Goal: Task Accomplishment & Management: Manage account settings

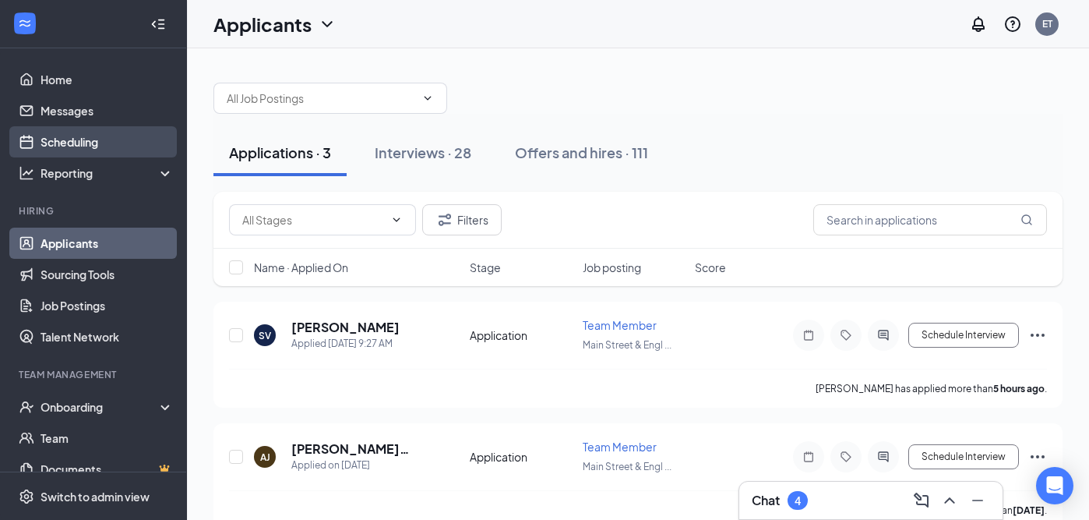
click at [83, 136] on link "Scheduling" at bounding box center [107, 141] width 133 height 31
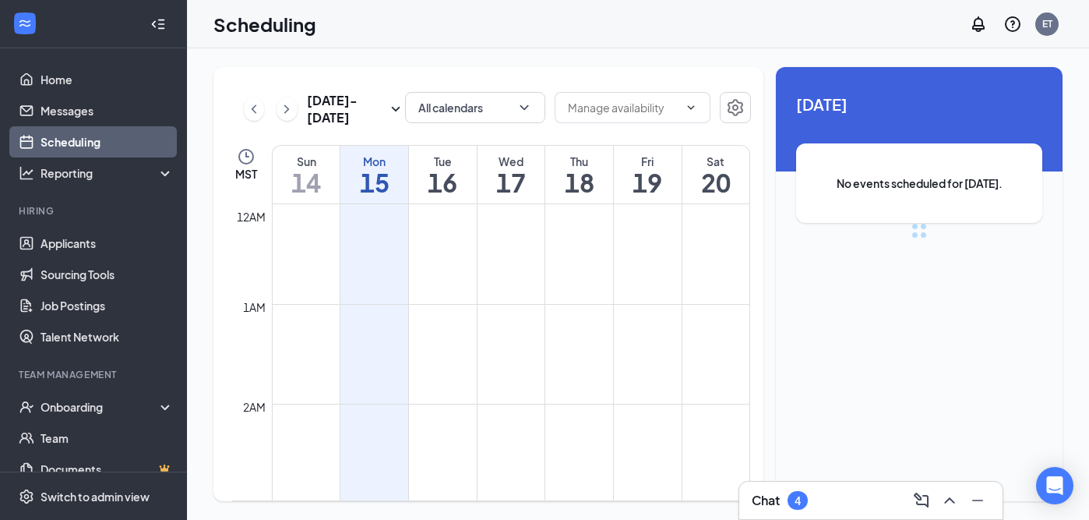
scroll to position [766, 0]
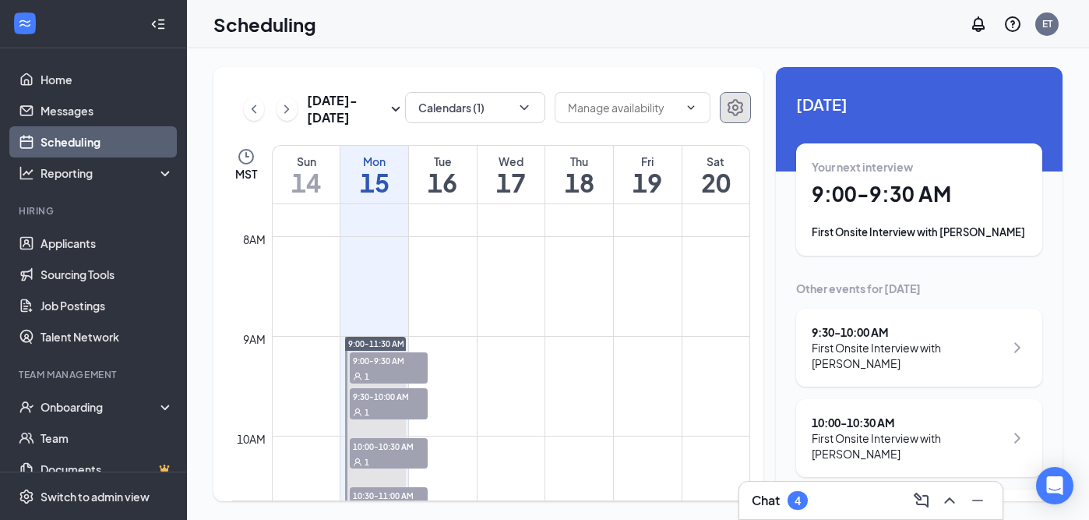
click at [731, 108] on icon "Settings" at bounding box center [735, 107] width 19 height 19
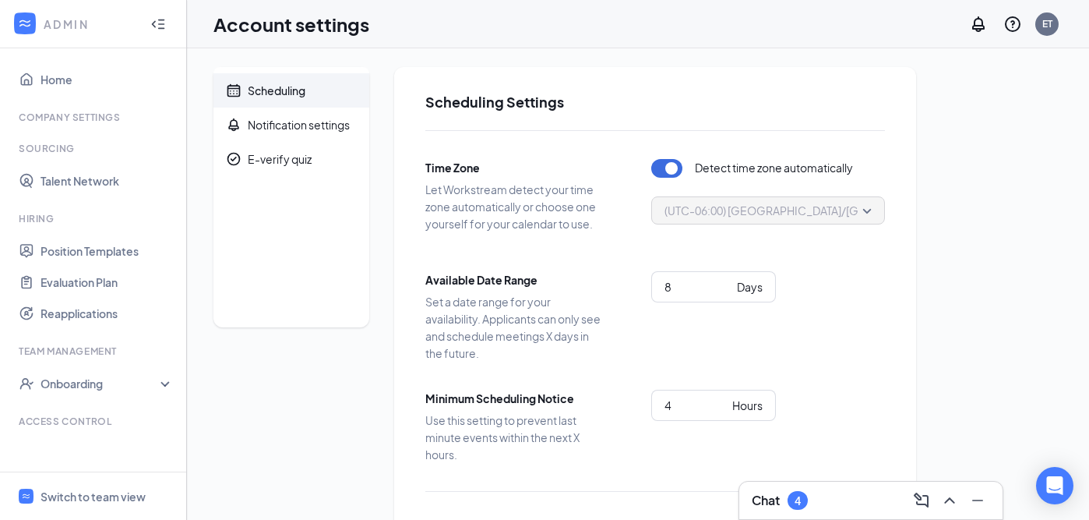
click at [164, 19] on div at bounding box center [158, 24] width 31 height 31
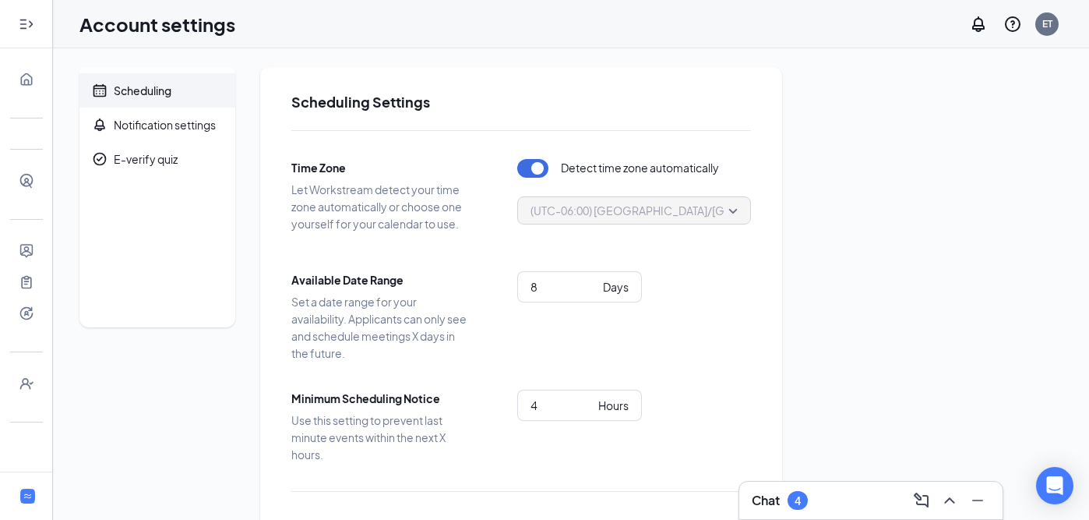
click at [26, 23] on icon "Expand" at bounding box center [27, 24] width 16 height 16
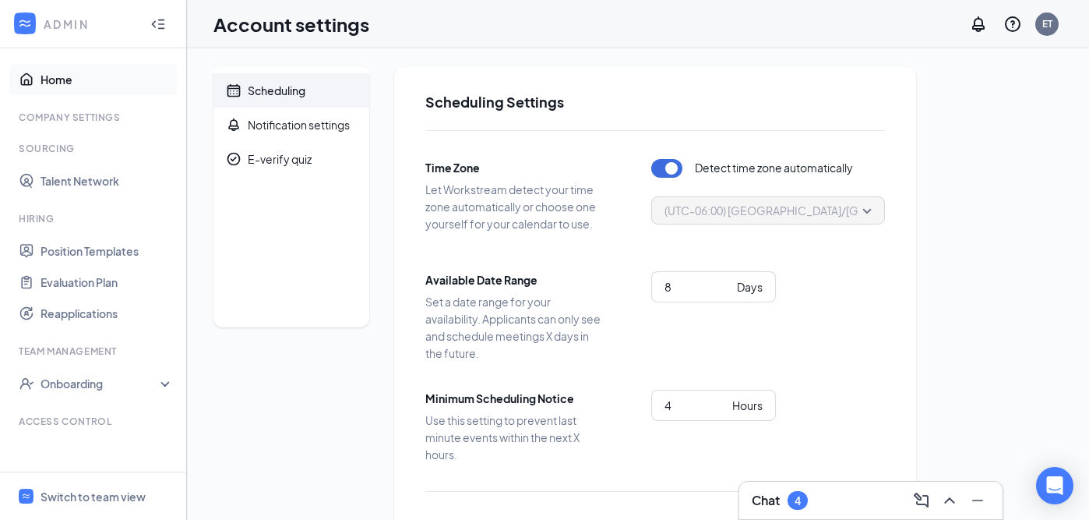
click at [60, 79] on link "Home" at bounding box center [107, 79] width 133 height 31
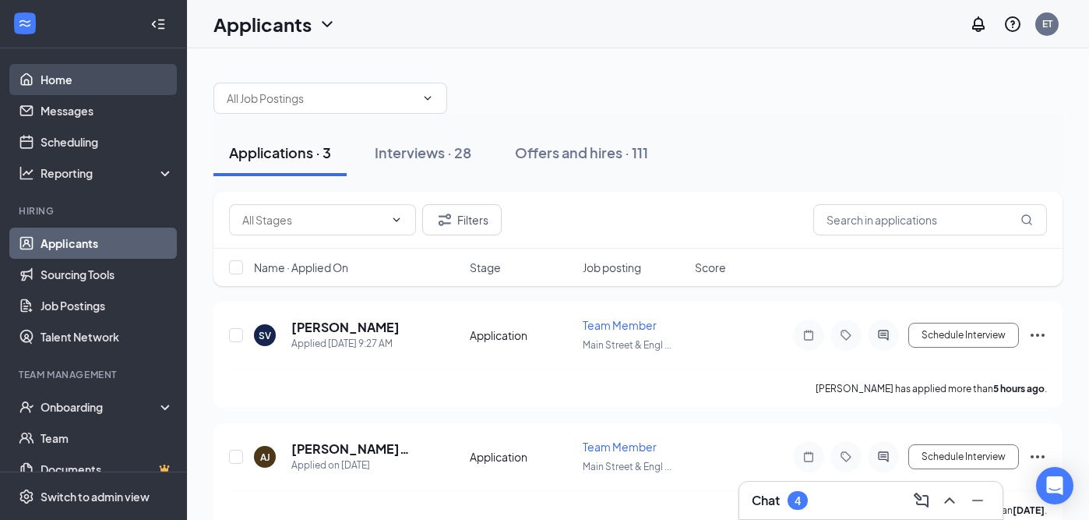
click at [81, 78] on link "Home" at bounding box center [107, 79] width 133 height 31
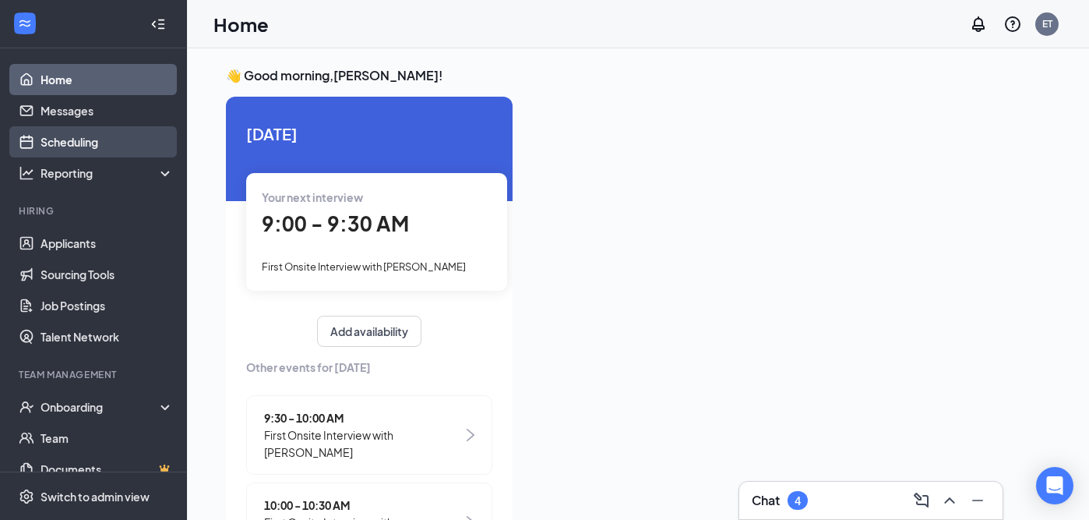
click at [108, 140] on link "Scheduling" at bounding box center [107, 141] width 133 height 31
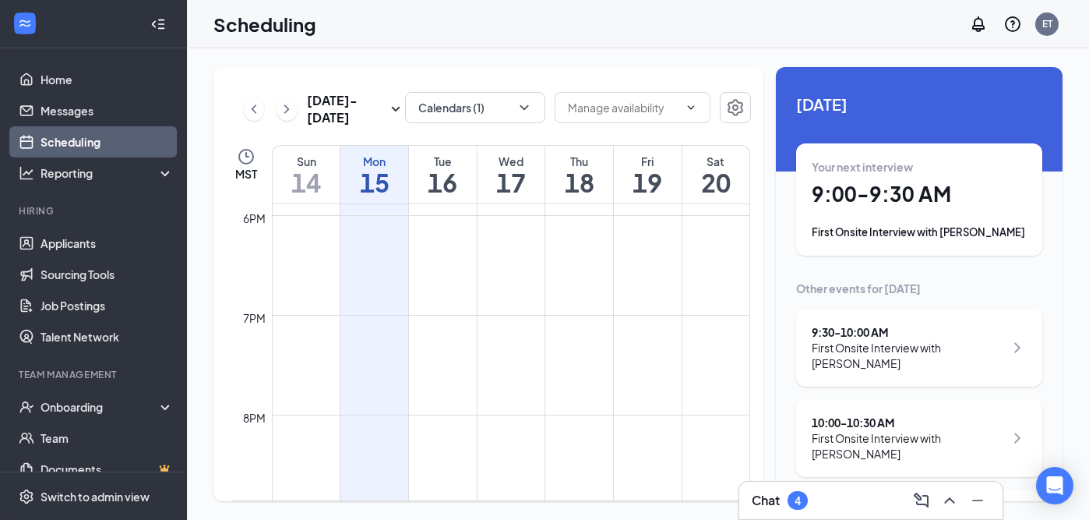
scroll to position [1704, 0]
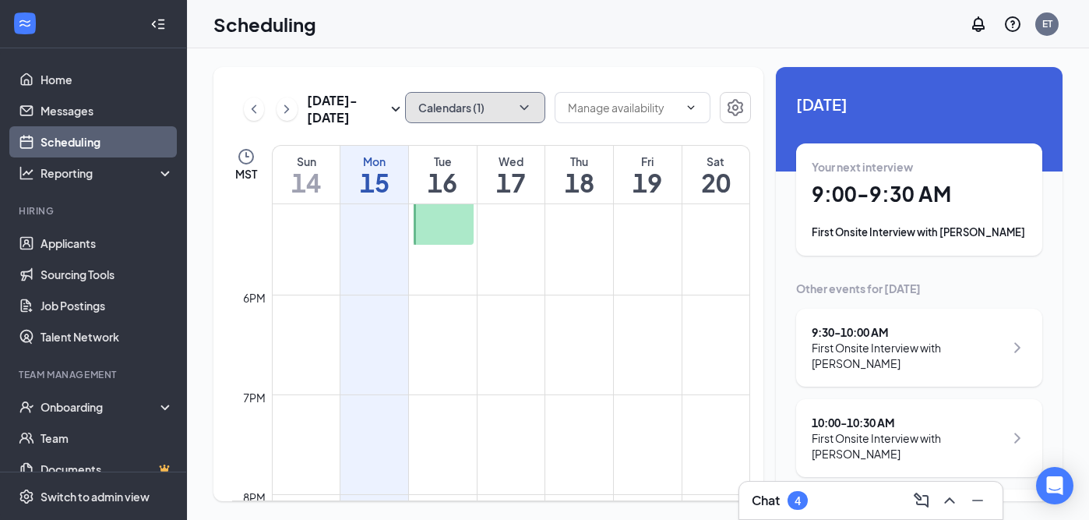
click at [504, 107] on button "Calendars (1)" at bounding box center [475, 107] width 140 height 31
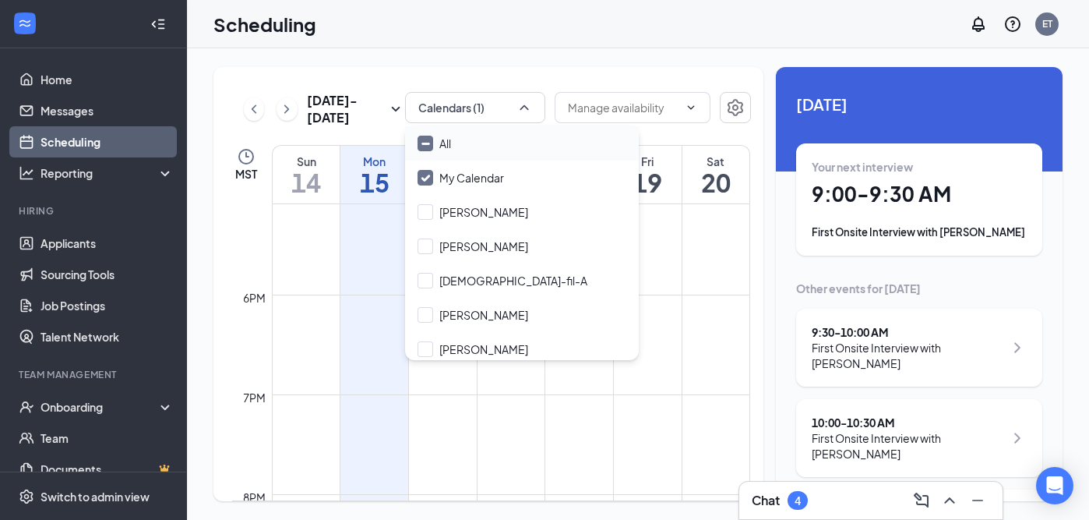
click at [464, 146] on div "All" at bounding box center [522, 143] width 234 height 34
checkbox input "true"
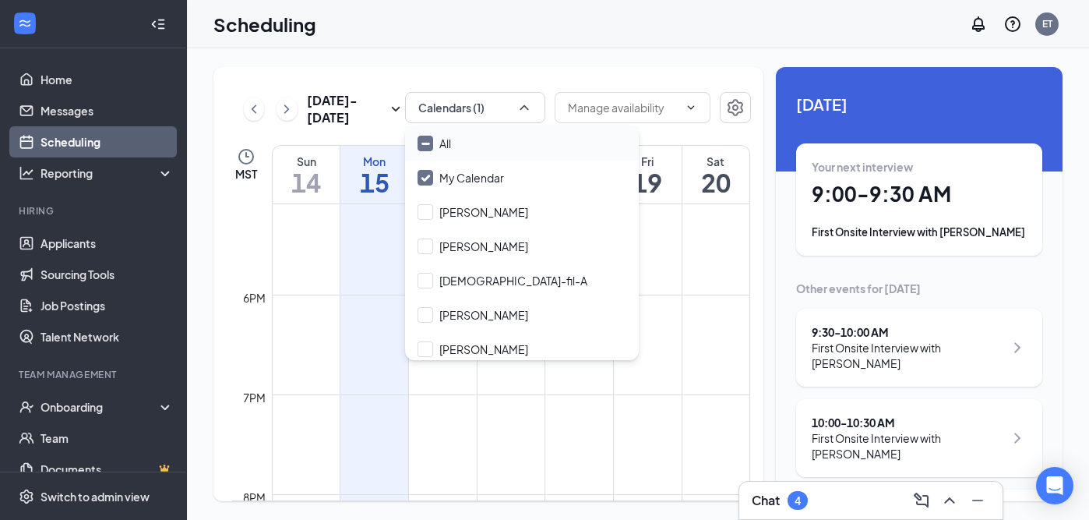
checkbox input "true"
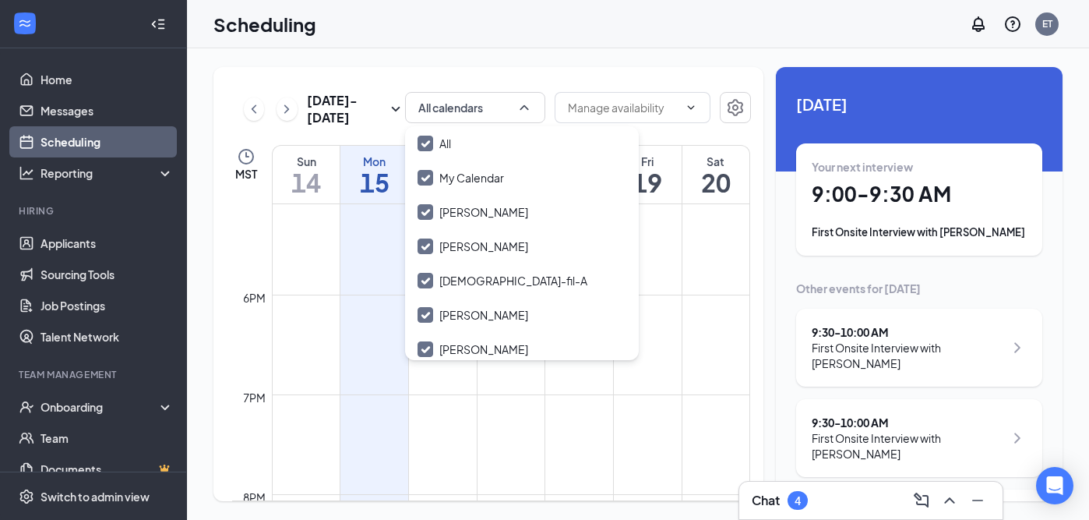
click at [527, 71] on div "[DATE] - [DATE] All calendars MST Sun 14 Mon 15 Tue 16 Wed 17 Thu 18 Fri 19 Sat…" at bounding box center [488, 284] width 550 height 434
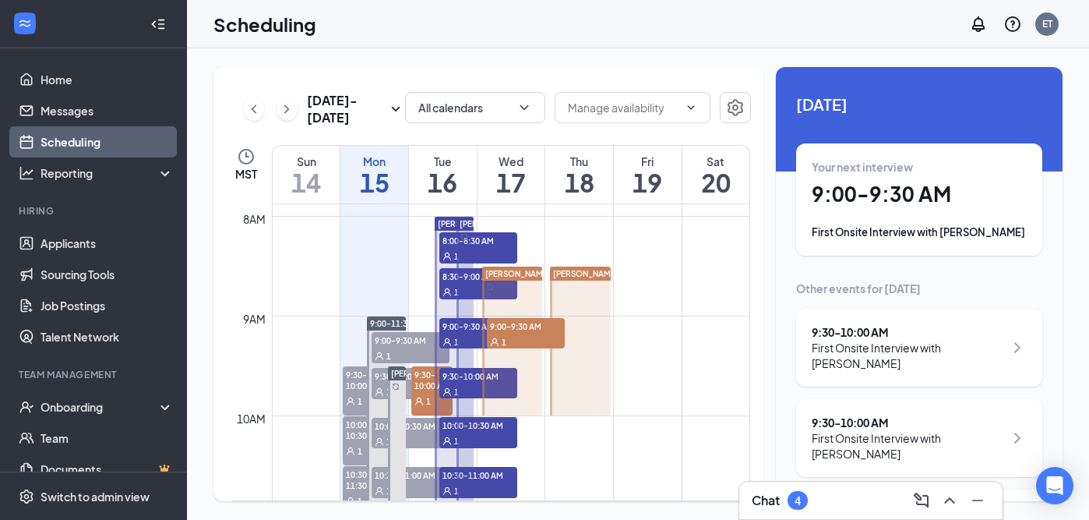
scroll to position [792, 0]
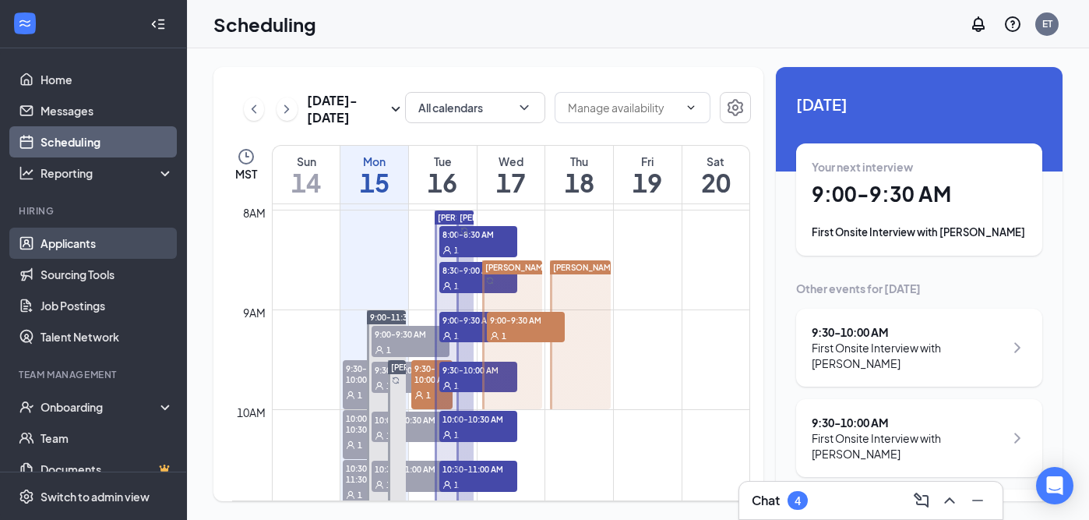
click at [86, 239] on link "Applicants" at bounding box center [107, 242] width 133 height 31
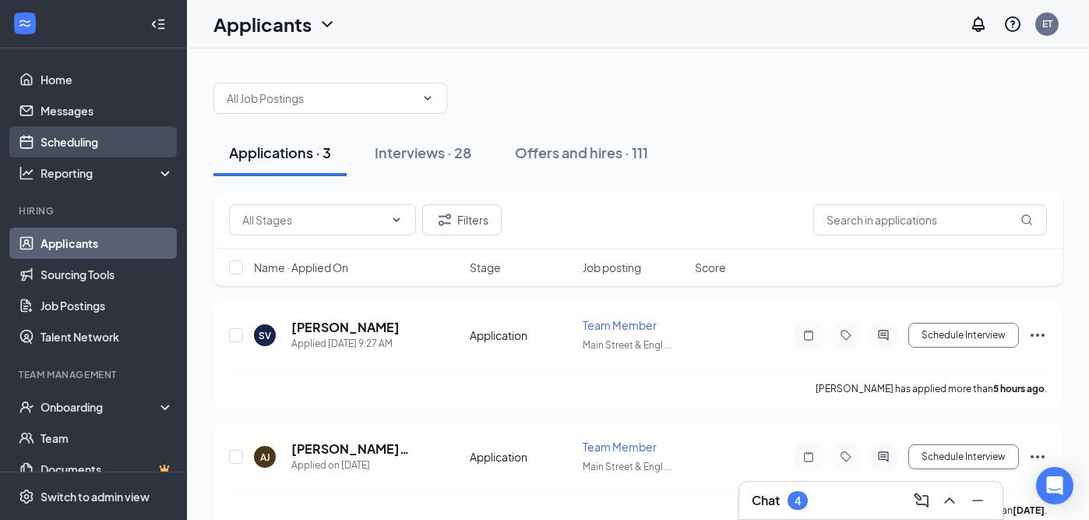
click at [98, 152] on link "Scheduling" at bounding box center [107, 141] width 133 height 31
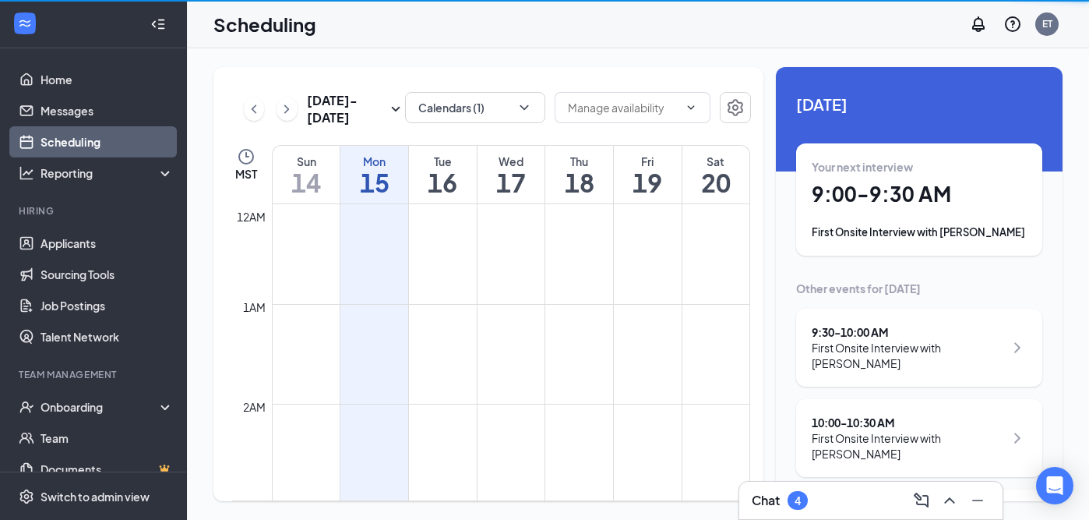
scroll to position [766, 0]
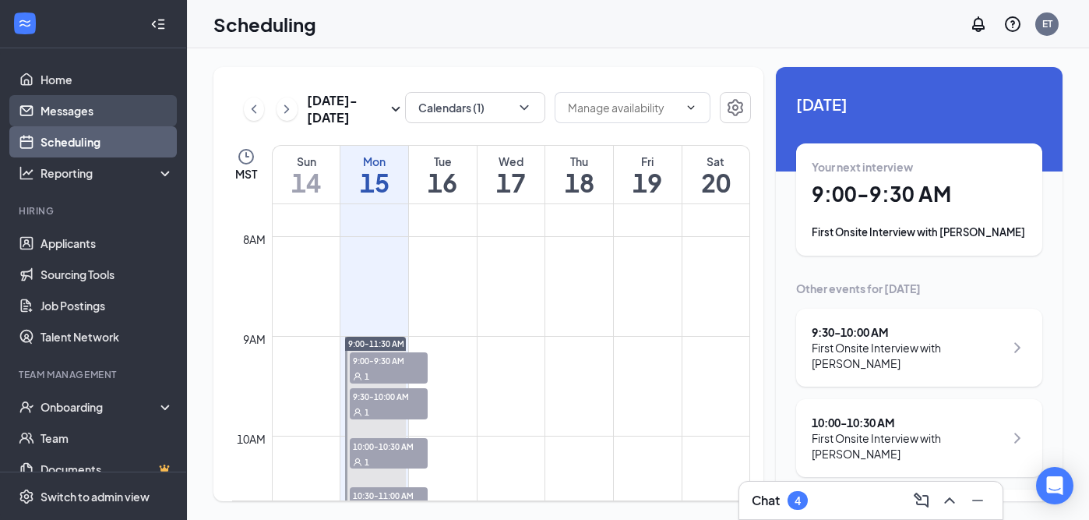
click at [113, 112] on link "Messages" at bounding box center [107, 110] width 133 height 31
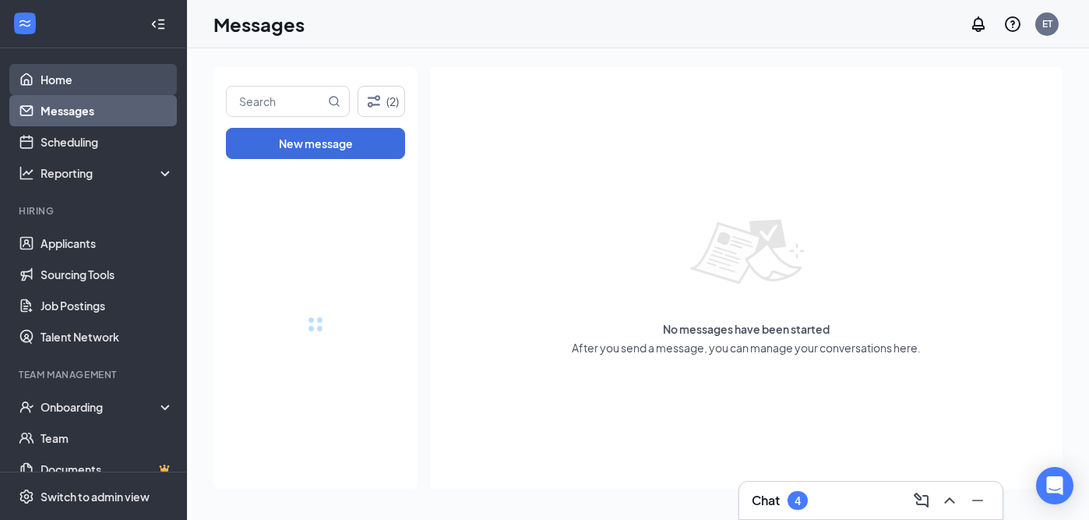
click at [104, 83] on link "Home" at bounding box center [107, 79] width 133 height 31
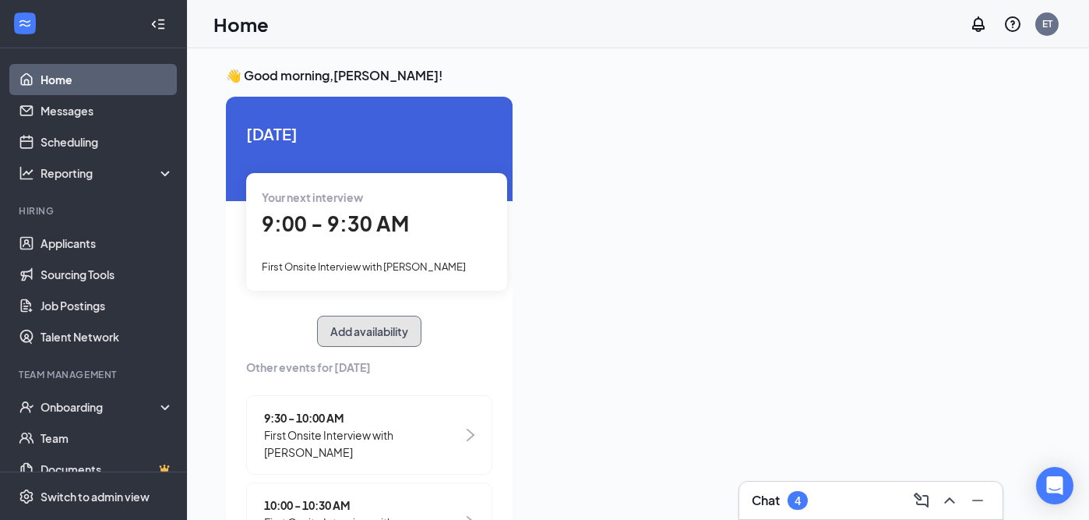
click at [358, 326] on button "Add availability" at bounding box center [369, 330] width 104 height 31
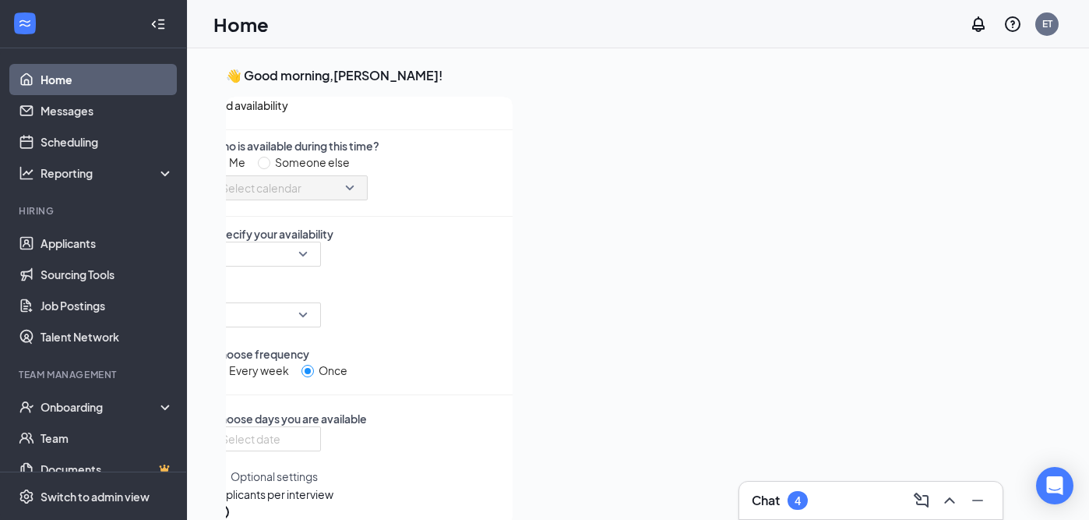
scroll to position [6, 0]
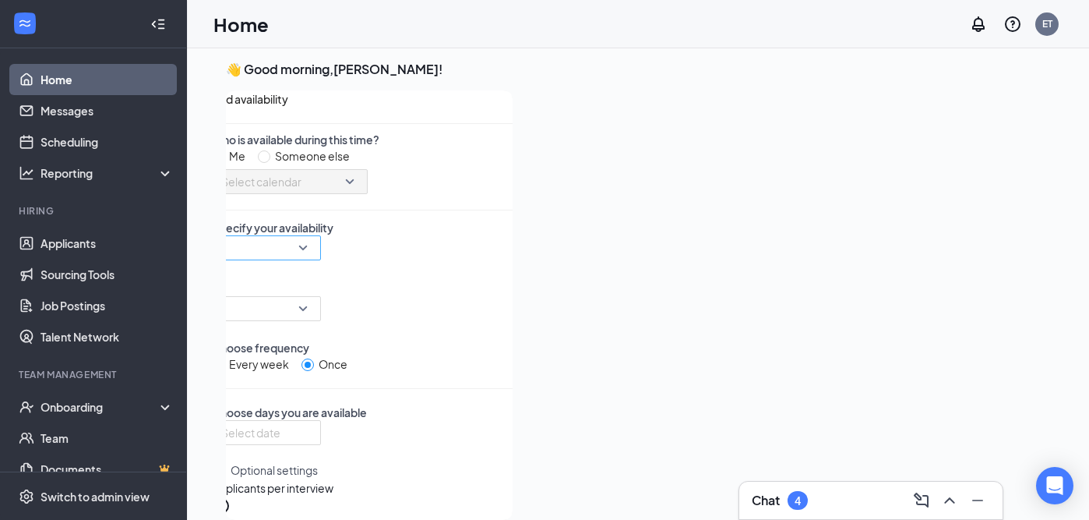
click at [301, 259] on input "search" at bounding box center [260, 247] width 79 height 23
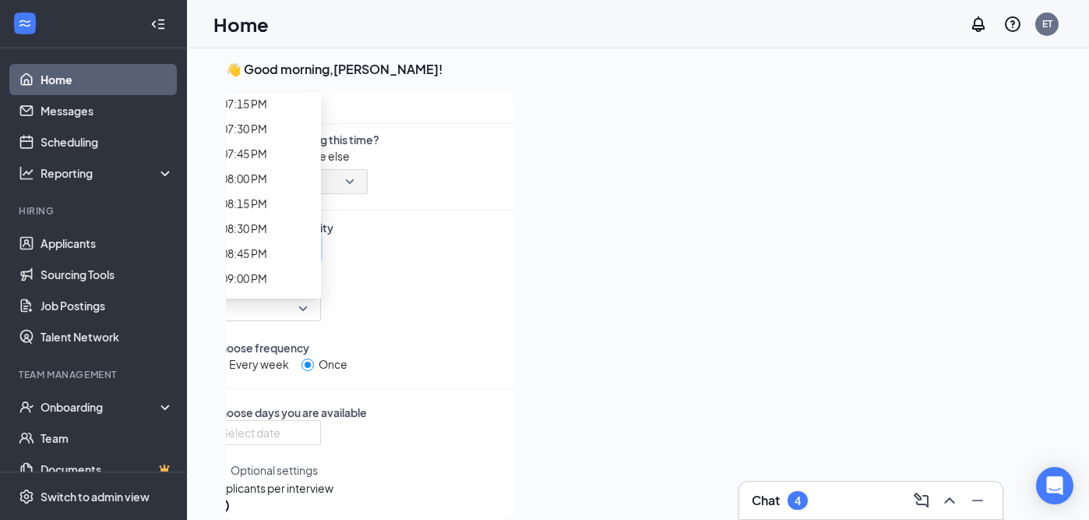
scroll to position [1920, 0]
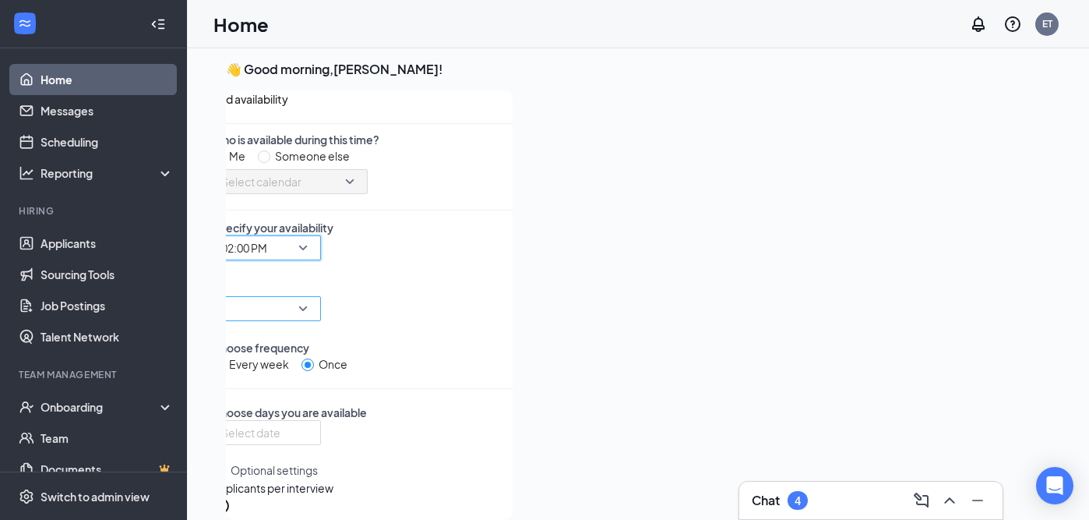
click at [301, 301] on input "search" at bounding box center [260, 308] width 79 height 23
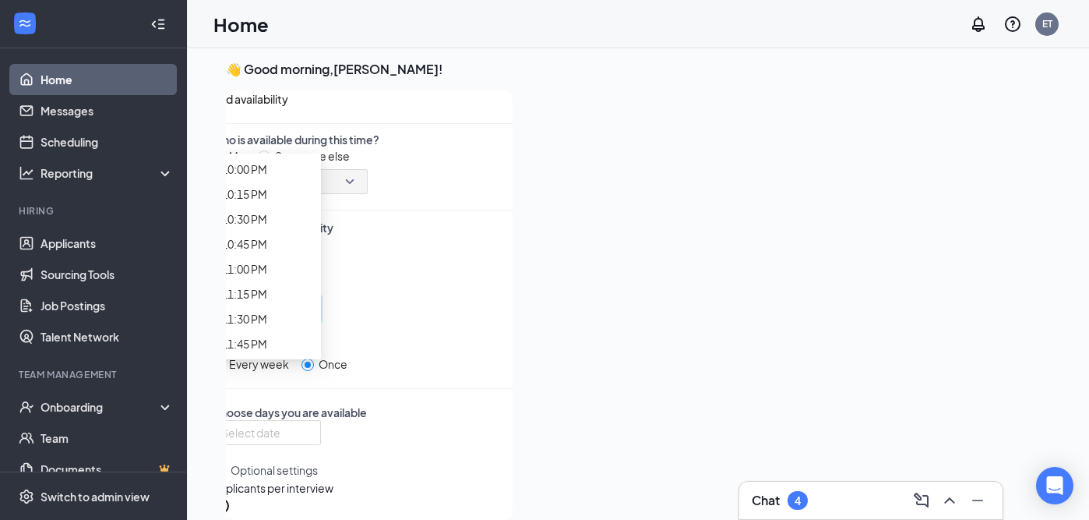
scroll to position [2229, 0]
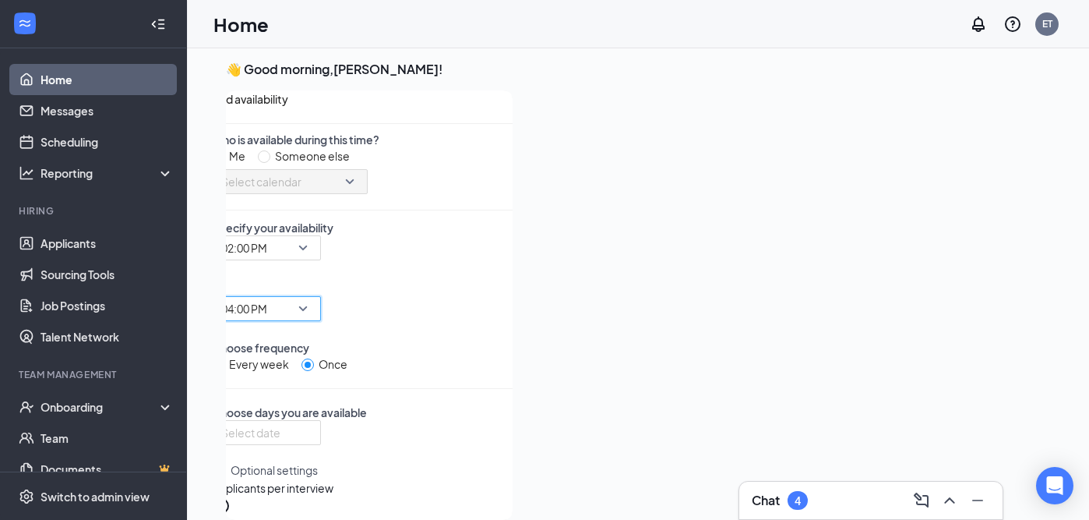
click at [475, 336] on div "Who is available during this time? Me Someone else Select calendar Specify your…" at bounding box center [362, 406] width 301 height 548
click at [294, 424] on input at bounding box center [264, 432] width 87 height 17
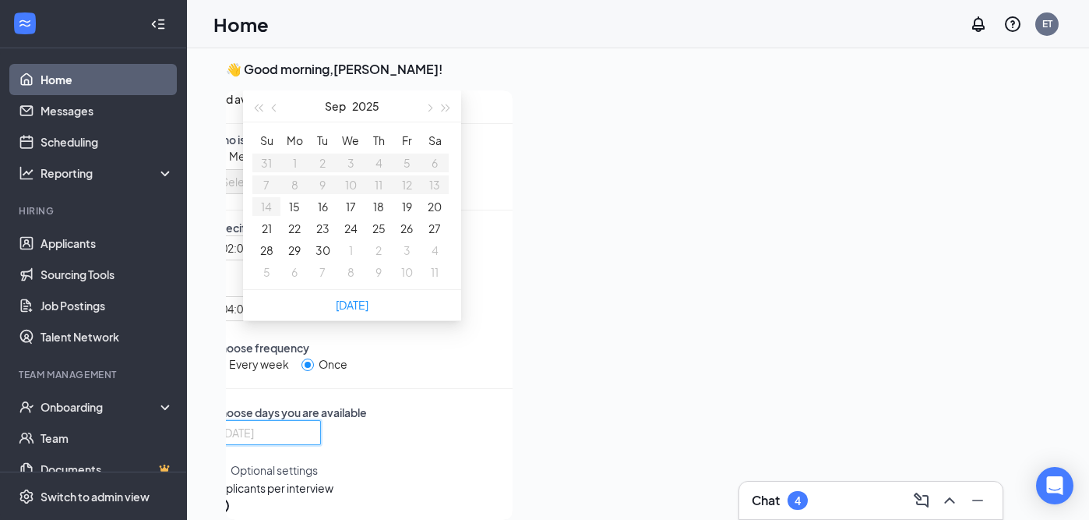
click at [381, 215] on button "18" at bounding box center [378, 206] width 11 height 17
type input "[DATE]"
click at [483, 420] on div "[DATE]-09-[DATE] Mo Tu We Th Fr Sa 31 1 2 3 4 5 6 7 8 9 10 11 12 13 14 15 16 17…" at bounding box center [362, 468] width 301 height 97
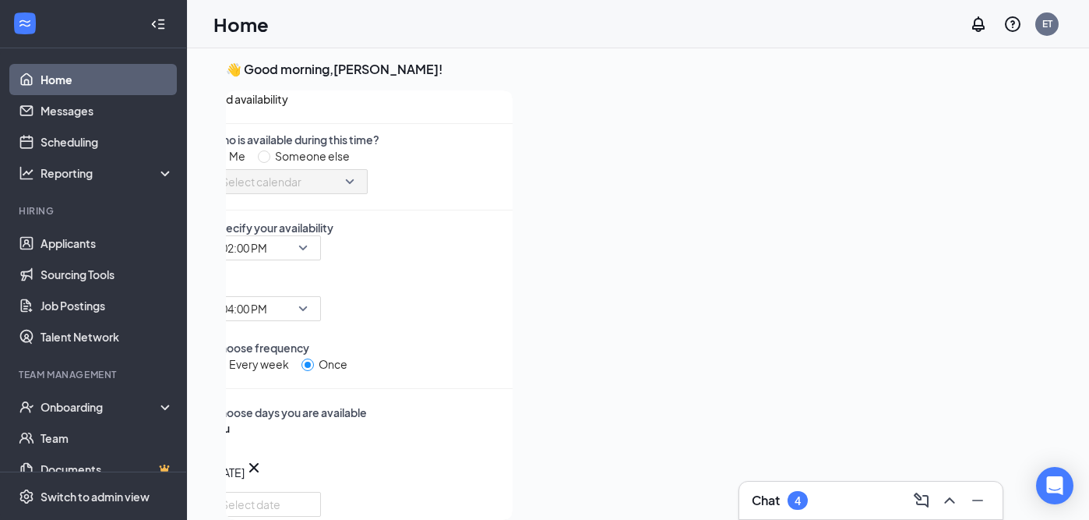
scroll to position [336, 0]
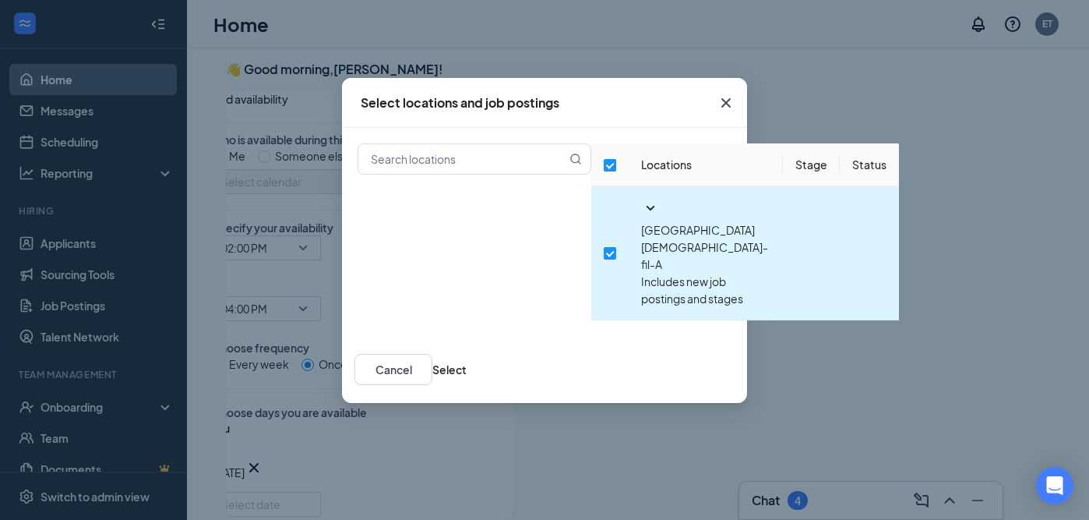
click at [641, 217] on icon "SmallChevronDown" at bounding box center [650, 208] width 19 height 19
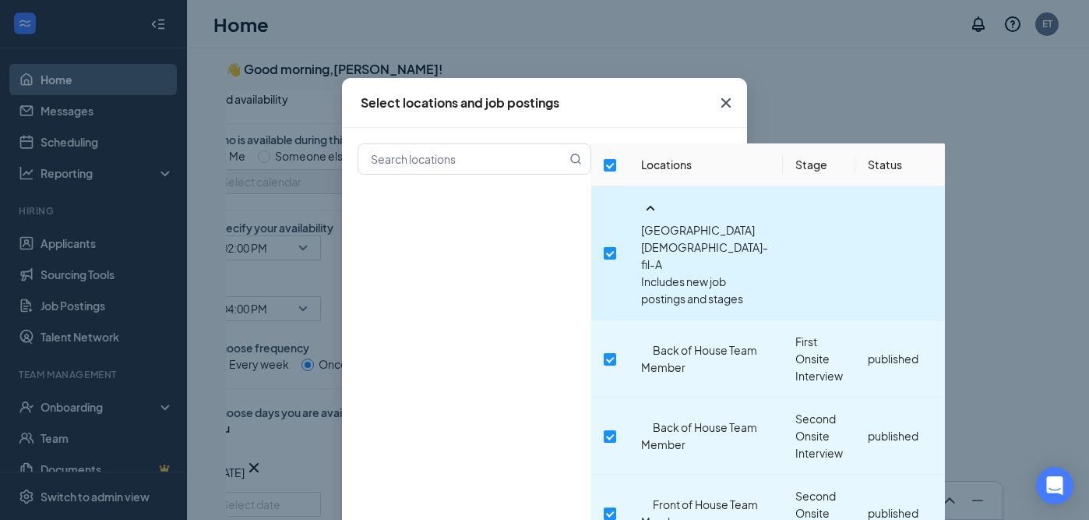
click at [604, 247] on input "checkbox" at bounding box center [610, 253] width 12 height 12
checkbox input "false"
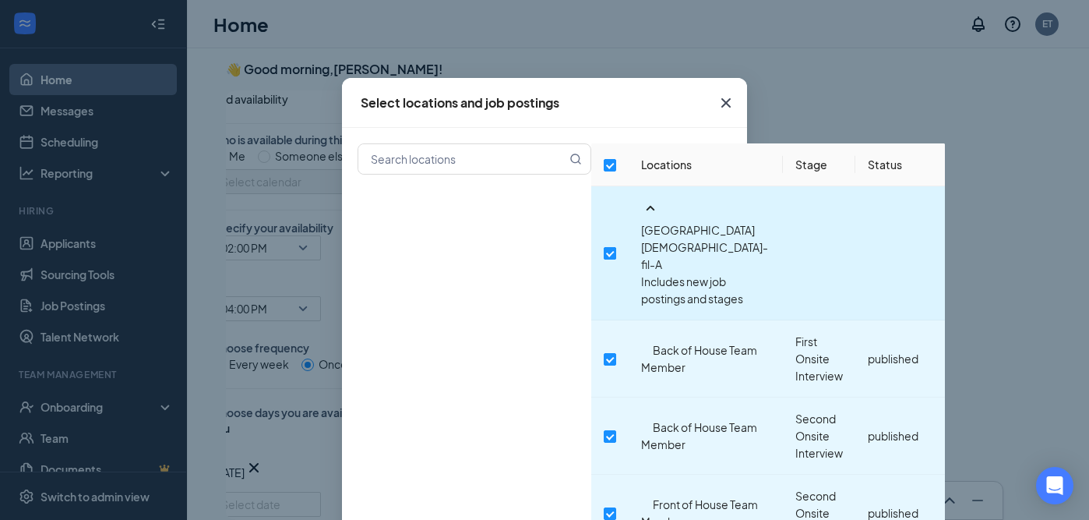
checkbox input "false"
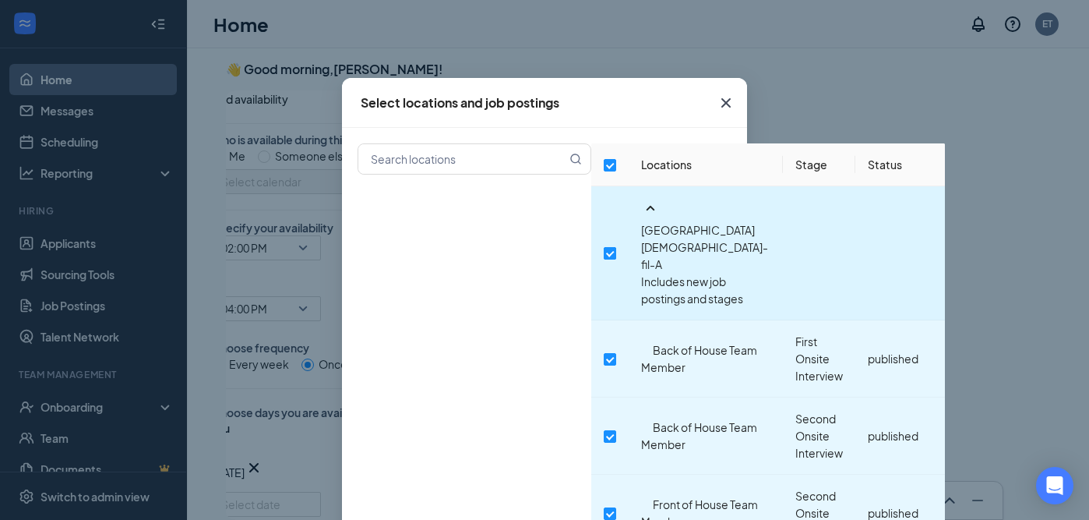
checkbox input "false"
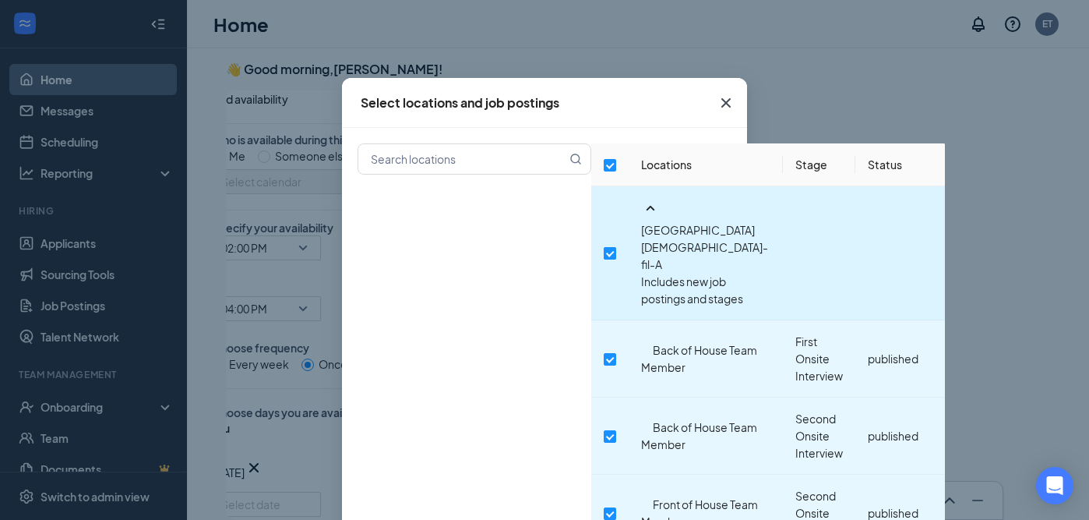
checkbox input "false"
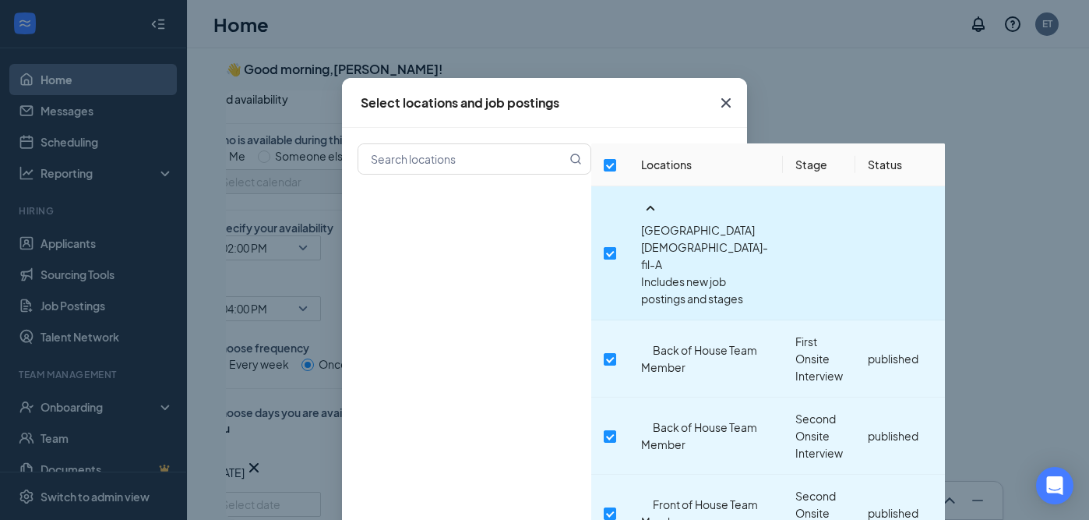
checkbox input "false"
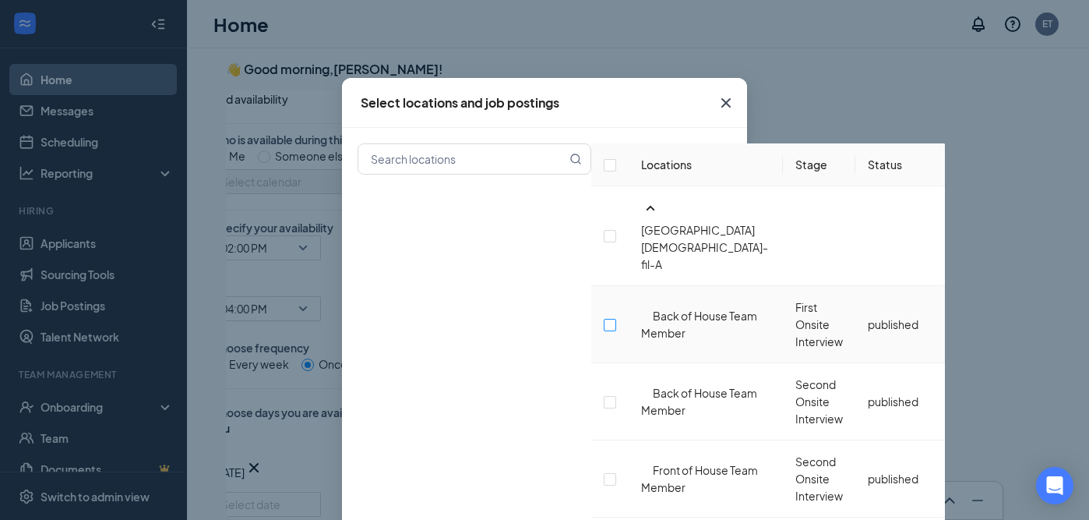
click at [604, 319] on input "checkbox" at bounding box center [610, 325] width 12 height 12
checkbox input "false"
checkbox input "true"
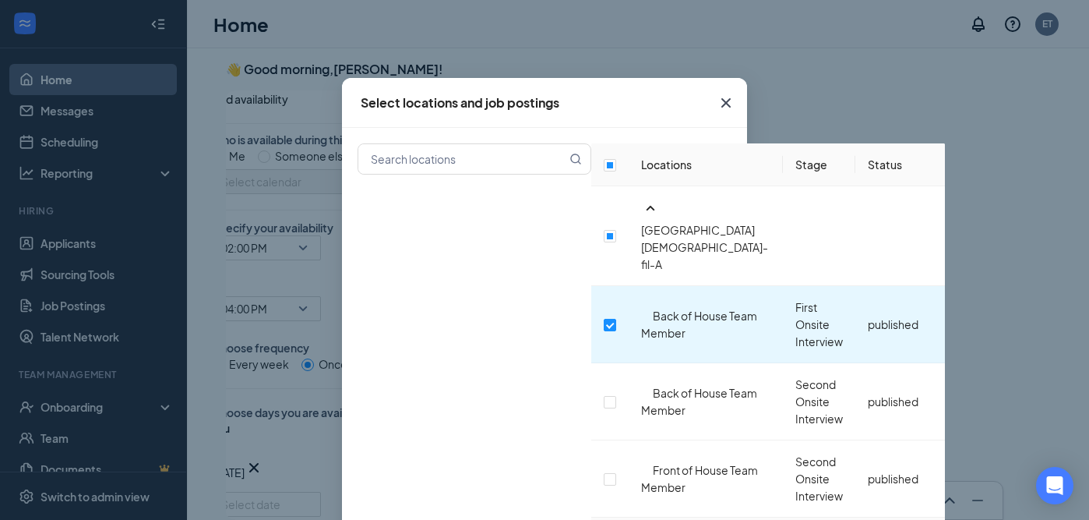
checkbox input "true"
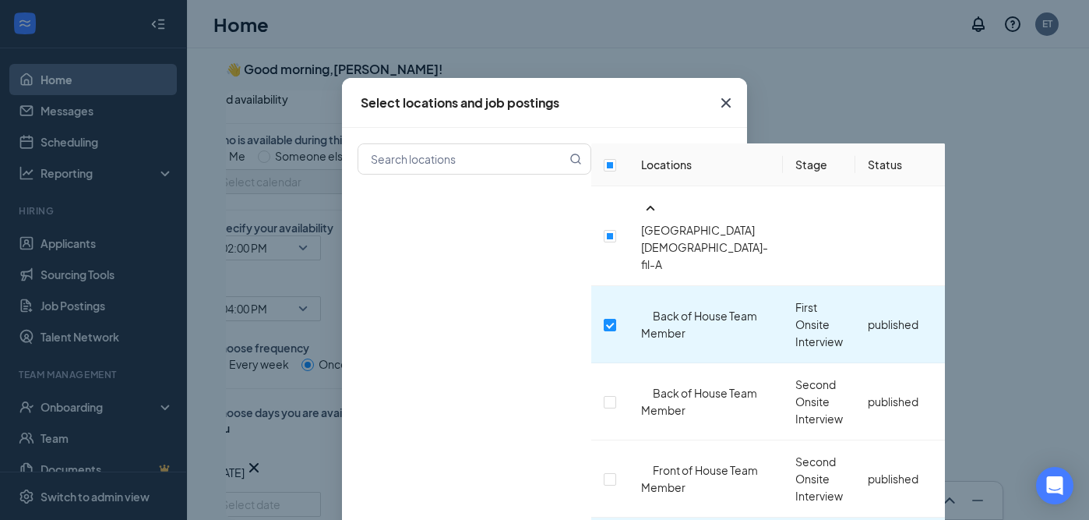
scroll to position [106, 0]
checkbox input "true"
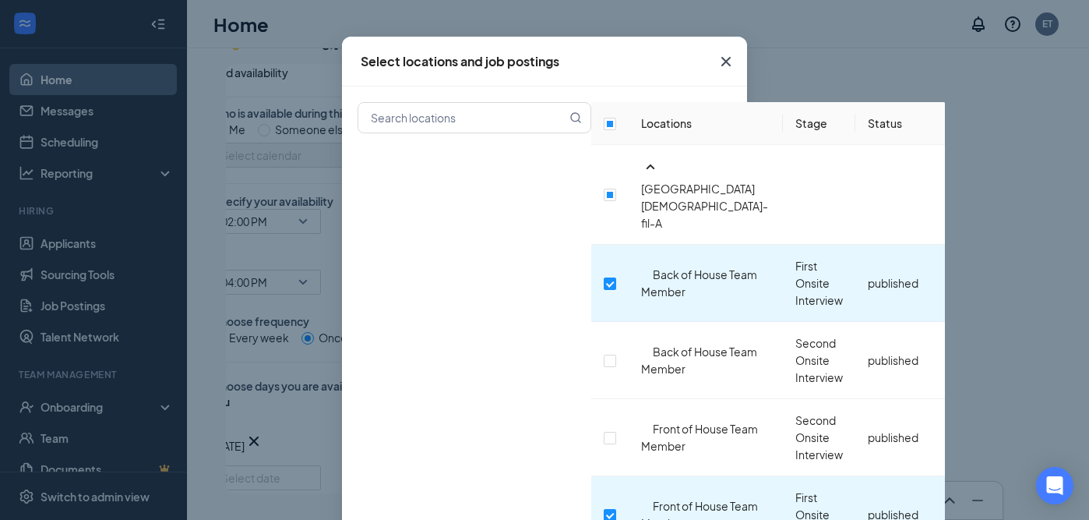
scroll to position [473, 0]
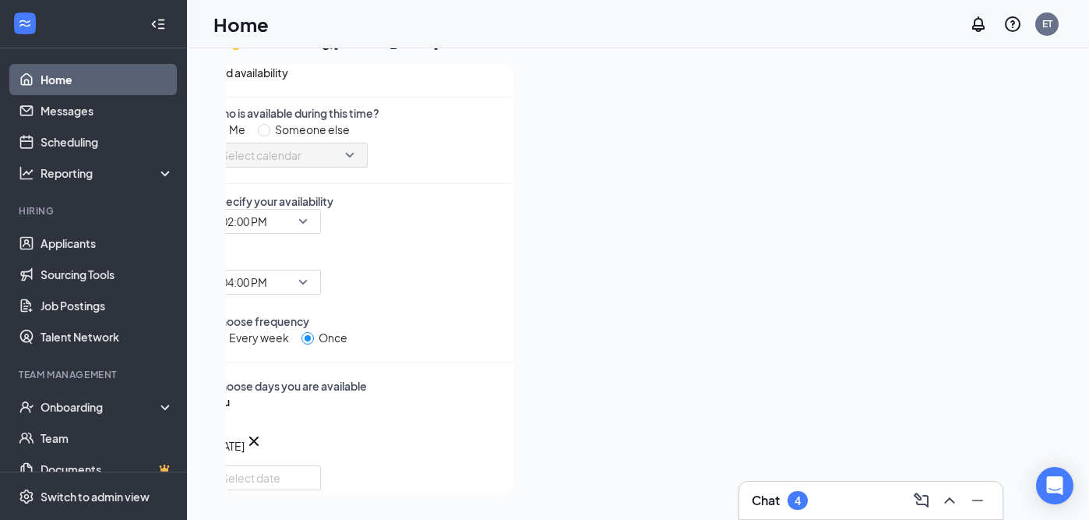
scroll to position [450, 0]
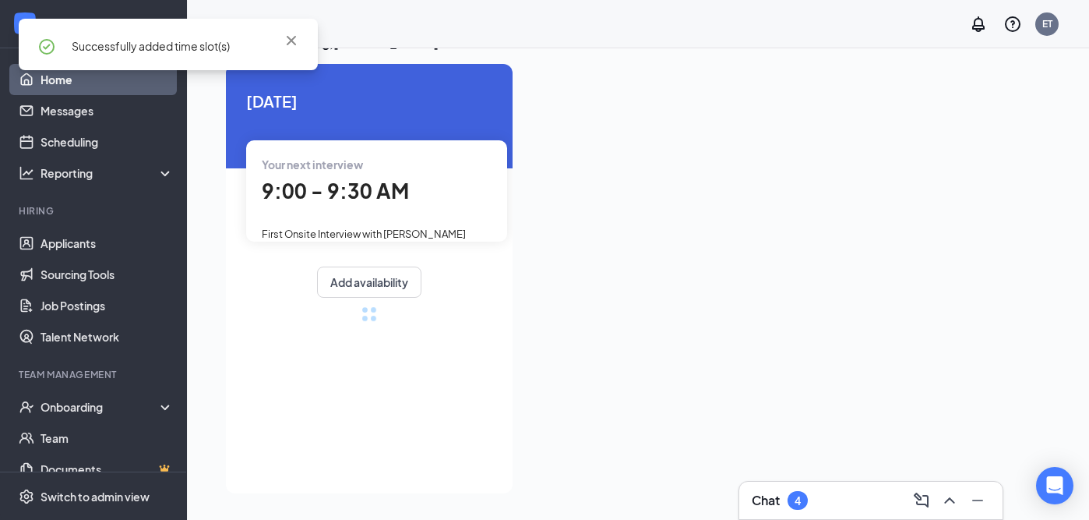
scroll to position [336, 0]
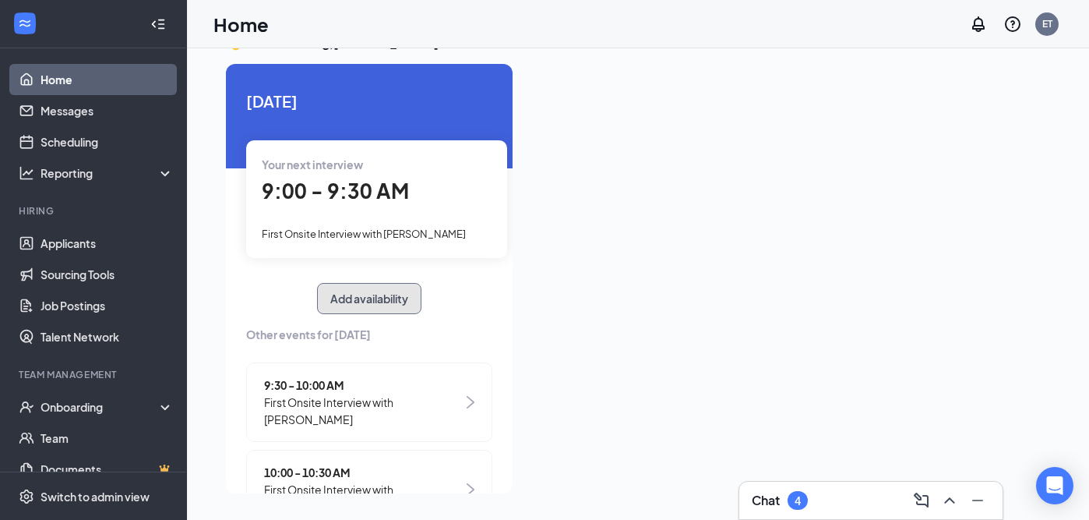
click at [354, 307] on button "Add availability" at bounding box center [369, 298] width 104 height 31
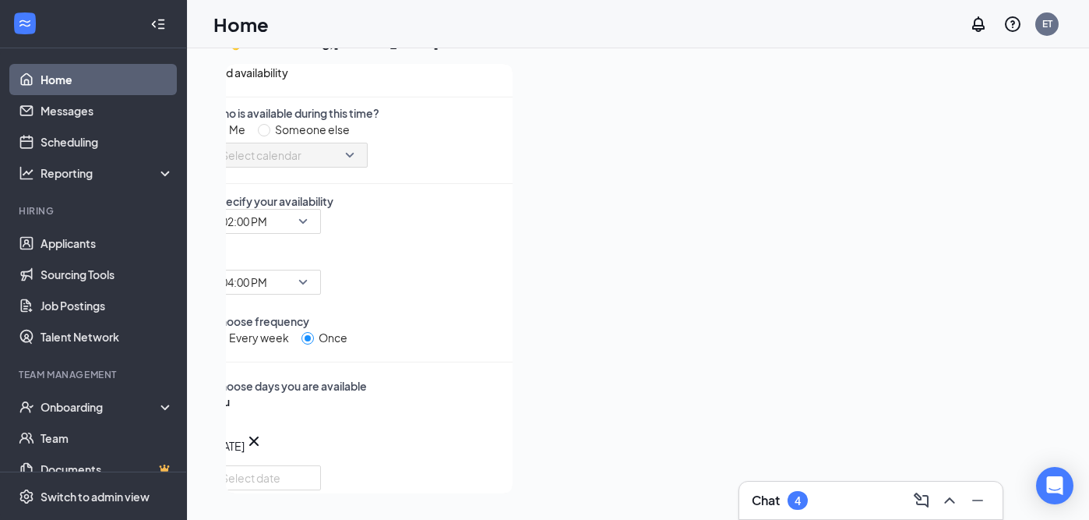
scroll to position [186, 0]
click at [226, 414] on icon "Cross" at bounding box center [221, 418] width 9 height 9
click at [298, 210] on span "02:00 PM" at bounding box center [259, 231] width 76 height 42
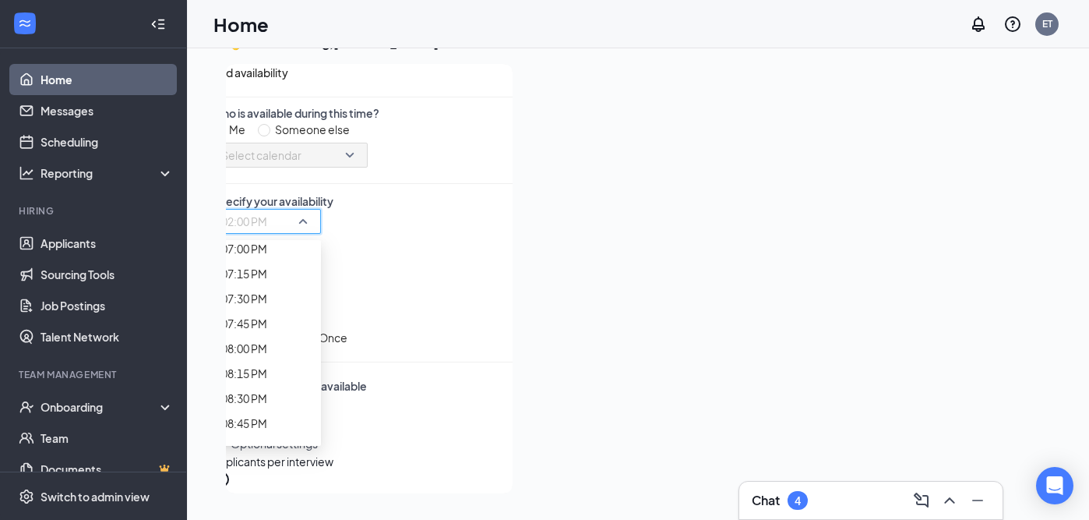
click at [410, 217] on div "Who is available during this time? Me Someone else Select calendar Specify your…" at bounding box center [362, 379] width 301 height 548
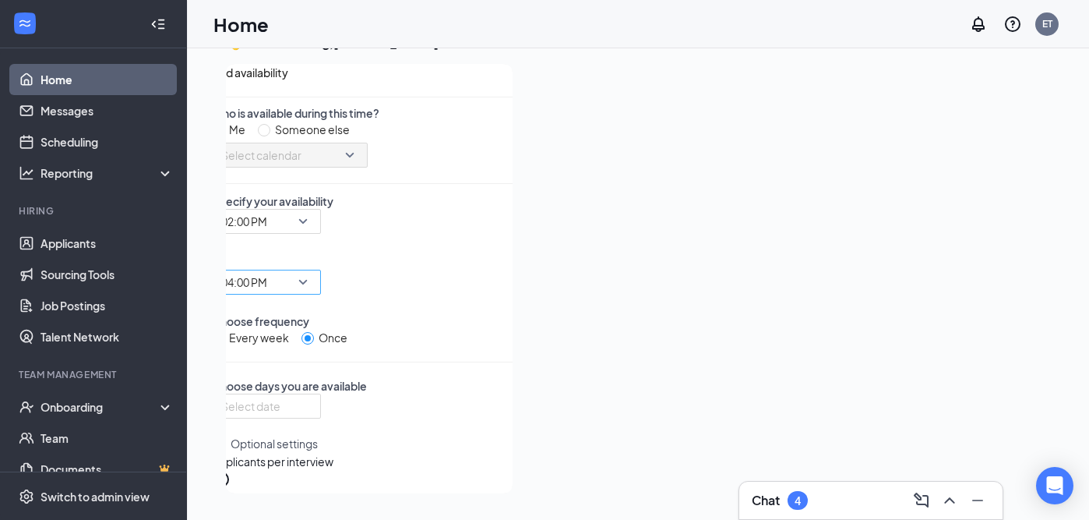
click at [298, 270] on span "04:00 PM" at bounding box center [259, 291] width 76 height 42
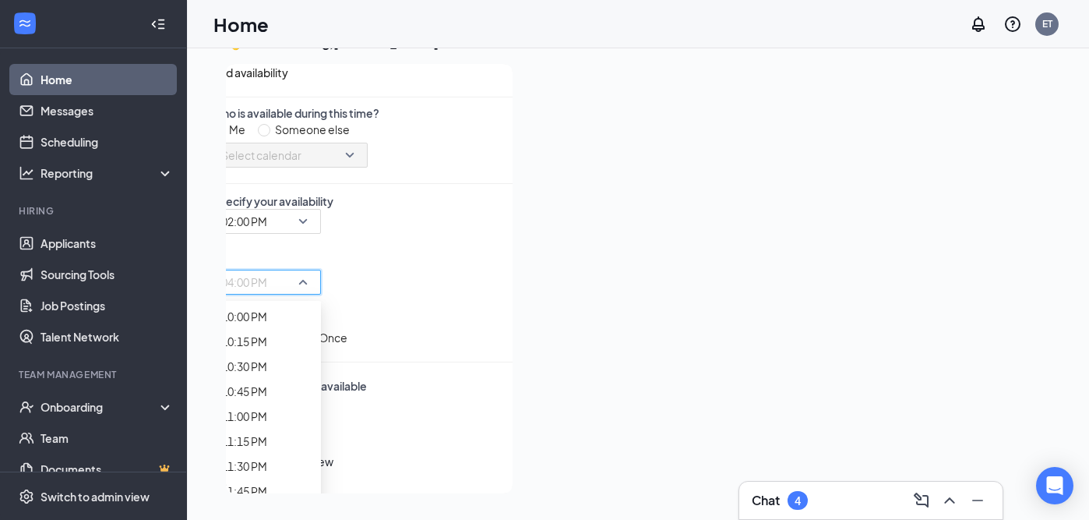
scroll to position [2337, 0]
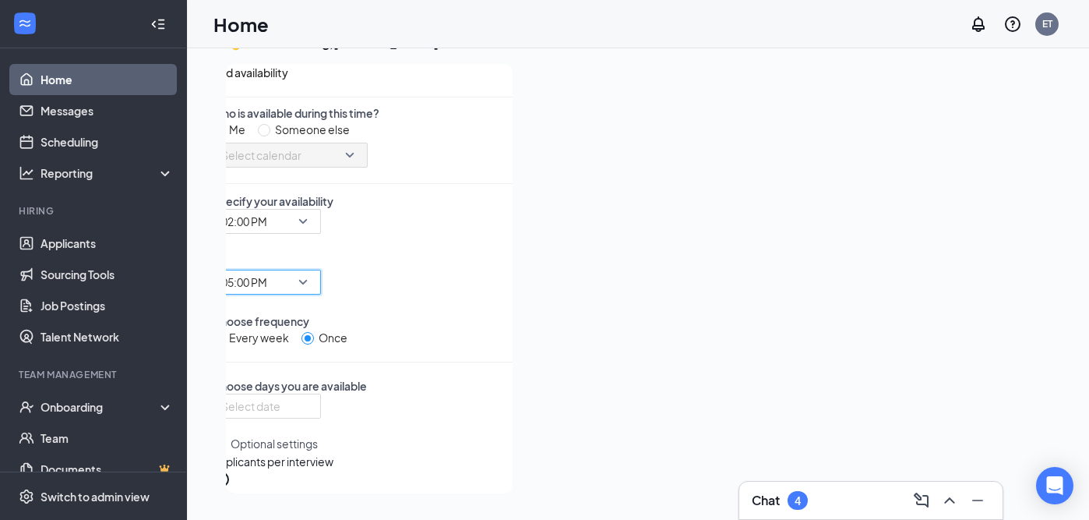
scroll to position [220, 0]
click at [293, 397] on input at bounding box center [264, 405] width 87 height 17
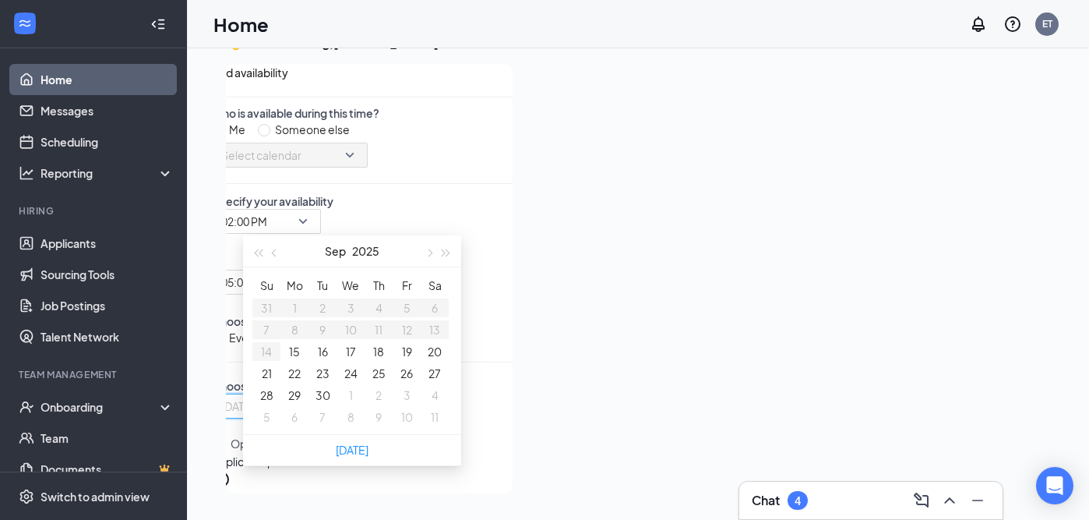
type input "[DATE]"
click at [402, 356] on button "19" at bounding box center [407, 351] width 10 height 17
click at [577, 305] on div at bounding box center [787, 274] width 525 height 420
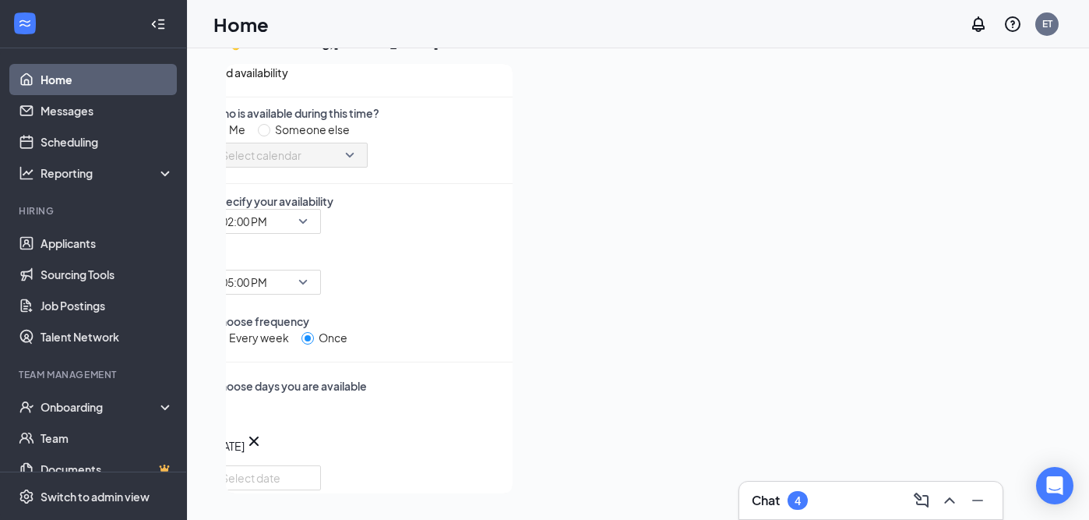
scroll to position [0, 0]
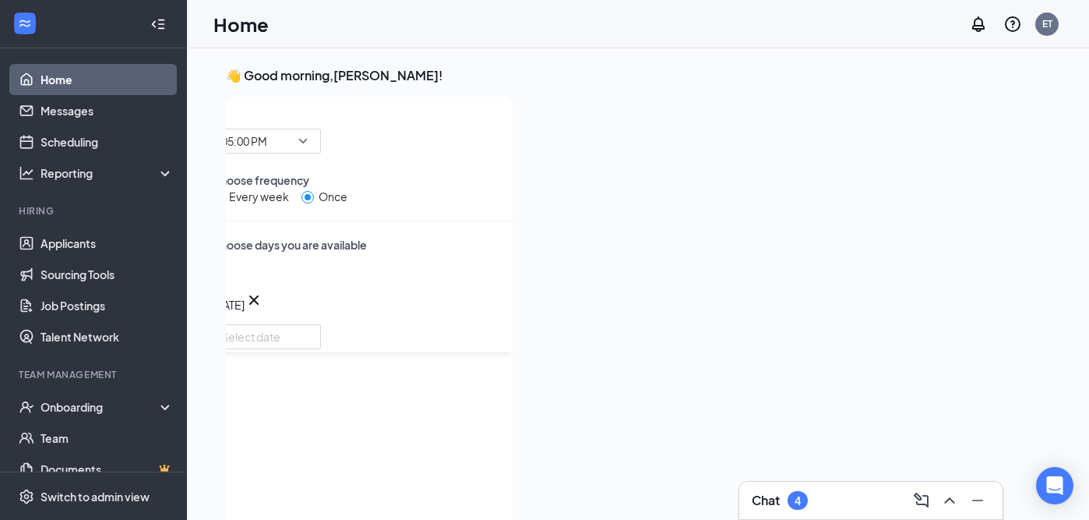
scroll to position [179, 0]
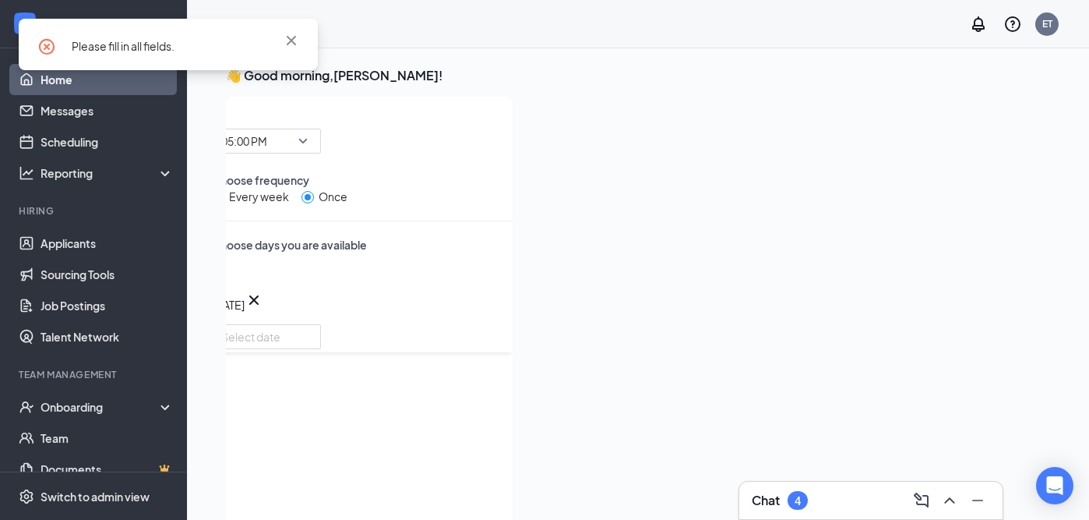
click at [465, 205] on div "Who is available during this time? Me Someone else Select calendar Specify your…" at bounding box center [362, 274] width 301 height 620
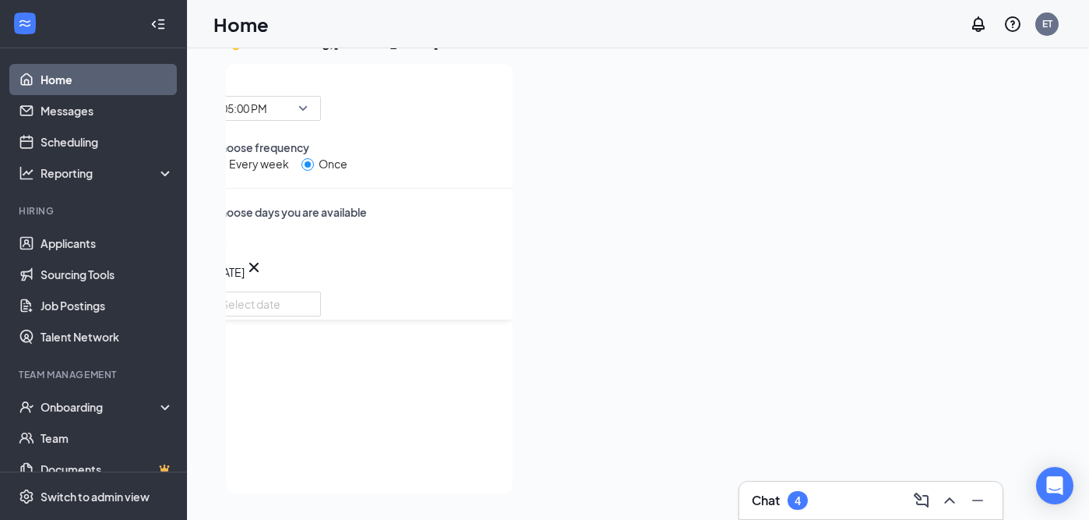
click at [358, 506] on button "Select specific locations or job postings" at bounding box center [312, 524] width 200 height 36
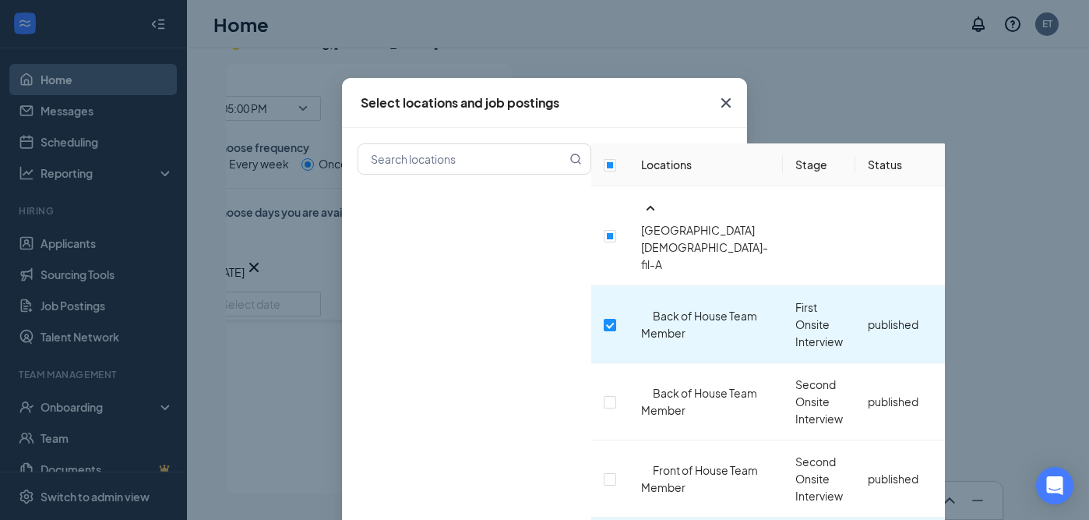
scroll to position [41, 0]
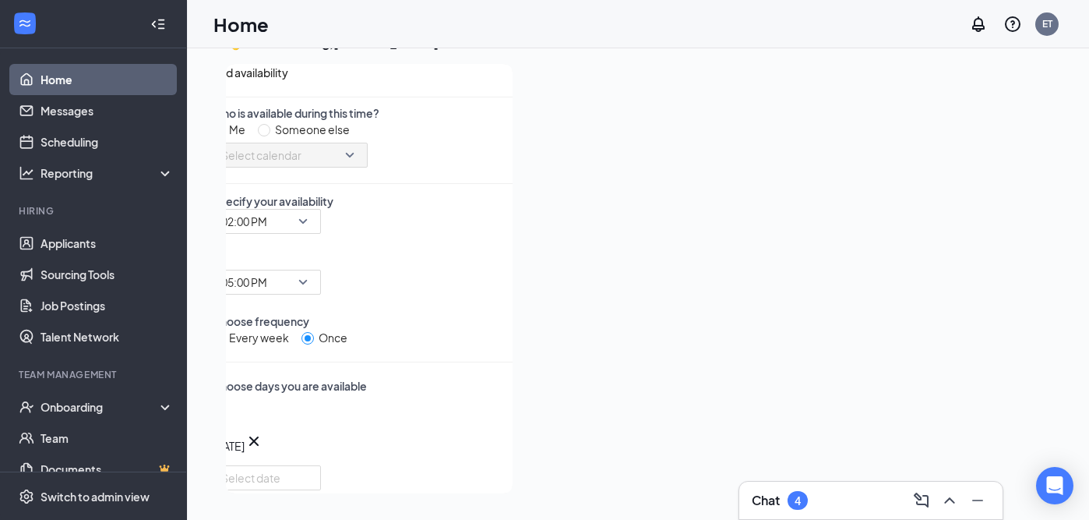
scroll to position [216, 0]
click at [226, 414] on icon "Cross" at bounding box center [221, 418] width 9 height 9
click at [293, 397] on input at bounding box center [264, 405] width 87 height 17
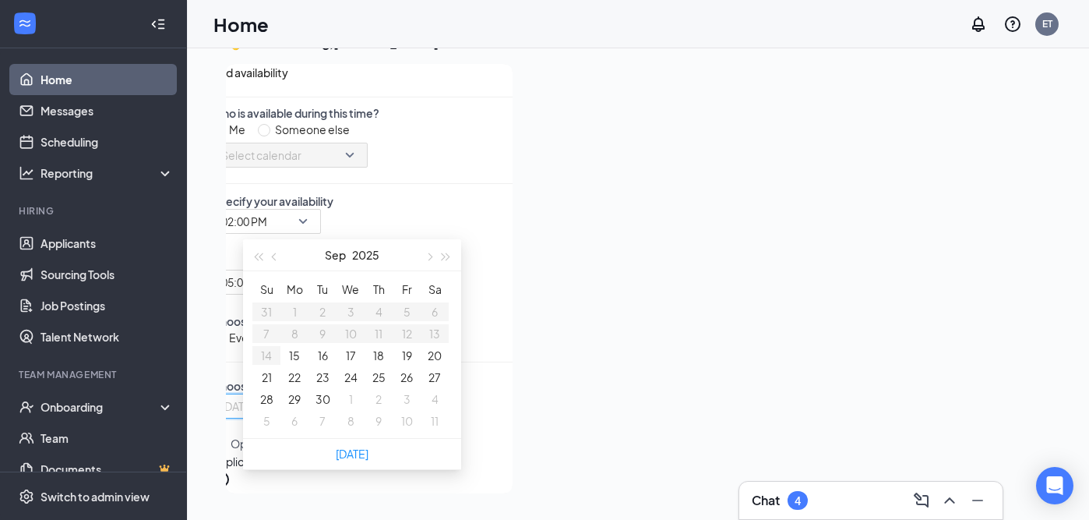
click at [407, 364] on button "19" at bounding box center [407, 355] width 10 height 17
type input "[DATE]"
click at [565, 308] on div at bounding box center [787, 274] width 525 height 420
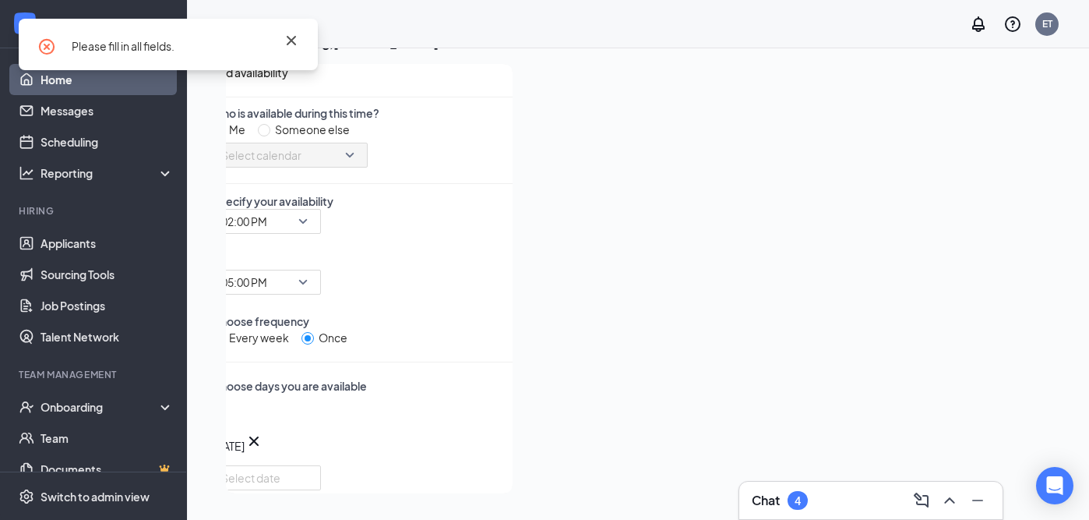
click at [289, 49] on icon "Cross" at bounding box center [291, 40] width 19 height 19
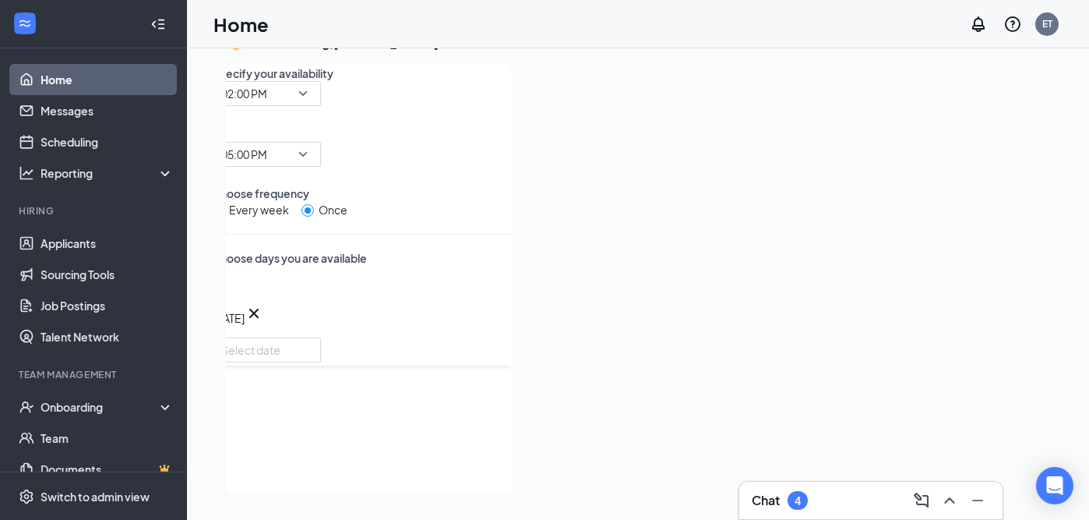
scroll to position [132, 0]
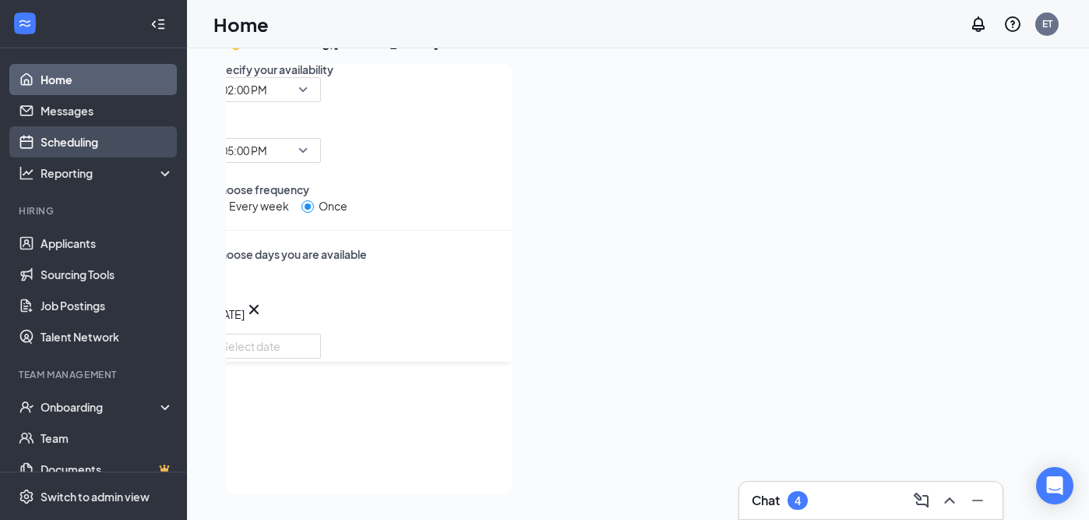
click at [81, 142] on link "Scheduling" at bounding box center [107, 141] width 133 height 31
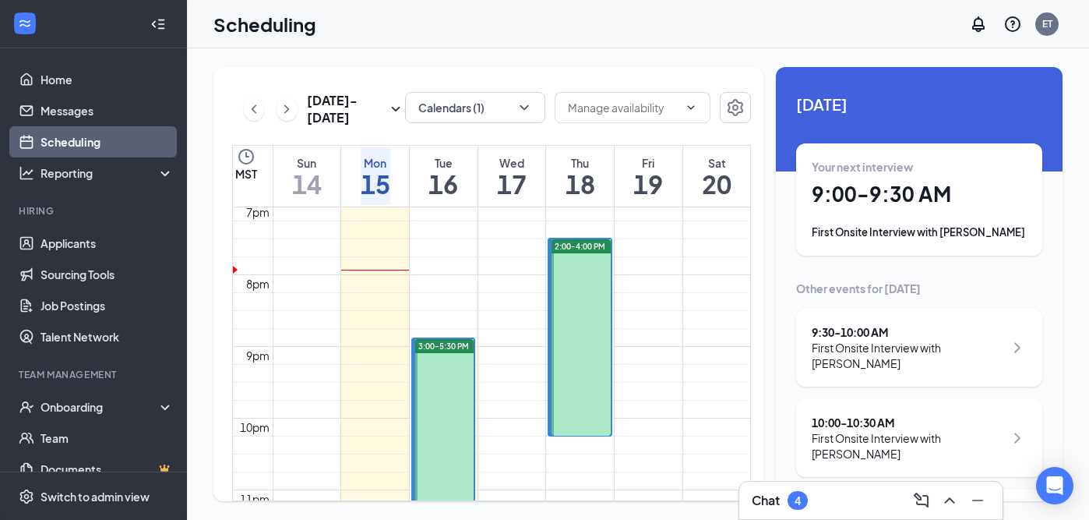
scroll to position [1329, 0]
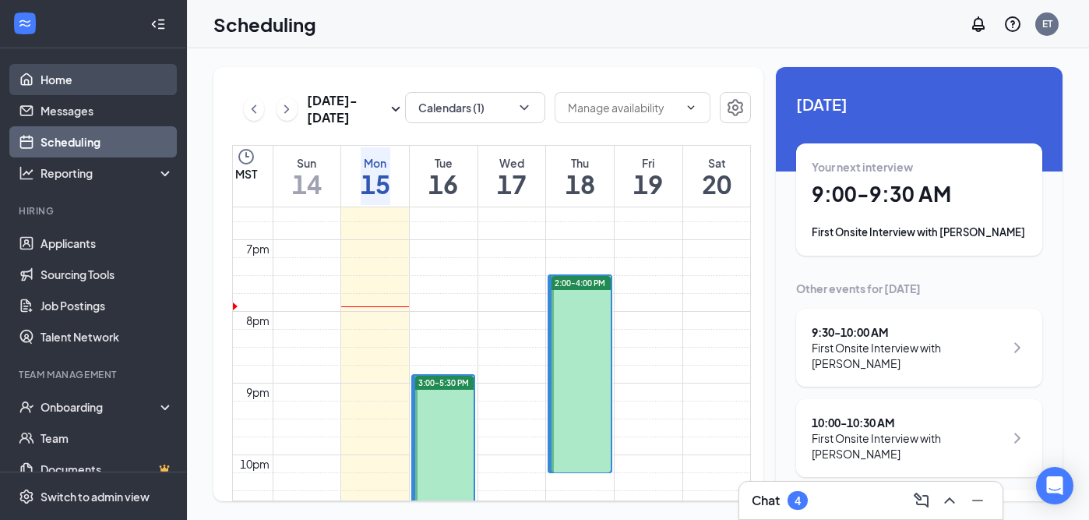
click at [77, 86] on link "Home" at bounding box center [107, 79] width 133 height 31
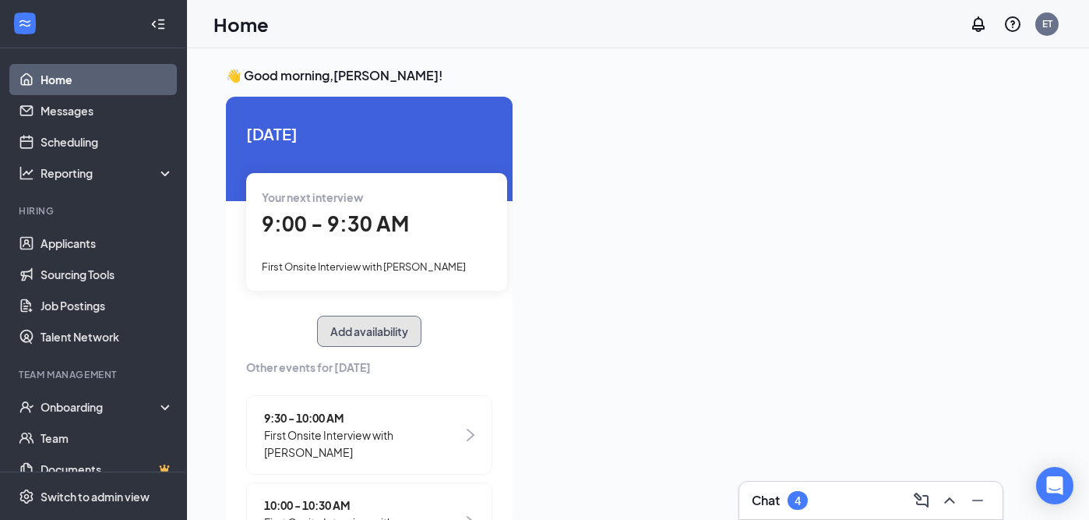
click at [396, 335] on button "Add availability" at bounding box center [369, 330] width 104 height 31
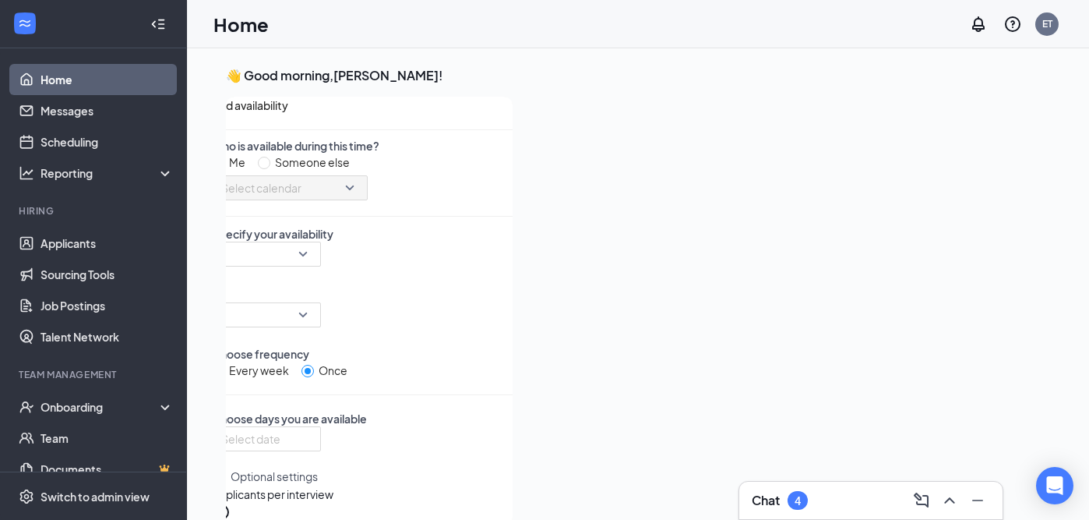
scroll to position [6, 0]
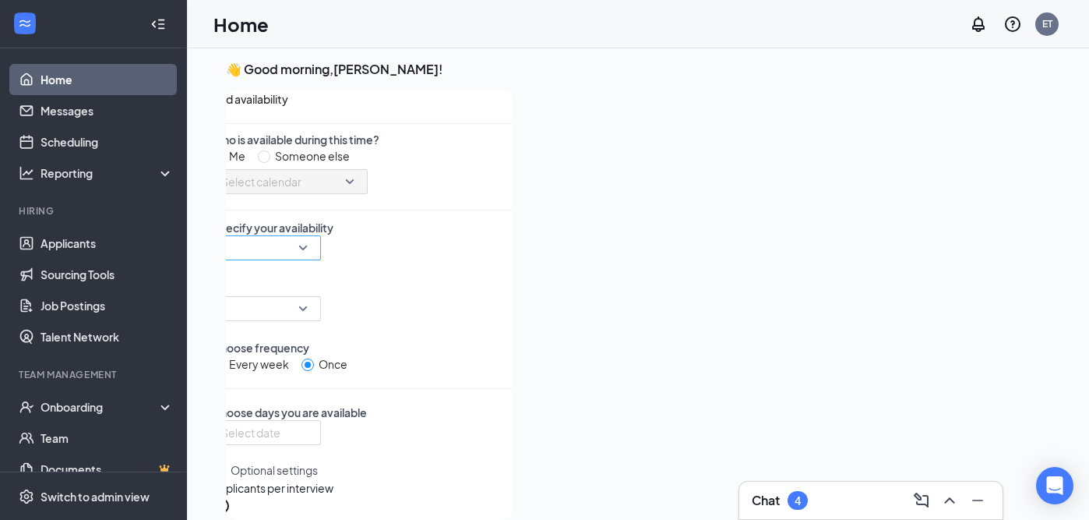
click at [301, 259] on input "search" at bounding box center [260, 247] width 79 height 23
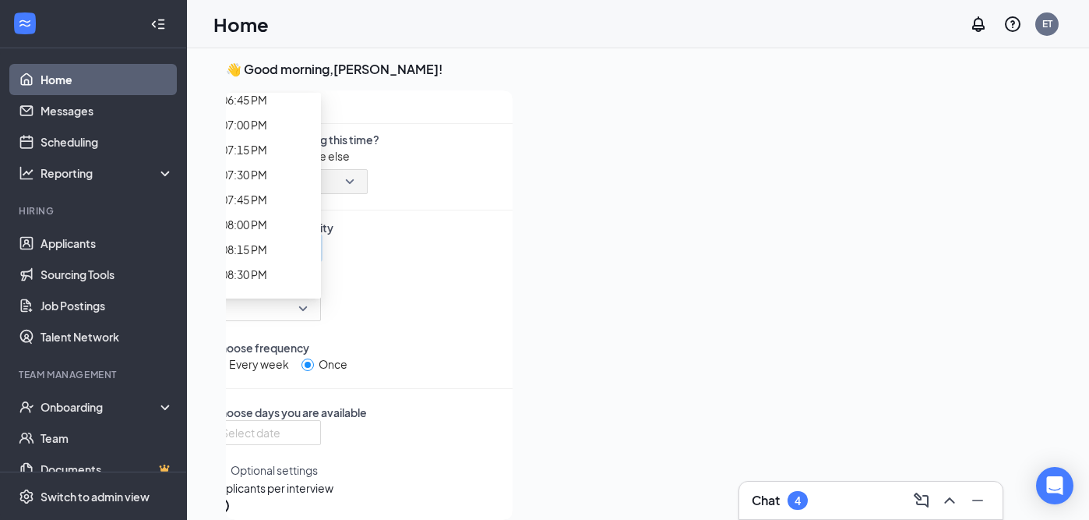
scroll to position [0, 0]
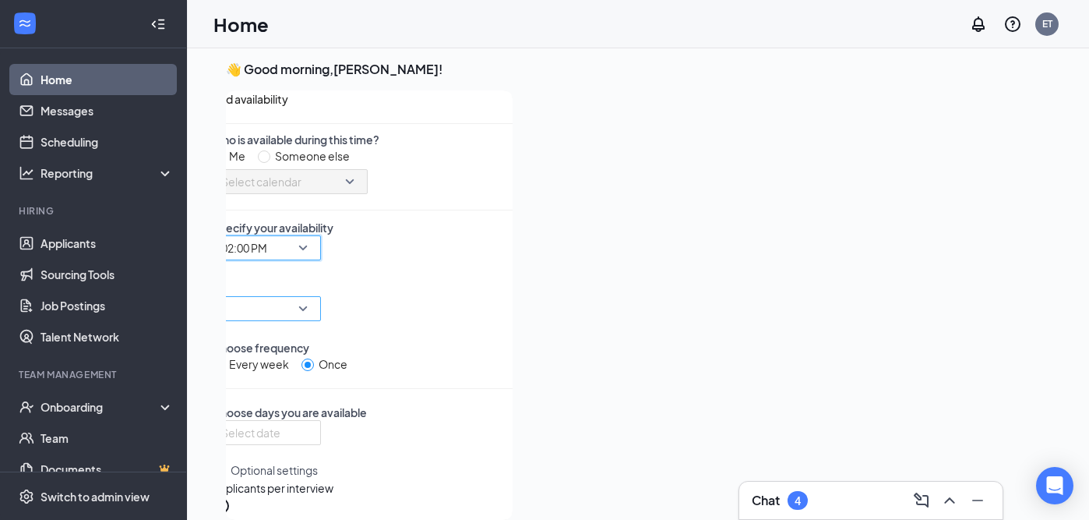
click at [301, 317] on input "search" at bounding box center [260, 308] width 79 height 23
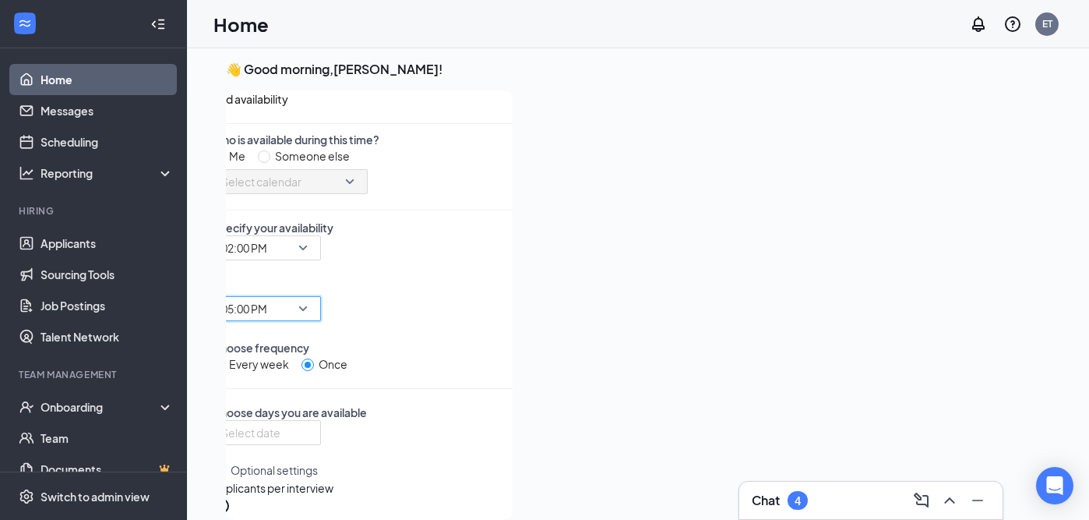
click at [484, 372] on div "Every week Once" at bounding box center [362, 363] width 301 height 17
click at [308, 424] on input at bounding box center [264, 432] width 87 height 17
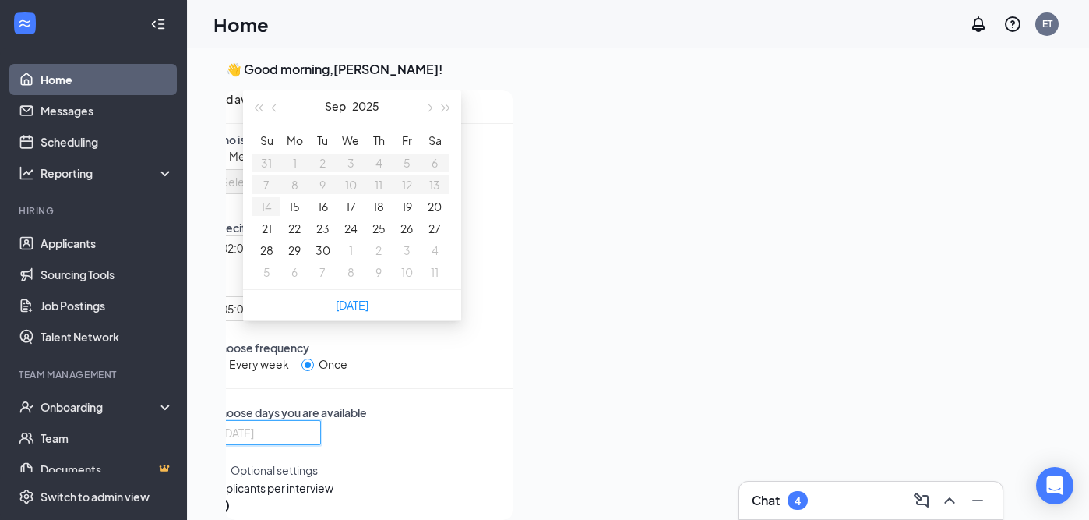
click at [407, 215] on button "19" at bounding box center [407, 206] width 10 height 17
type input "[DATE]"
click at [501, 337] on div "Add availability Who is available during this time? Me Someone else Select cale…" at bounding box center [362, 436] width 301 height 692
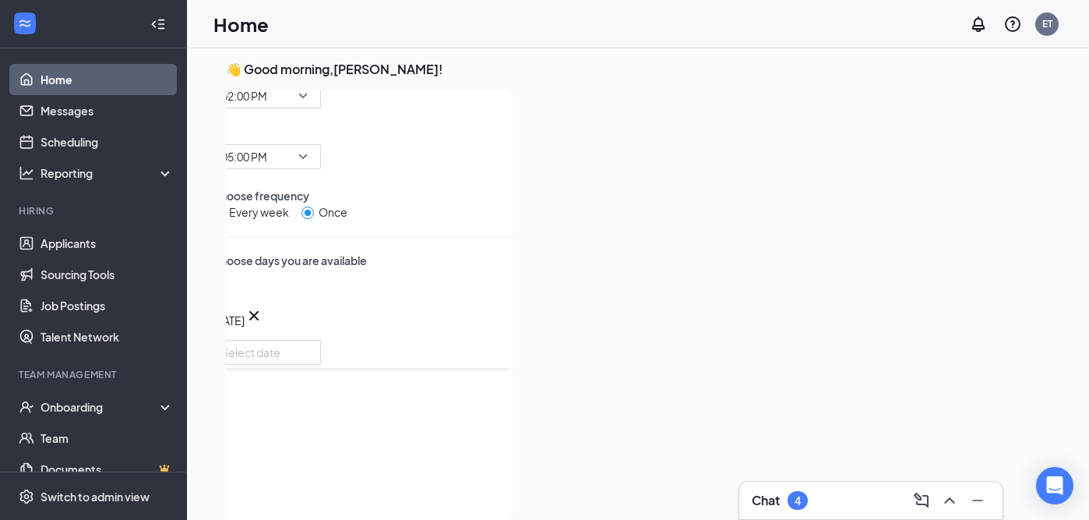
scroll to position [174, 0]
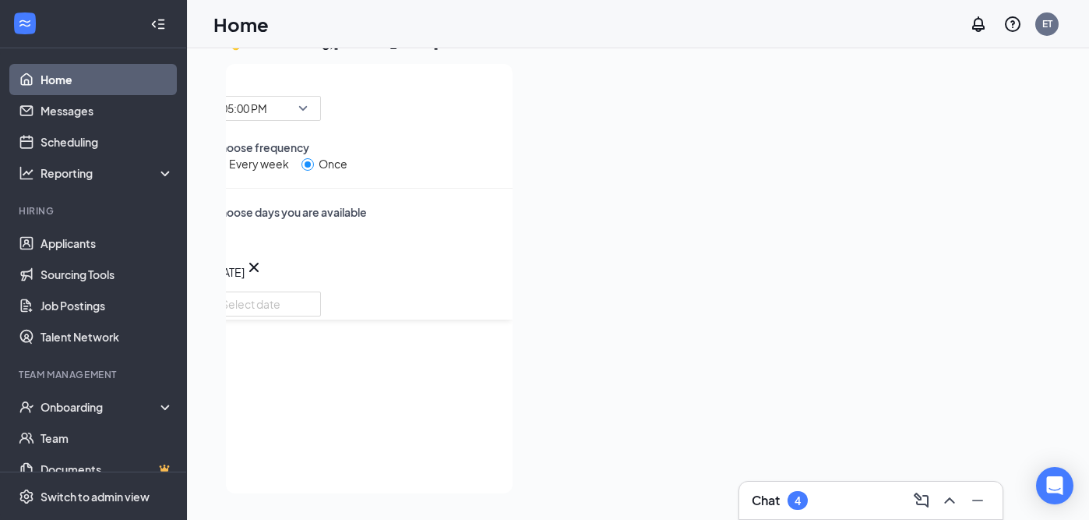
click at [325, 506] on button "Select specific locations or job postings" at bounding box center [312, 524] width 200 height 36
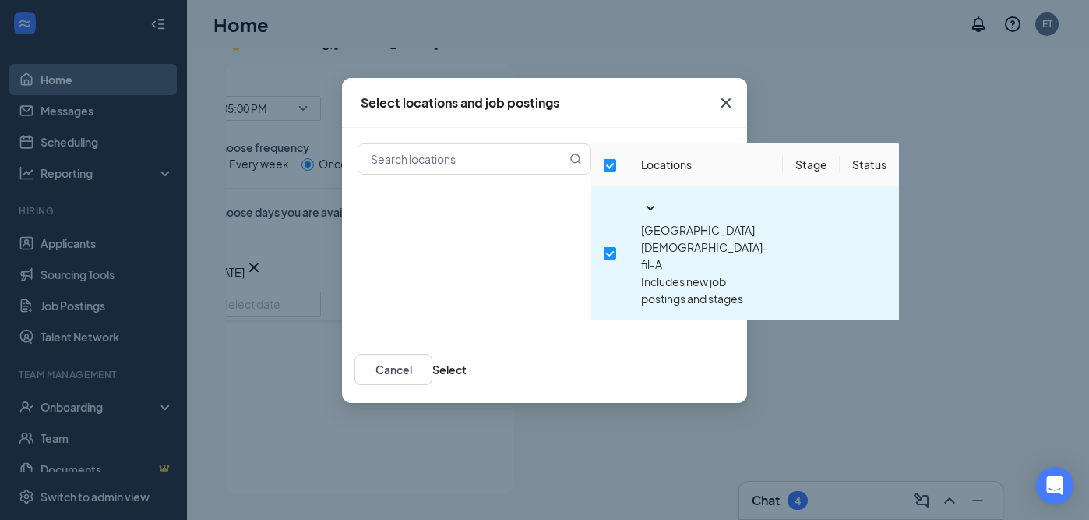
click at [604, 171] on input "checkbox" at bounding box center [610, 165] width 12 height 12
checkbox input "false"
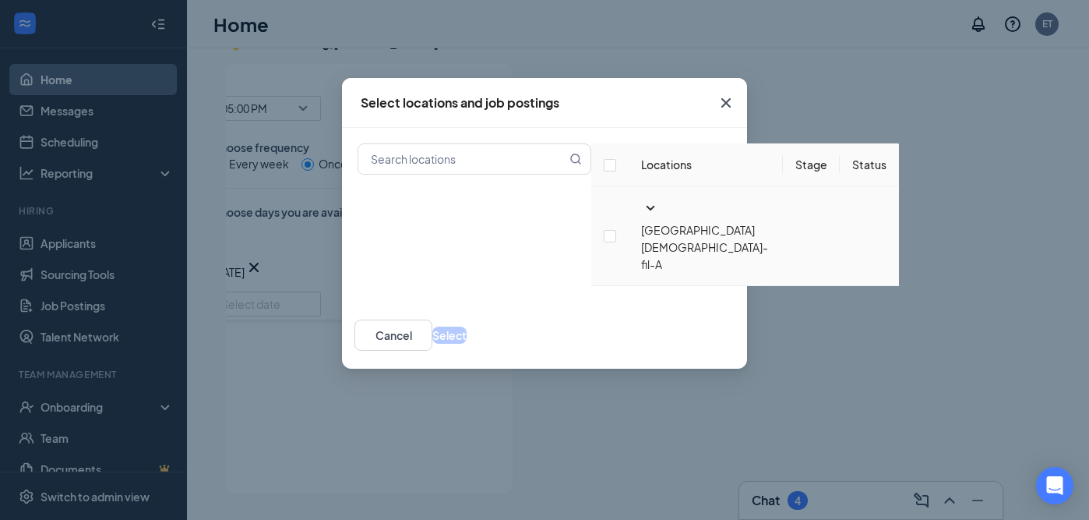
click at [641, 217] on icon "SmallChevronDown" at bounding box center [650, 208] width 19 height 19
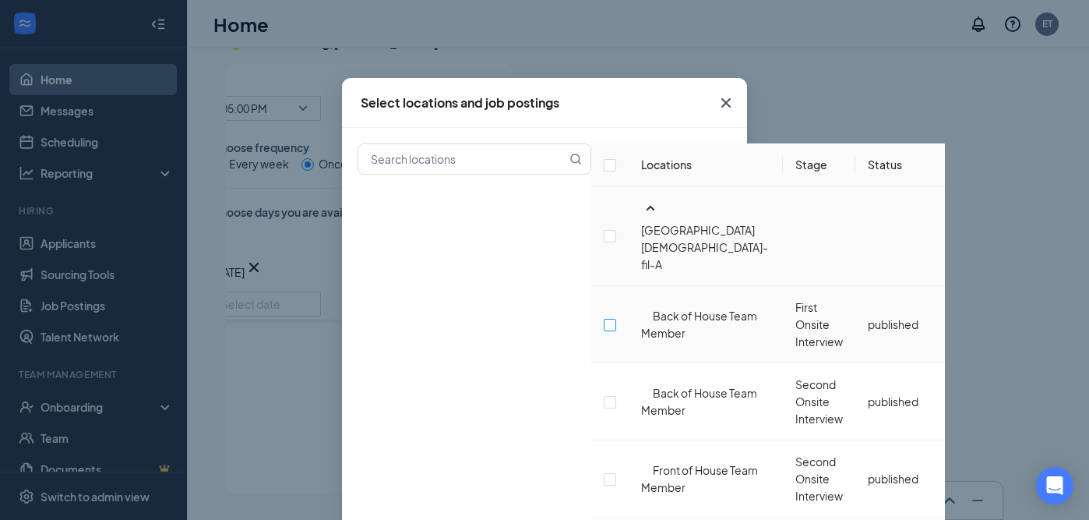
click at [604, 319] on input "checkbox" at bounding box center [610, 325] width 12 height 12
checkbox input "false"
checkbox input "true"
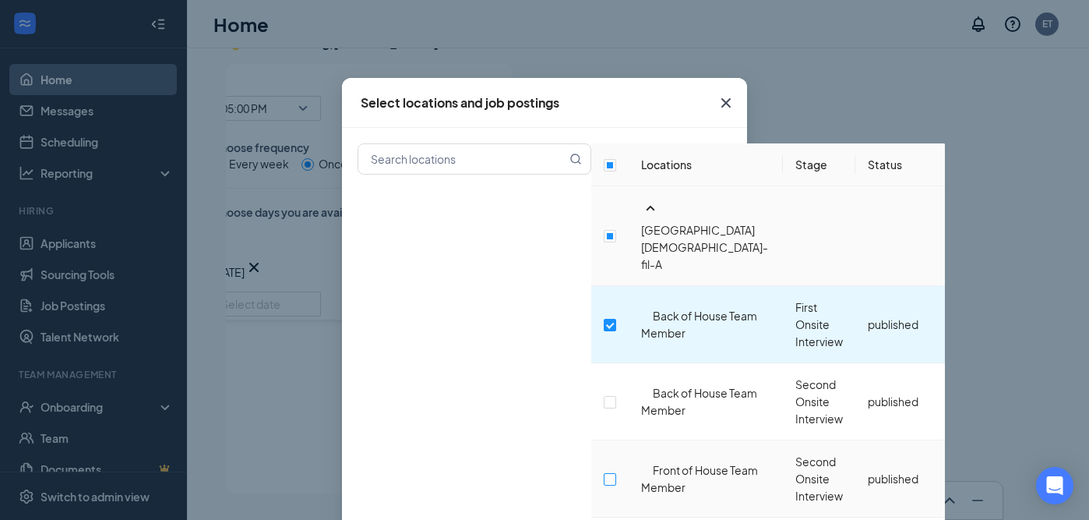
click at [604, 473] on input "checkbox" at bounding box center [610, 479] width 12 height 12
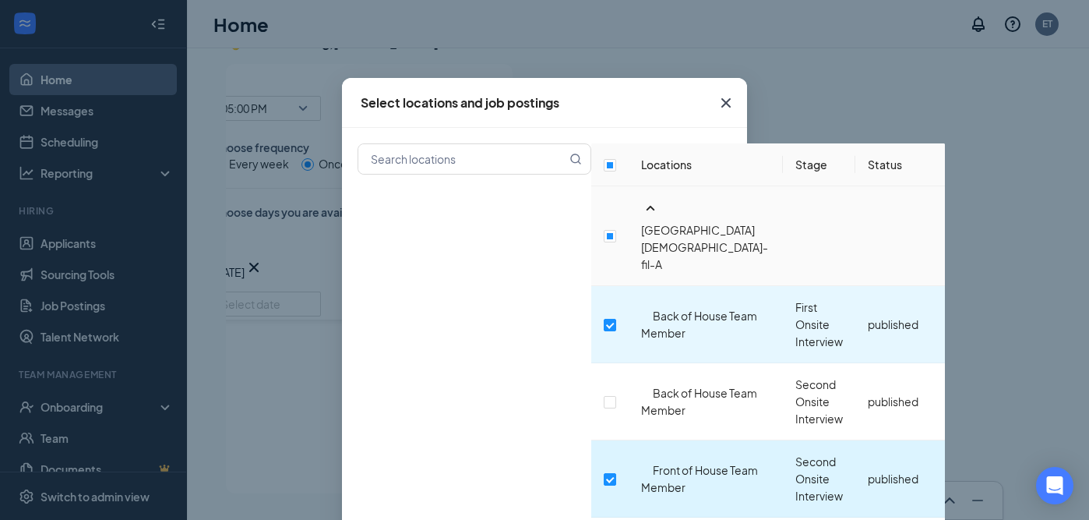
scroll to position [98, 0]
click at [604, 473] on input "checkbox" at bounding box center [610, 479] width 12 height 12
checkbox input "false"
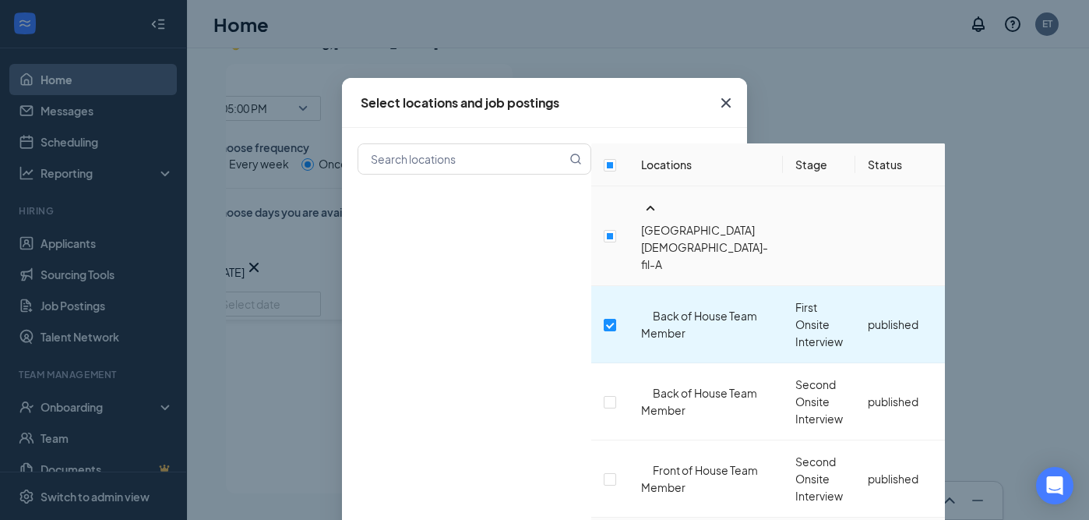
checkbox input "true"
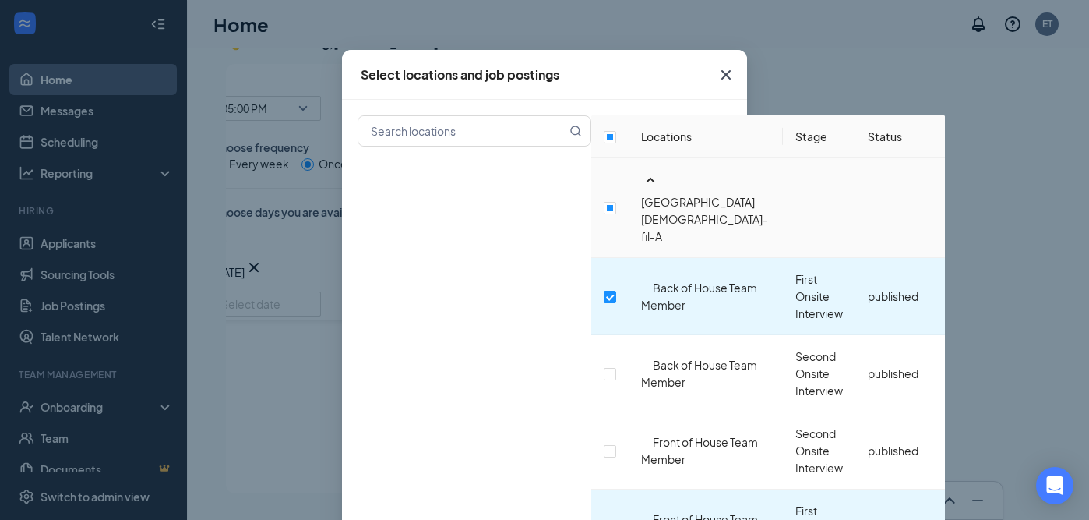
scroll to position [41, 0]
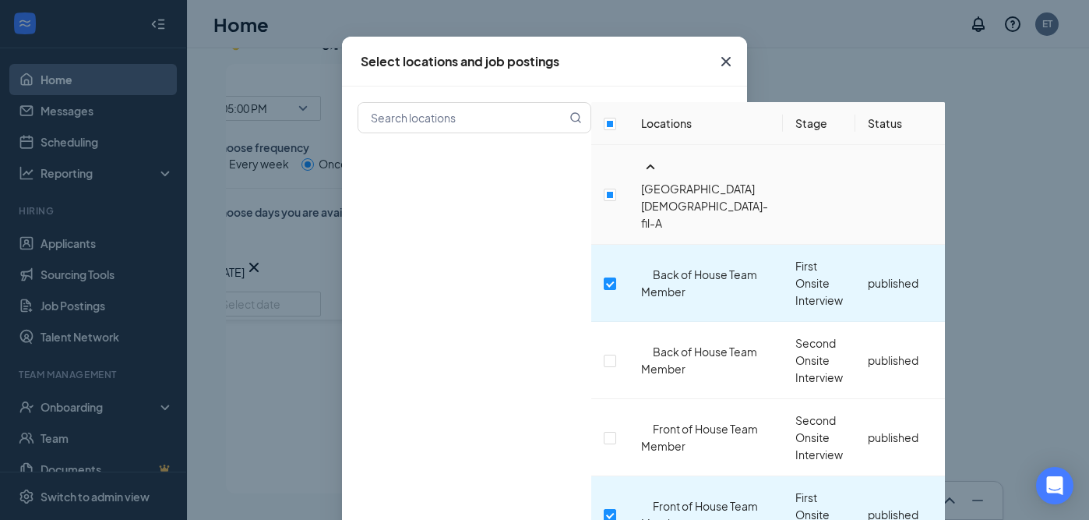
checkbox input "true"
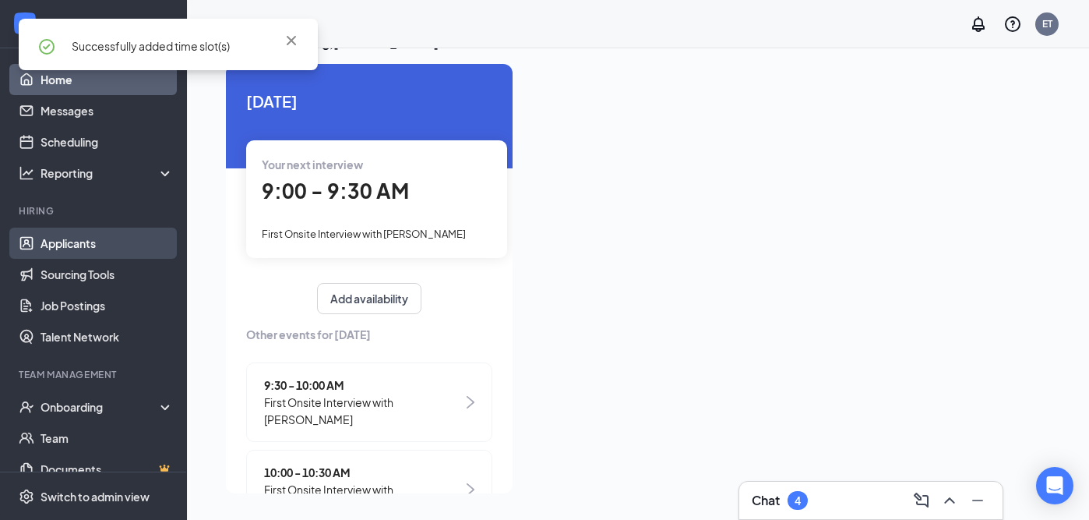
click at [53, 252] on link "Applicants" at bounding box center [107, 242] width 133 height 31
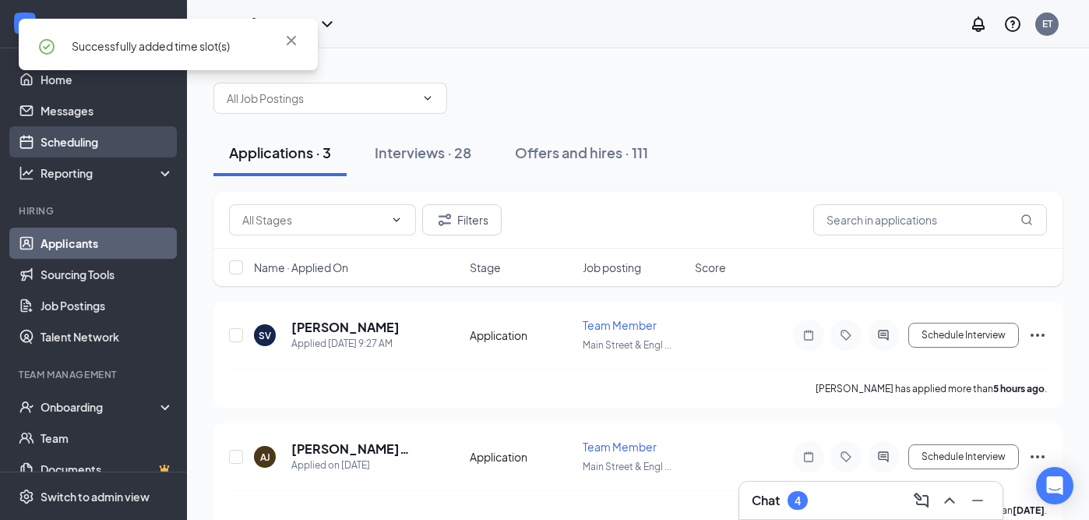
click at [84, 129] on link "Scheduling" at bounding box center [107, 141] width 133 height 31
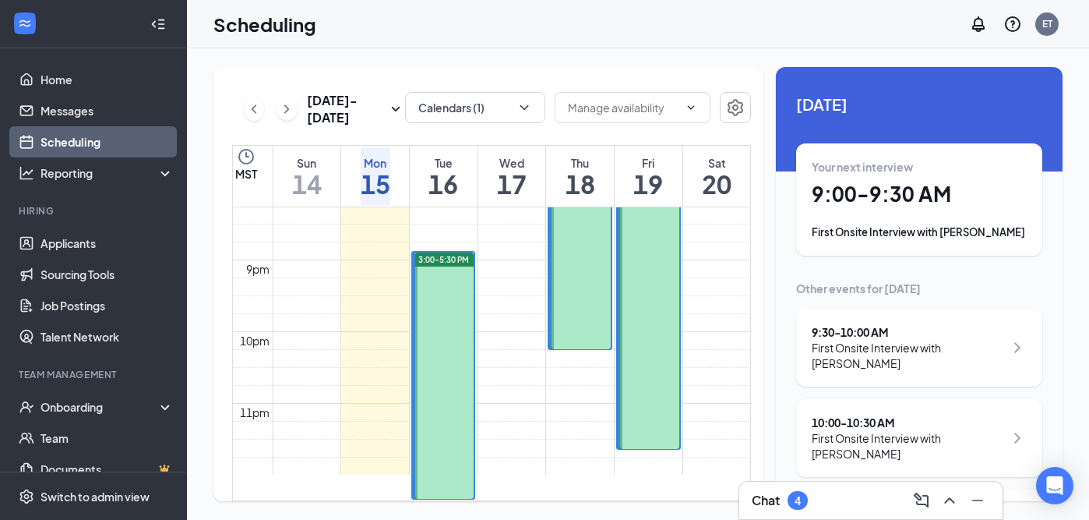
scroll to position [1541, 0]
click at [782, 491] on div "Chat 4" at bounding box center [780, 500] width 56 height 19
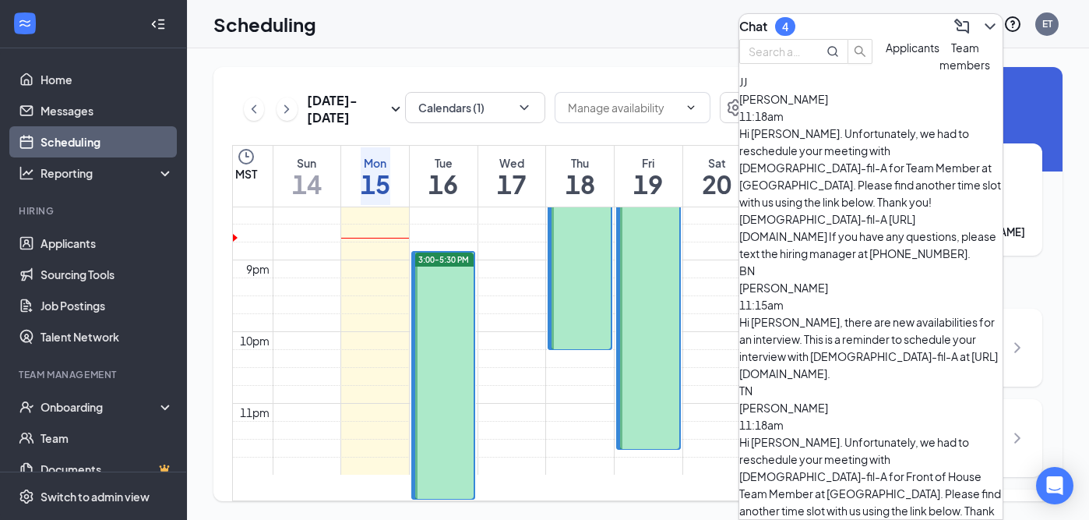
click at [840, 18] on div "Chat 4" at bounding box center [870, 26] width 263 height 25
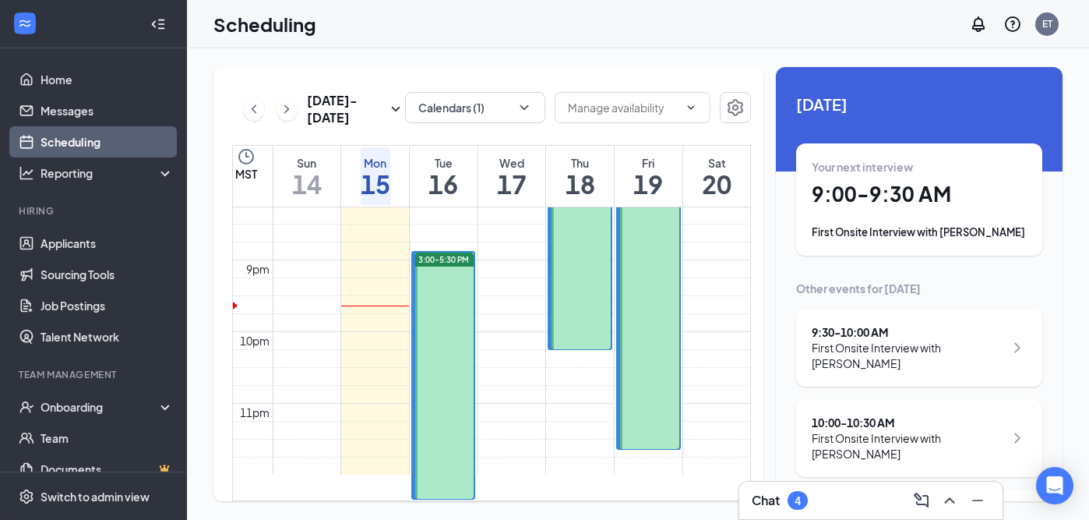
click at [775, 495] on h3 "Chat" at bounding box center [766, 499] width 28 height 17
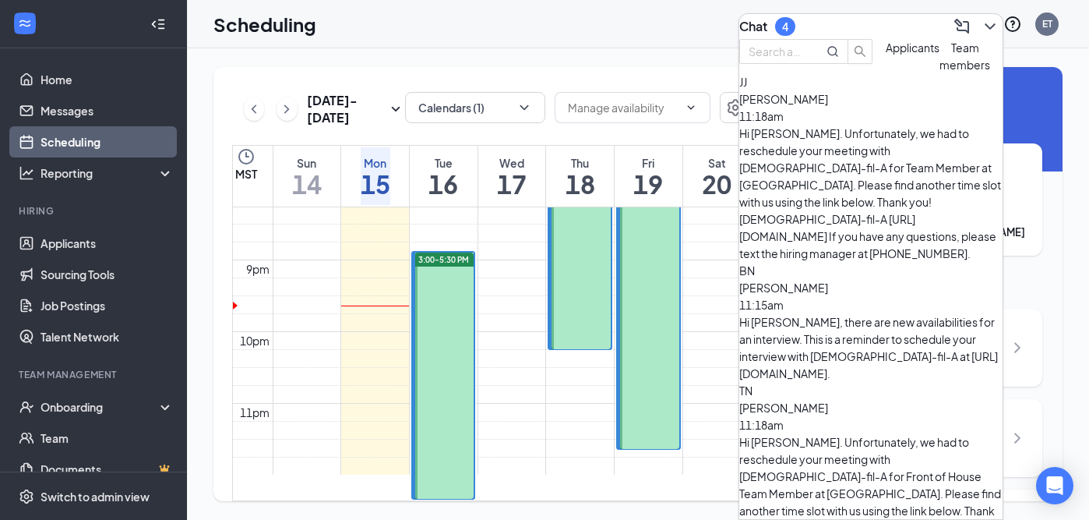
click at [847, 23] on div "Chat 4" at bounding box center [870, 26] width 263 height 25
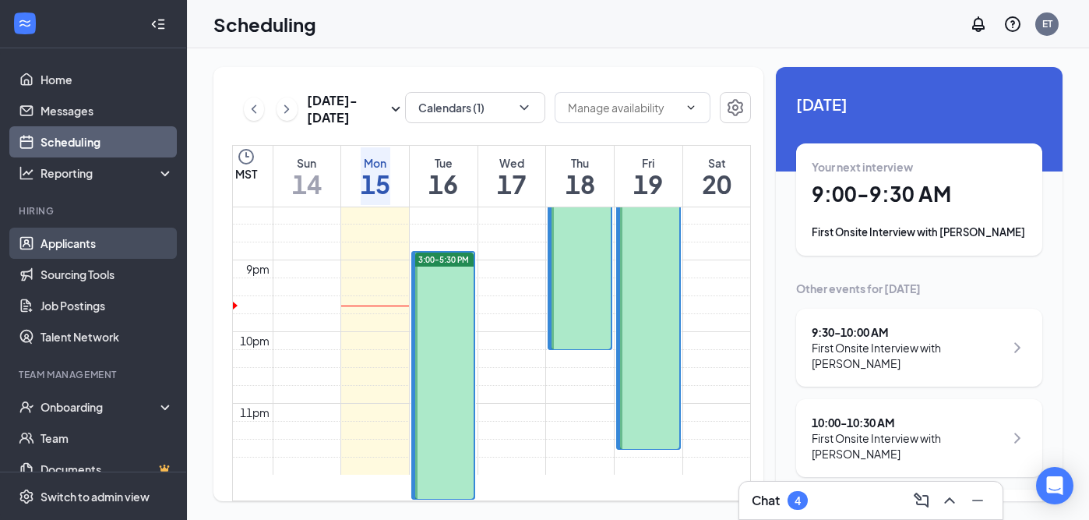
click at [98, 249] on link "Applicants" at bounding box center [107, 242] width 133 height 31
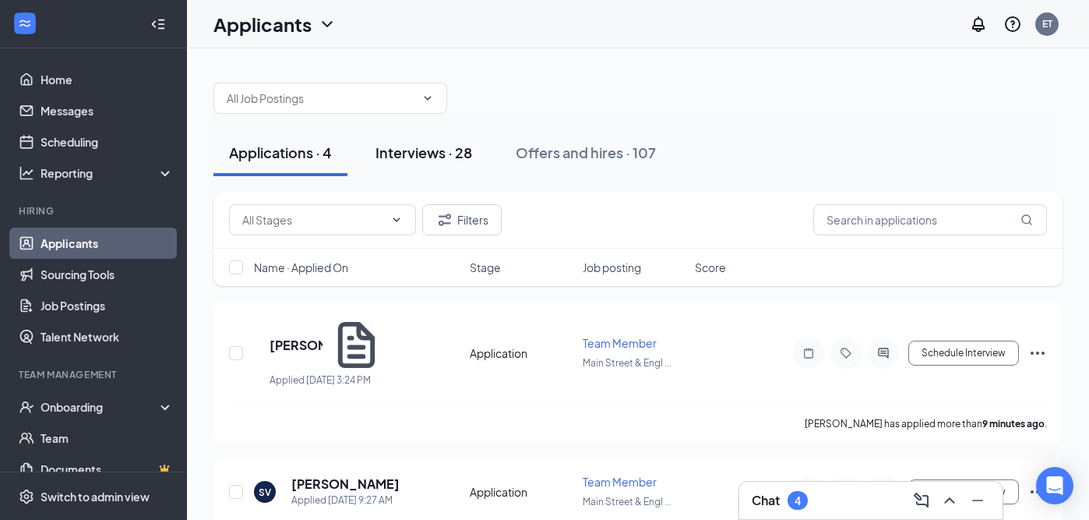
click at [464, 153] on div "Interviews · 28" at bounding box center [423, 152] width 97 height 19
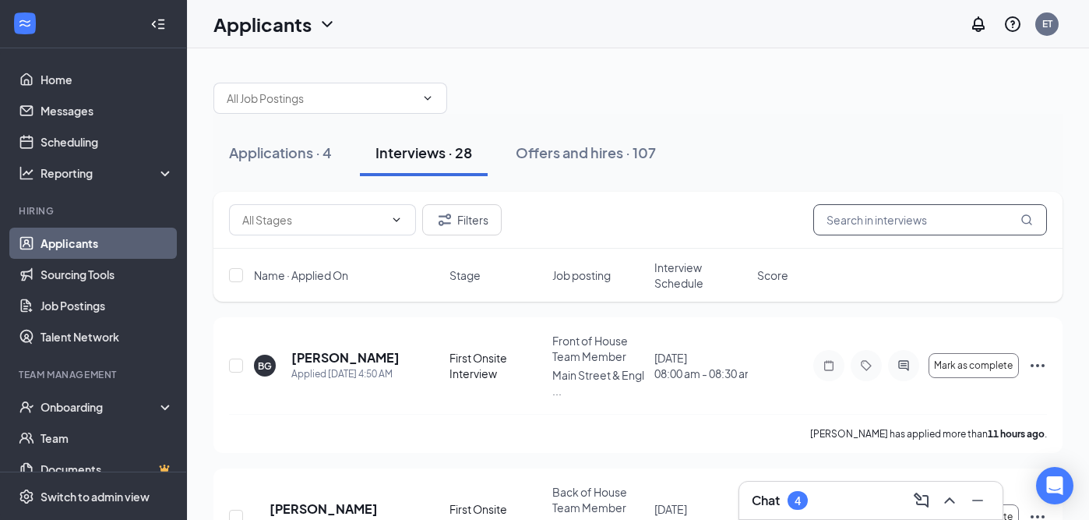
click at [871, 218] on input "text" at bounding box center [930, 219] width 234 height 31
type input "justice"
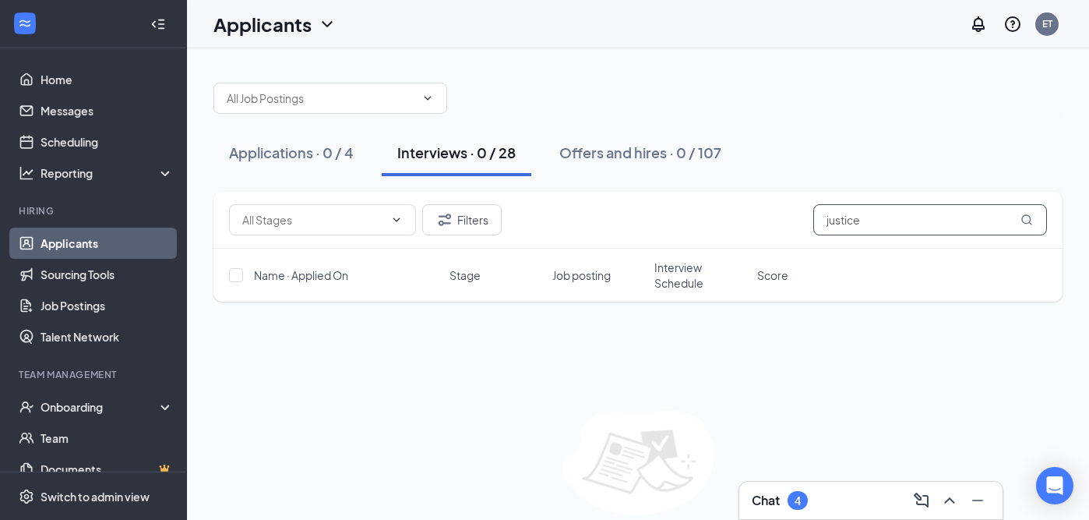
click at [897, 224] on input "justice" at bounding box center [930, 219] width 234 height 31
click at [896, 224] on input "justice" at bounding box center [930, 219] width 234 height 31
type input "justice"
click at [807, 494] on div "4" at bounding box center [797, 500] width 20 height 19
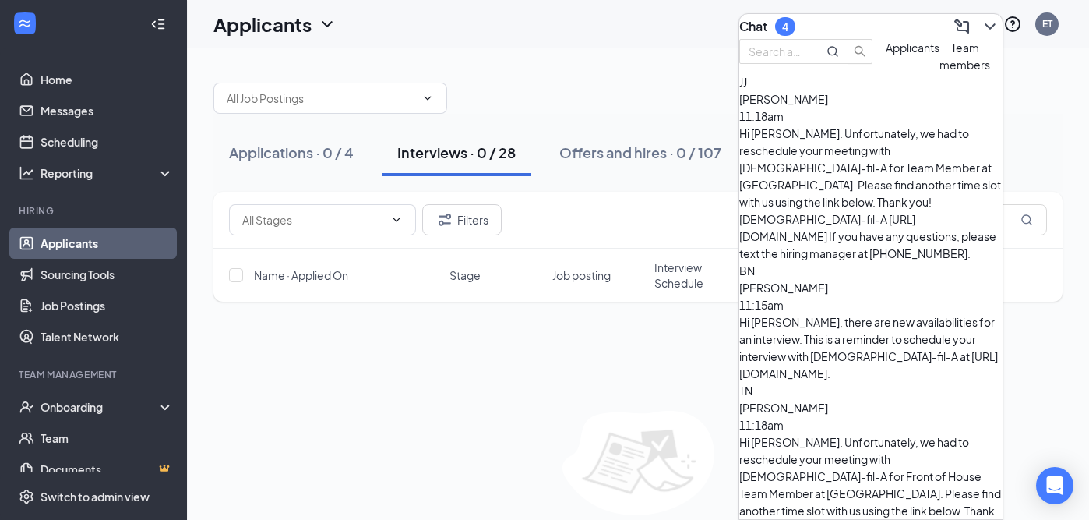
click at [860, 41] on div at bounding box center [806, 56] width 134 height 34
click at [859, 32] on div "Chat 4" at bounding box center [870, 26] width 263 height 25
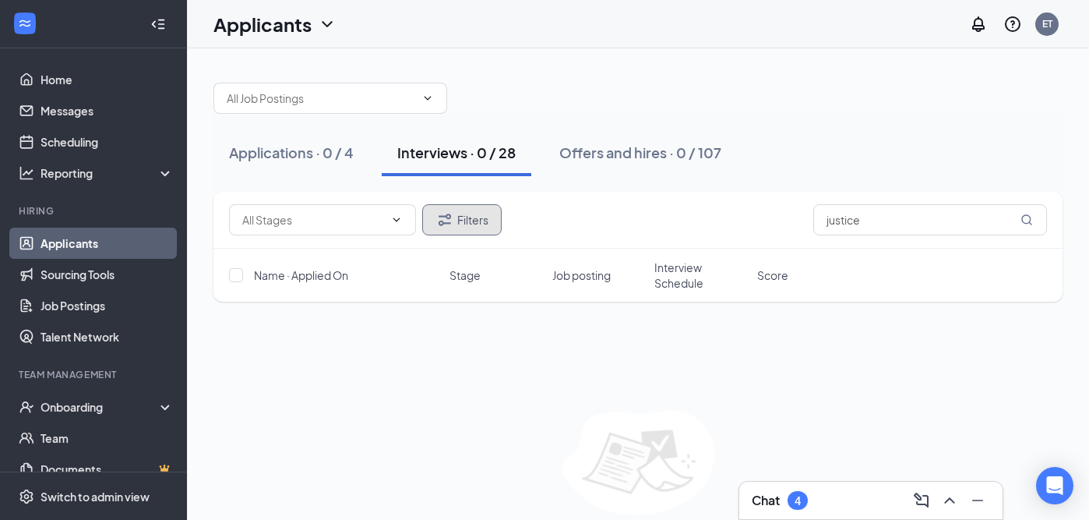
click at [472, 231] on button "Filters" at bounding box center [461, 219] width 79 height 31
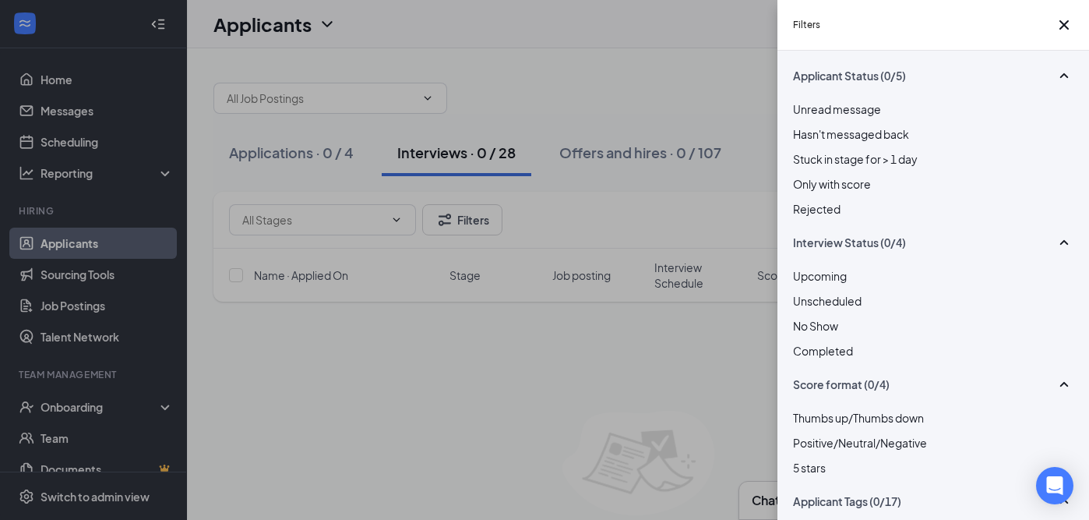
click at [800, 200] on div at bounding box center [933, 200] width 280 height 0
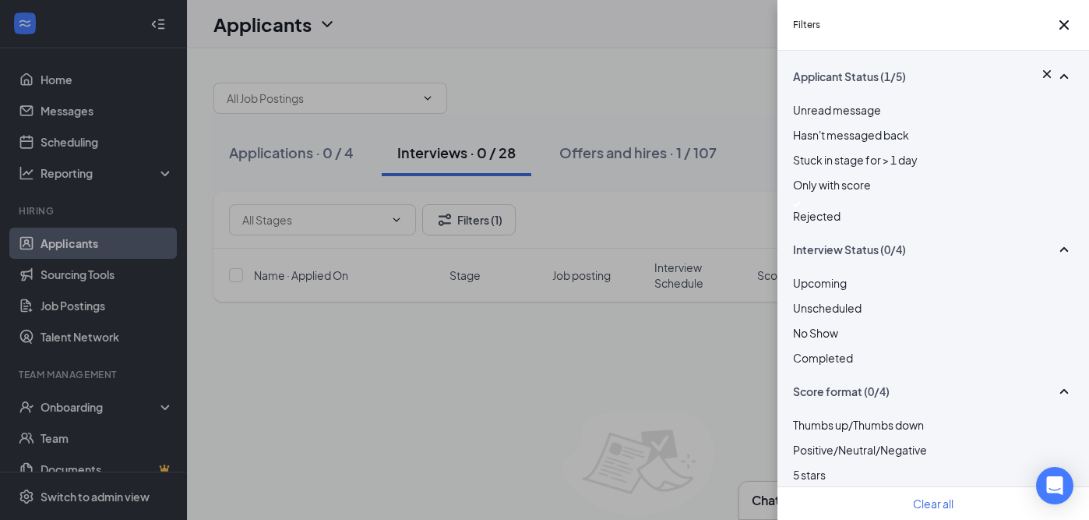
click at [735, 171] on div "Filters Applicant Status (1/5) Unread message Hasn't messaged back Stuck in sta…" at bounding box center [544, 260] width 1089 height 520
click at [907, 30] on div "Filters" at bounding box center [933, 25] width 312 height 51
click at [1059, 30] on icon "Cross" at bounding box center [1063, 24] width 9 height 9
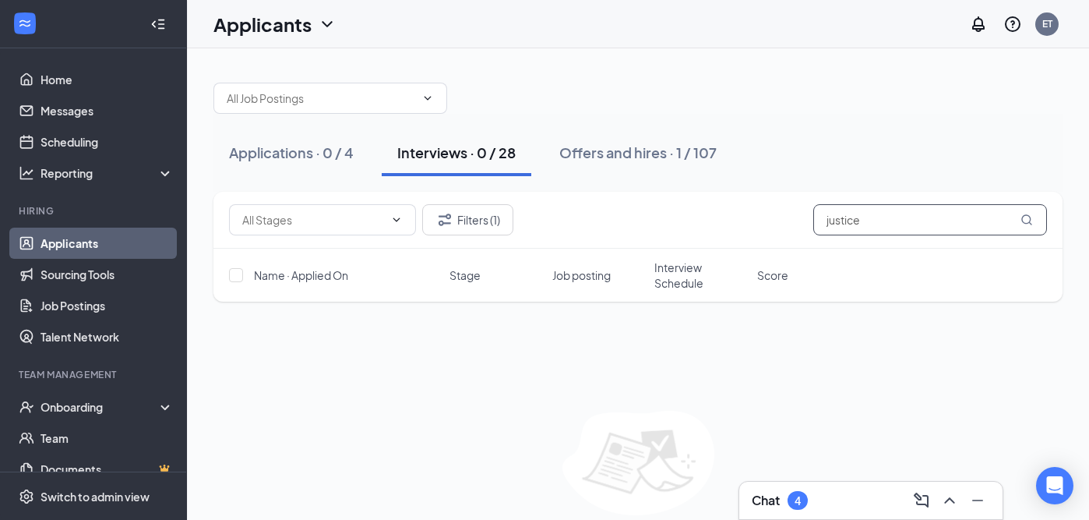
click at [875, 221] on input "justice" at bounding box center [930, 219] width 234 height 31
click at [651, 160] on div "Offers and hires · 1 / 107" at bounding box center [637, 152] width 157 height 19
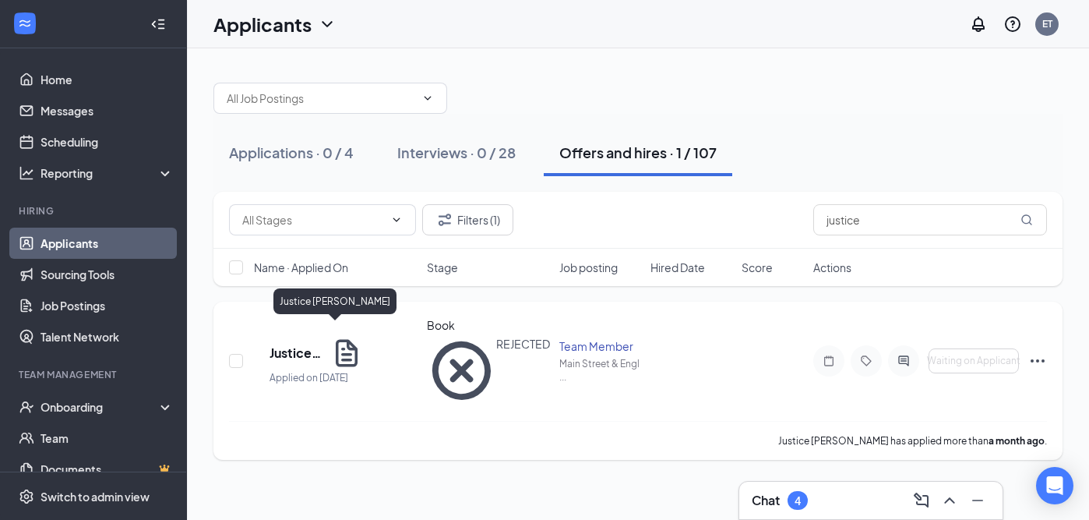
click at [324, 344] on h5 "Justice [PERSON_NAME]" at bounding box center [296, 352] width 55 height 17
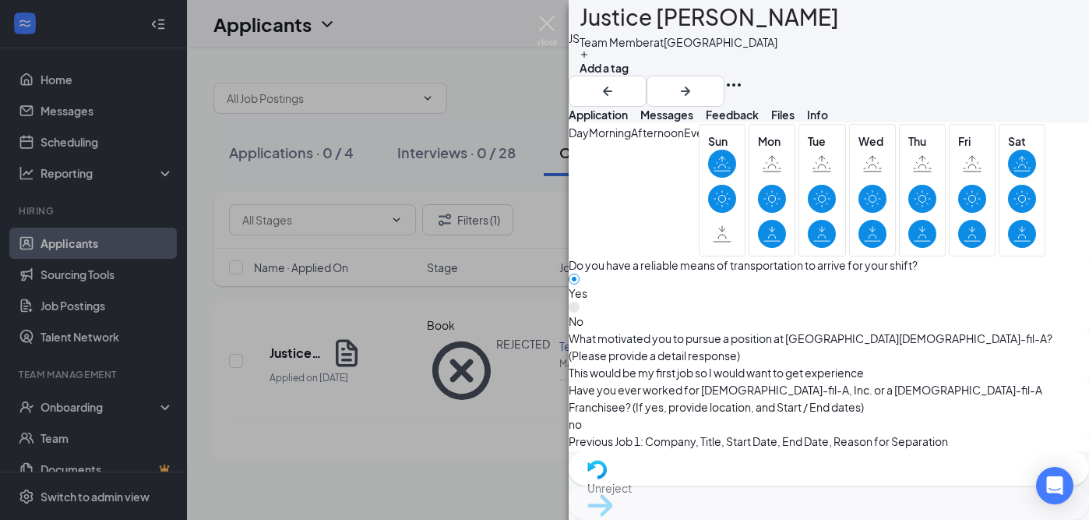
scroll to position [1271, 0]
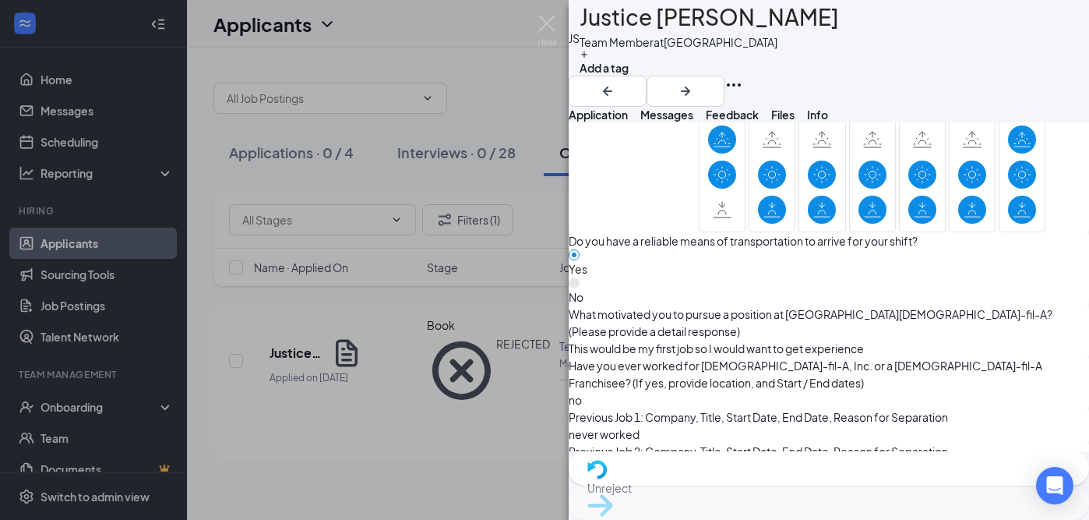
click at [693, 122] on button "Messages" at bounding box center [666, 115] width 53 height 16
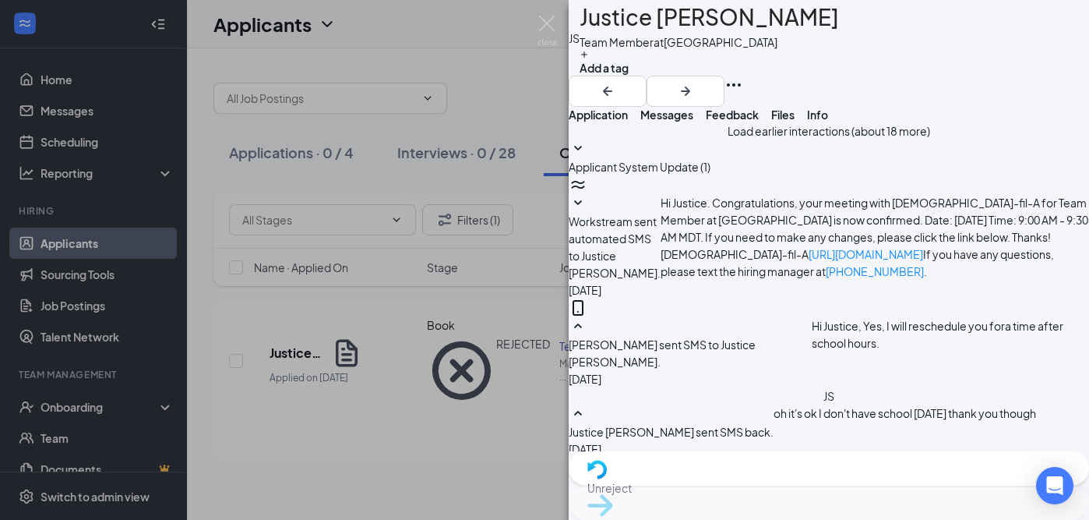
scroll to position [489, 0]
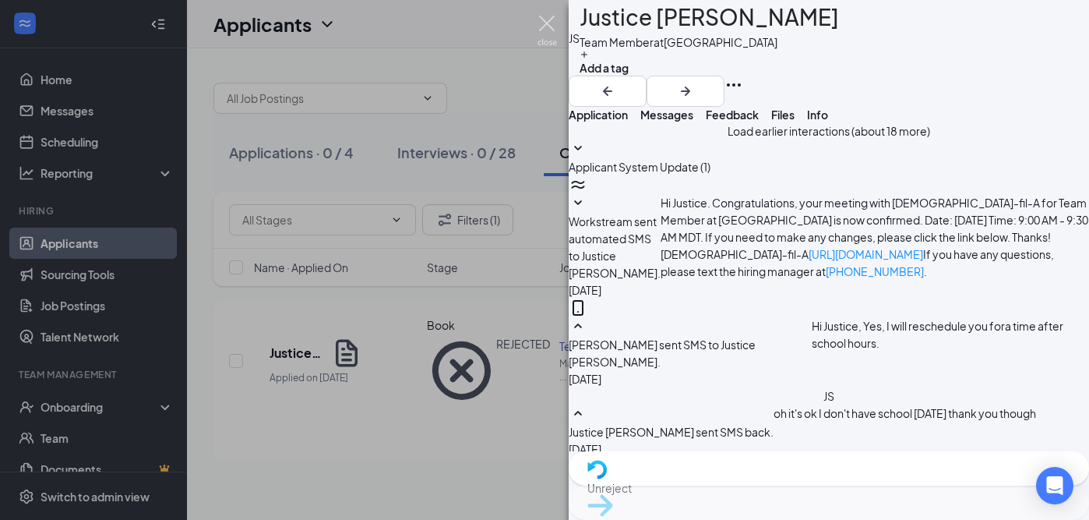
click at [539, 21] on img at bounding box center [546, 31] width 19 height 30
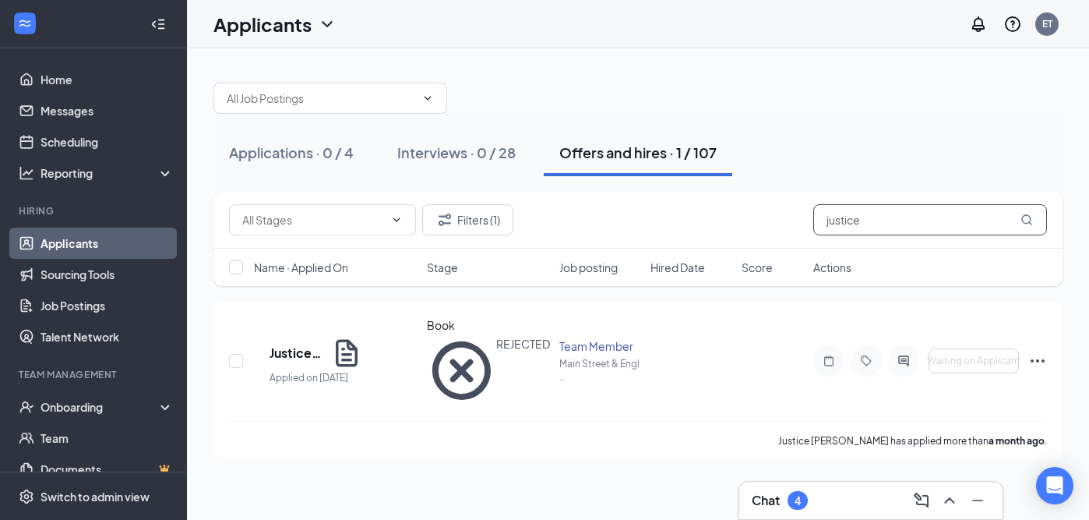
click at [879, 225] on input "justice" at bounding box center [930, 219] width 234 height 31
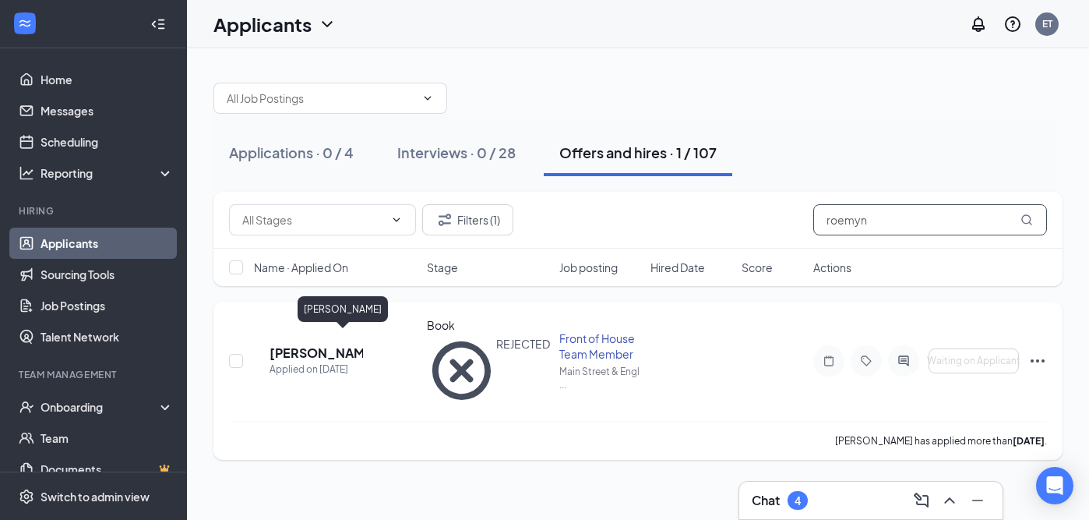
type input "roemyn"
click at [356, 344] on h5 "[PERSON_NAME]" at bounding box center [315, 352] width 93 height 17
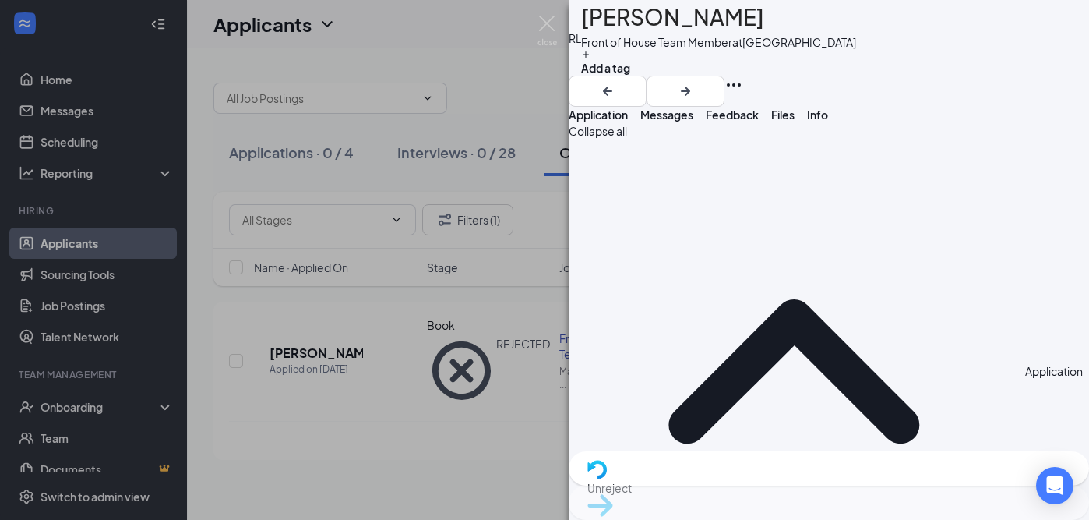
click at [693, 122] on button "Messages" at bounding box center [666, 115] width 53 height 16
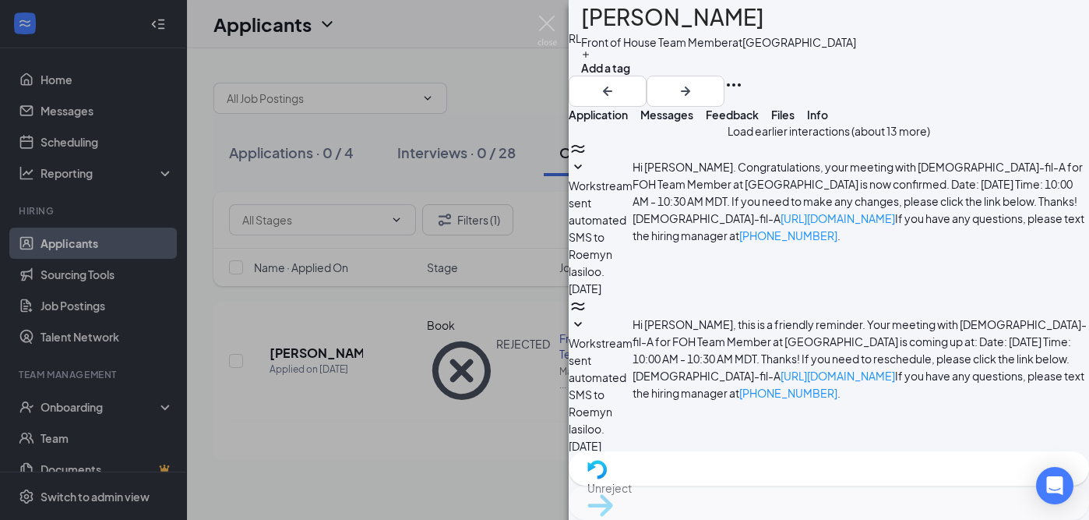
scroll to position [665, 0]
click at [544, 19] on img at bounding box center [546, 31] width 19 height 30
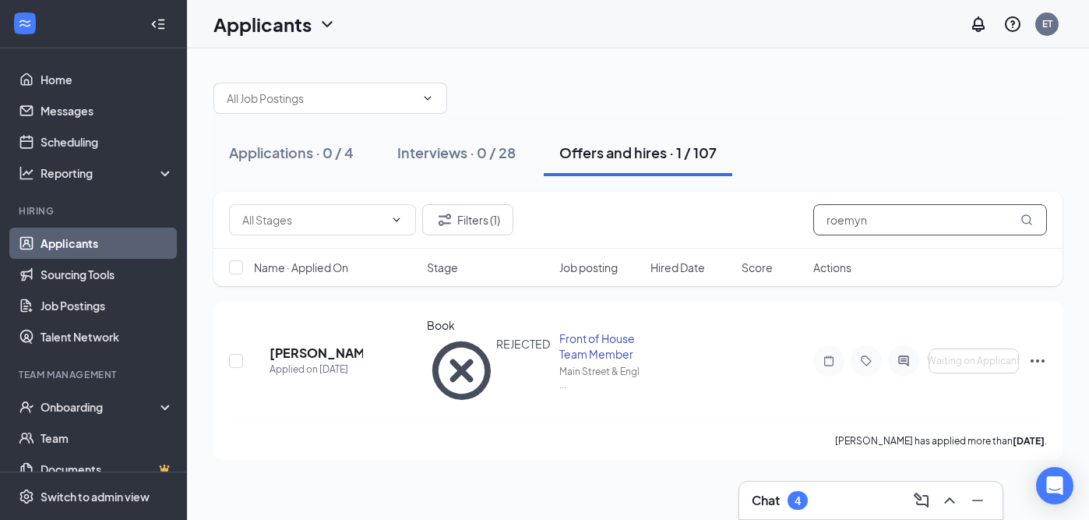
click at [893, 224] on input "roemyn" at bounding box center [930, 219] width 234 height 31
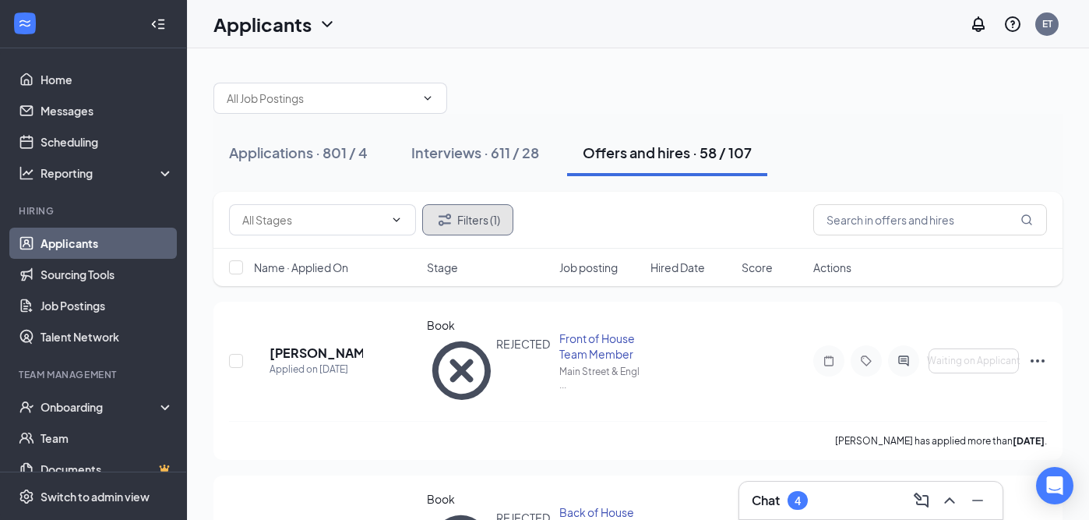
click at [481, 224] on button "Filters (1)" at bounding box center [467, 219] width 91 height 31
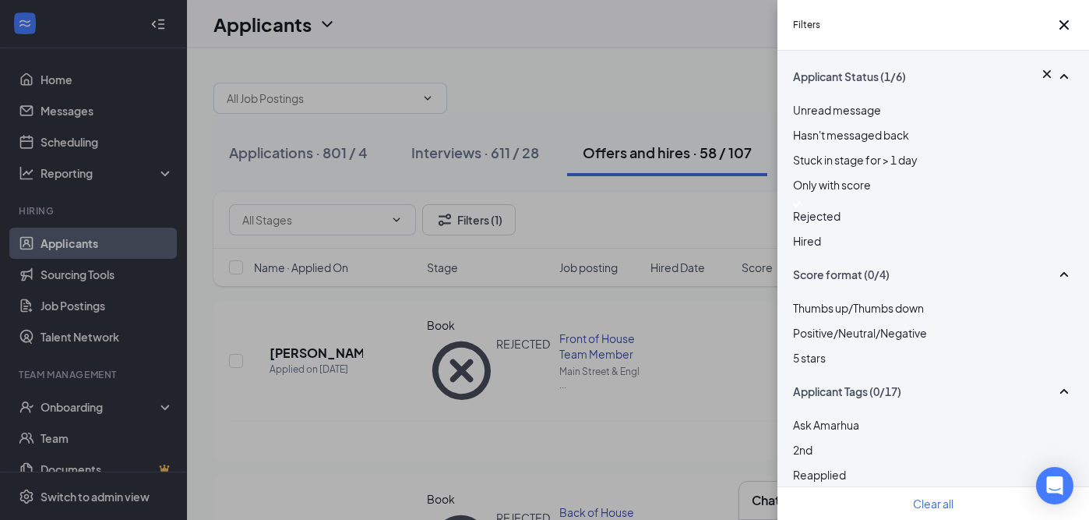
click at [800, 207] on img at bounding box center [797, 204] width 8 height 6
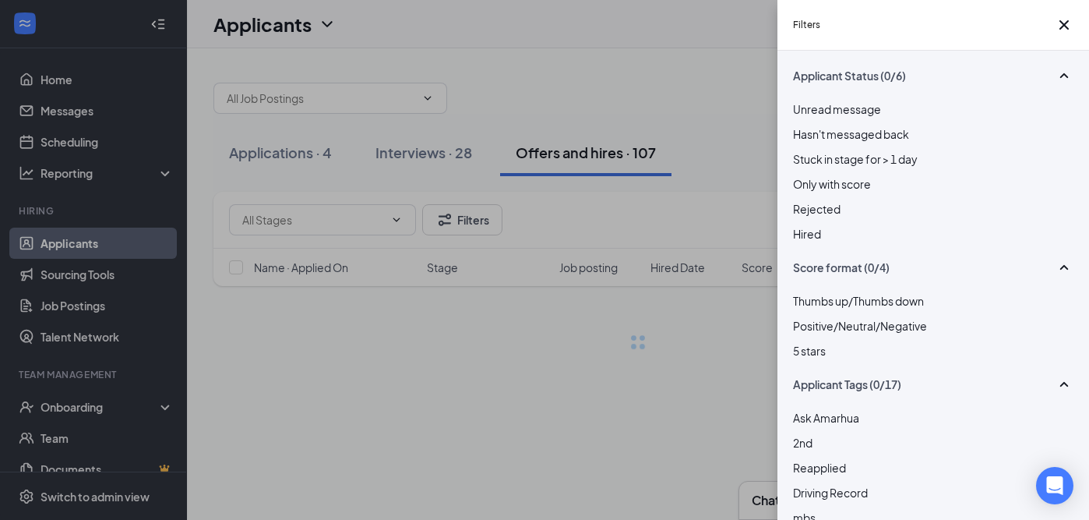
click at [697, 86] on div "Filters Applicant Status (0/6) Unread message Hasn't messaged back Stuck in sta…" at bounding box center [544, 260] width 1089 height 520
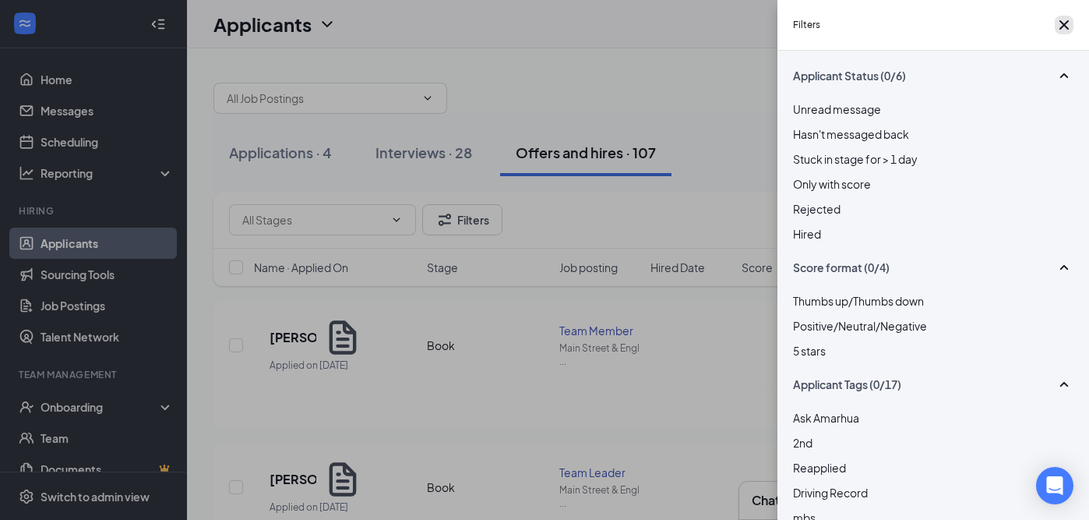
click at [1055, 26] on button "button" at bounding box center [1064, 25] width 19 height 19
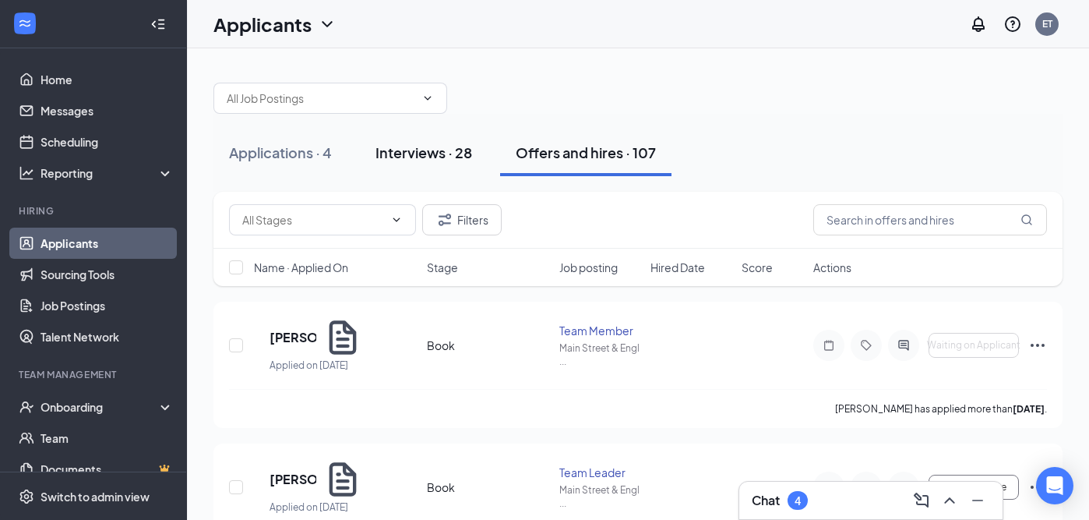
click at [445, 162] on button "Interviews · 28" at bounding box center [424, 152] width 128 height 47
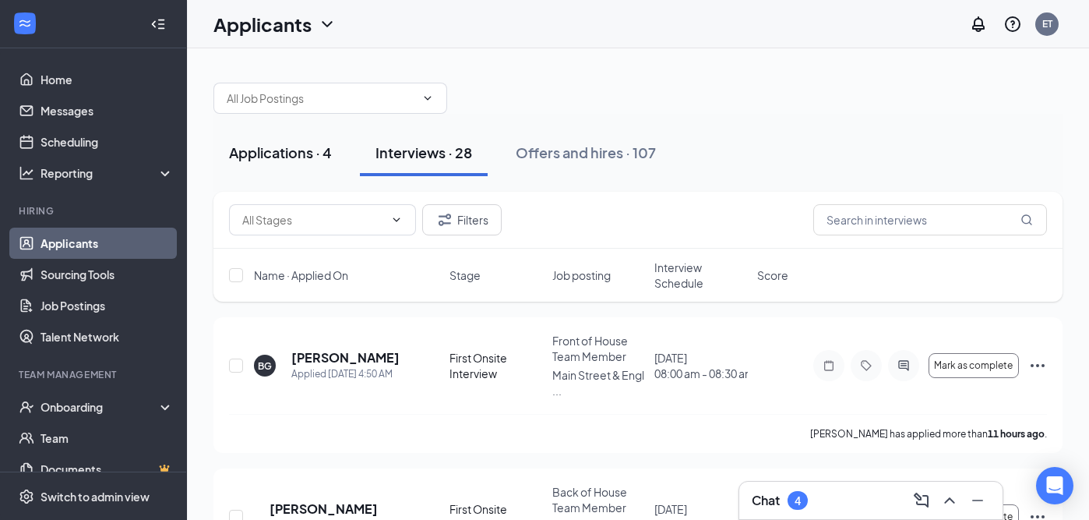
click at [293, 150] on div "Applications · 4" at bounding box center [280, 152] width 103 height 19
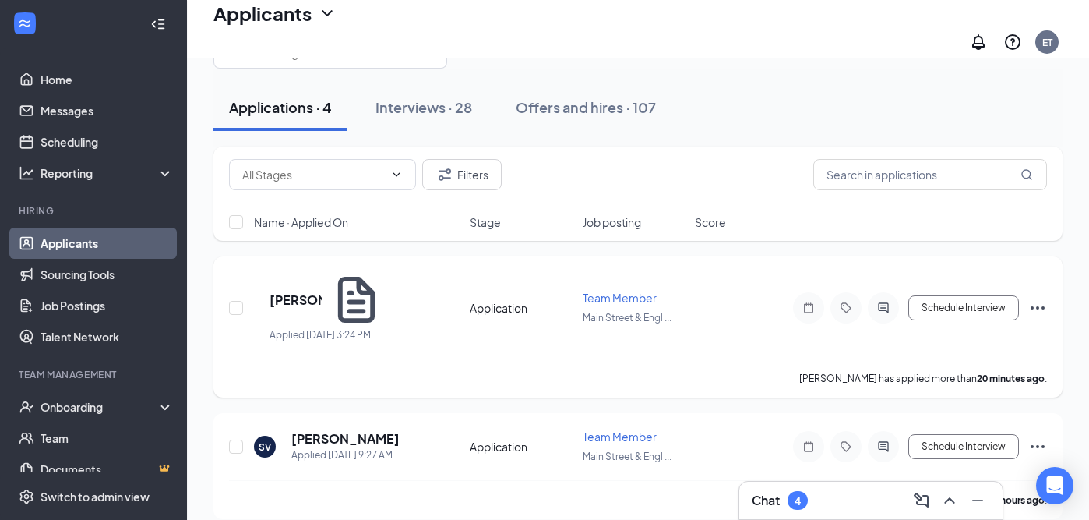
scroll to position [57, 0]
click at [431, 99] on div "Interviews · 28" at bounding box center [423, 104] width 97 height 19
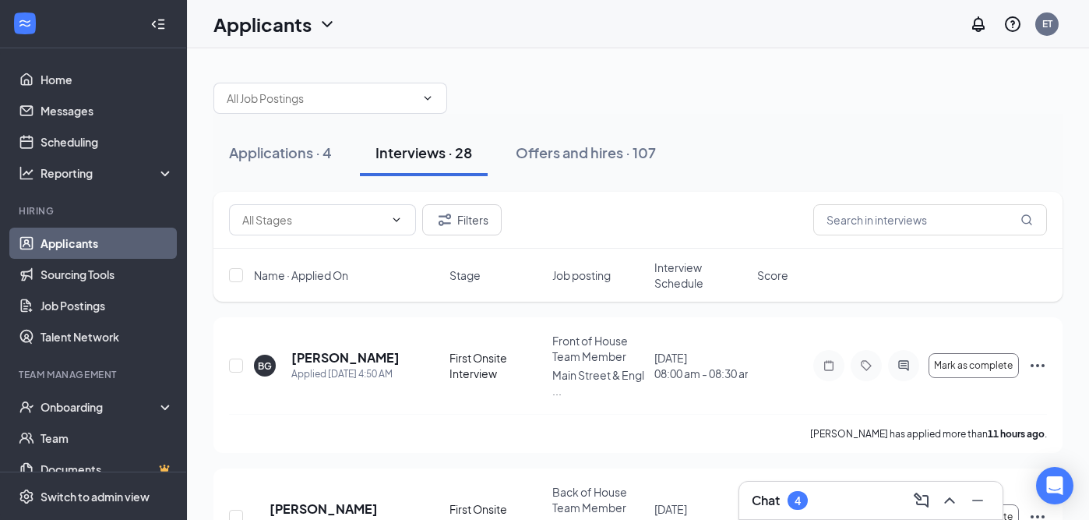
click at [458, 279] on span "Stage" at bounding box center [464, 275] width 31 height 16
click at [456, 276] on span "Stage" at bounding box center [464, 275] width 31 height 16
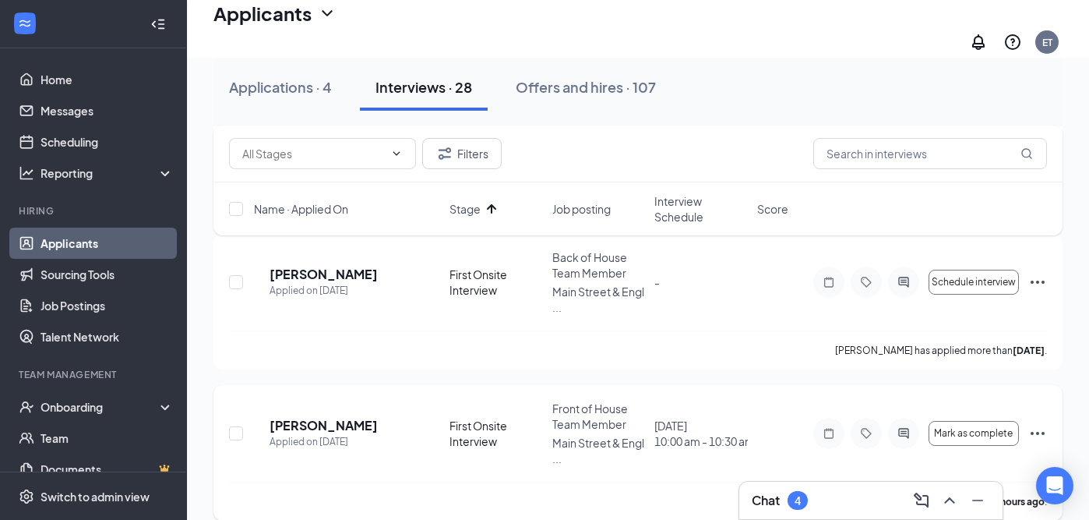
scroll to position [389, 0]
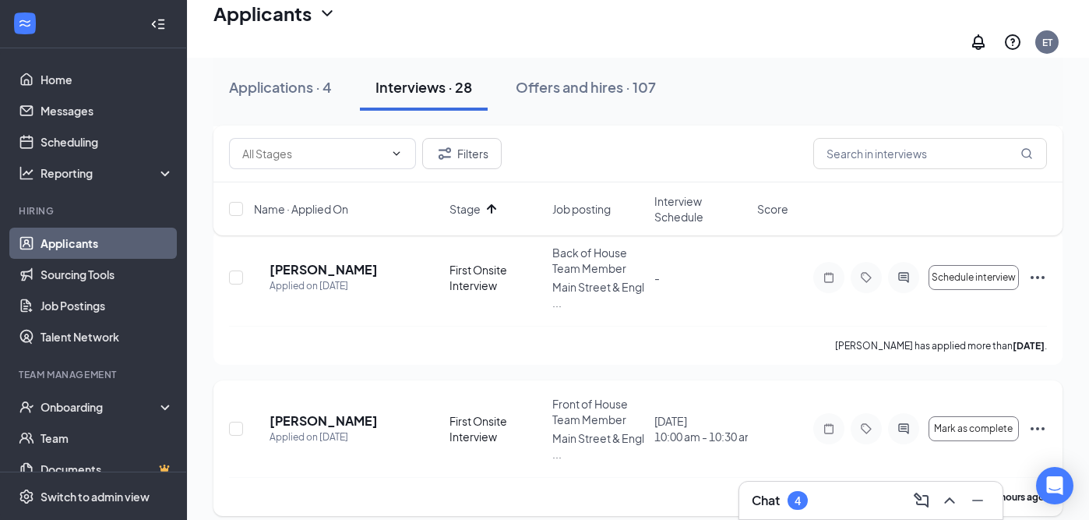
click at [1041, 419] on icon "Ellipses" at bounding box center [1037, 428] width 19 height 19
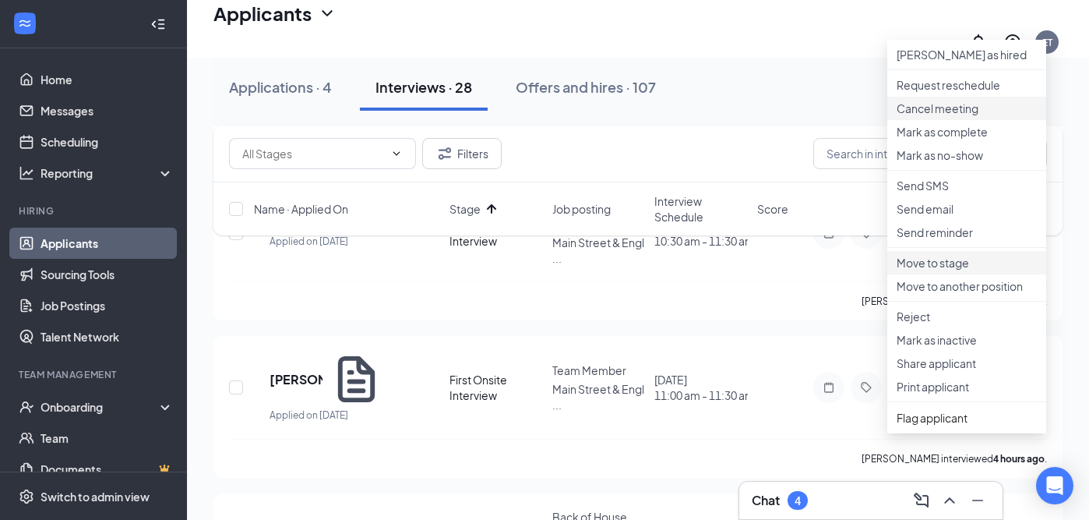
scroll to position [745, 0]
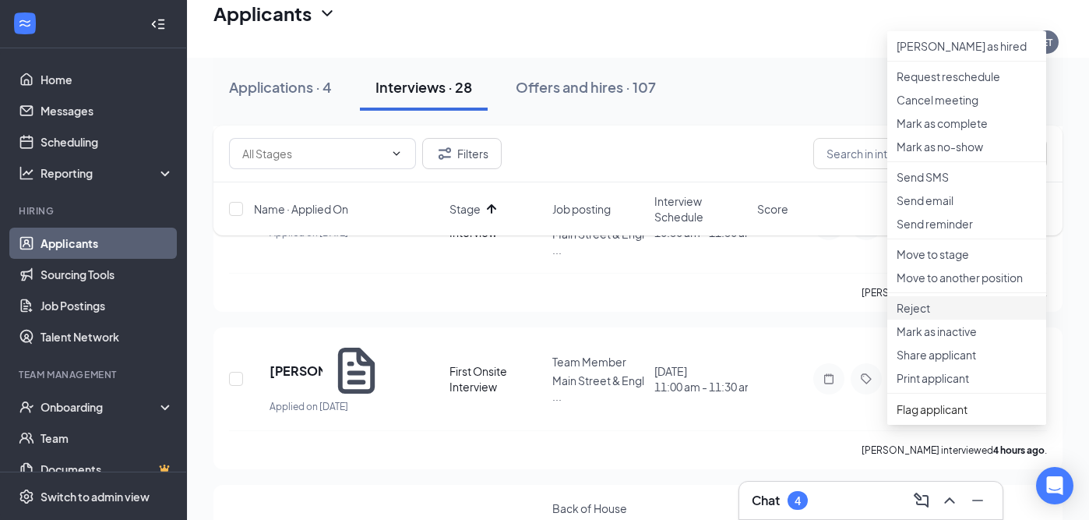
click at [947, 315] on p "Reject" at bounding box center [967, 308] width 140 height 16
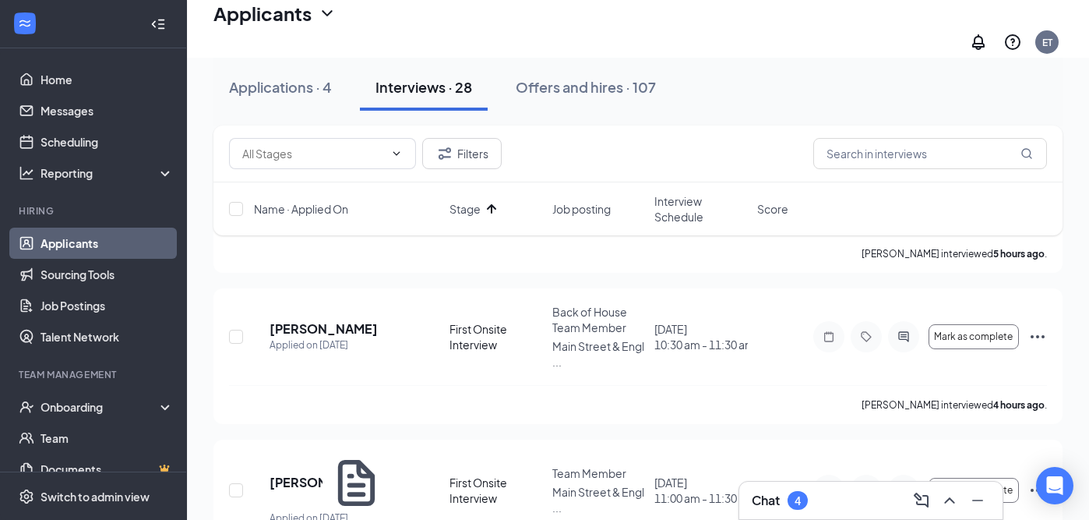
scroll to position [340, 0]
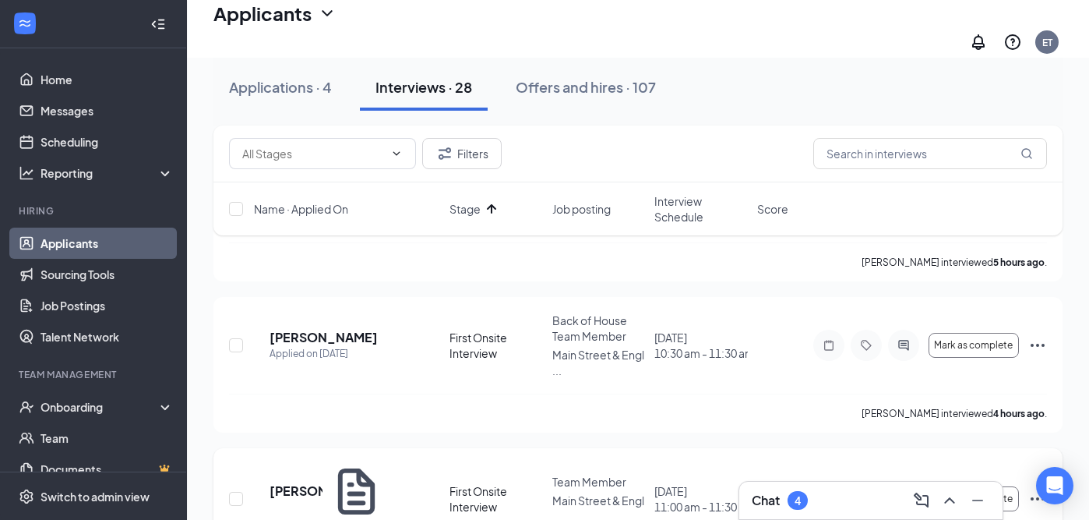
click at [1041, 489] on icon "Ellipses" at bounding box center [1037, 498] width 19 height 19
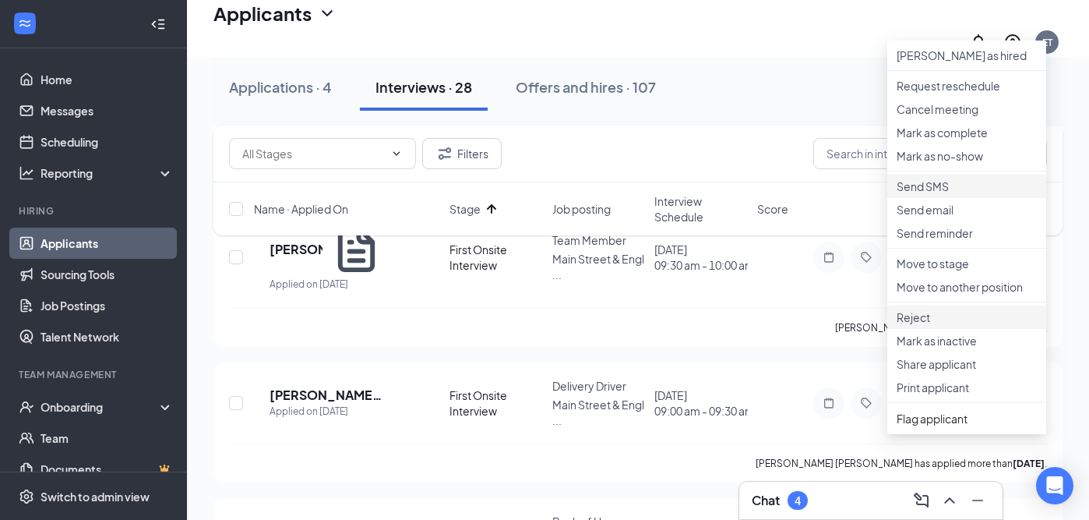
scroll to position [753, 0]
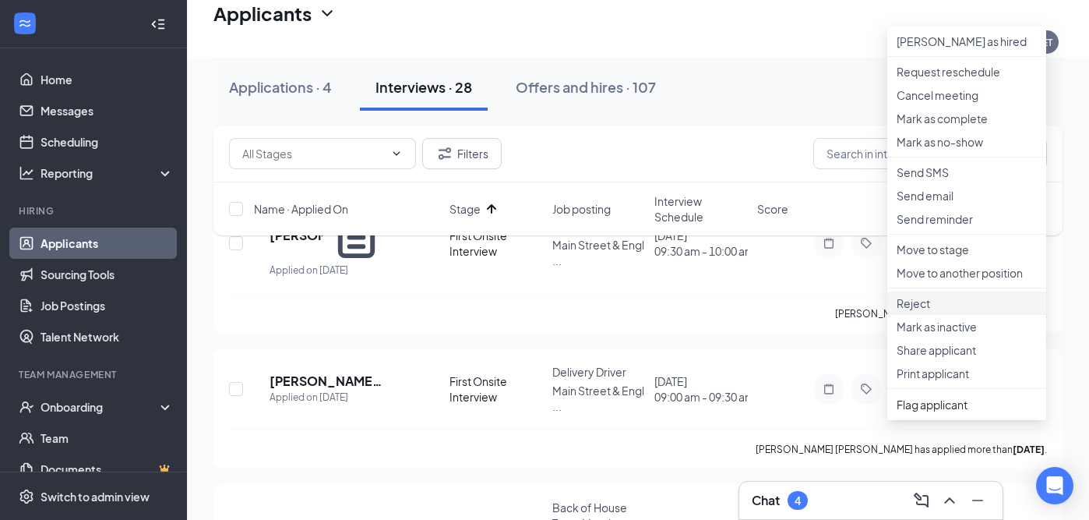
click at [925, 311] on p "Reject" at bounding box center [967, 303] width 140 height 16
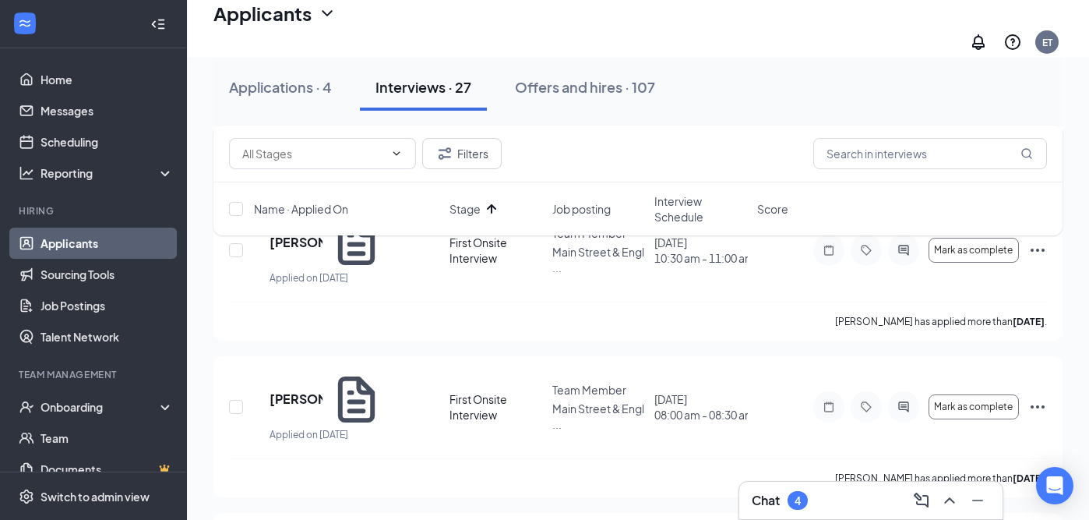
scroll to position [2679, 0]
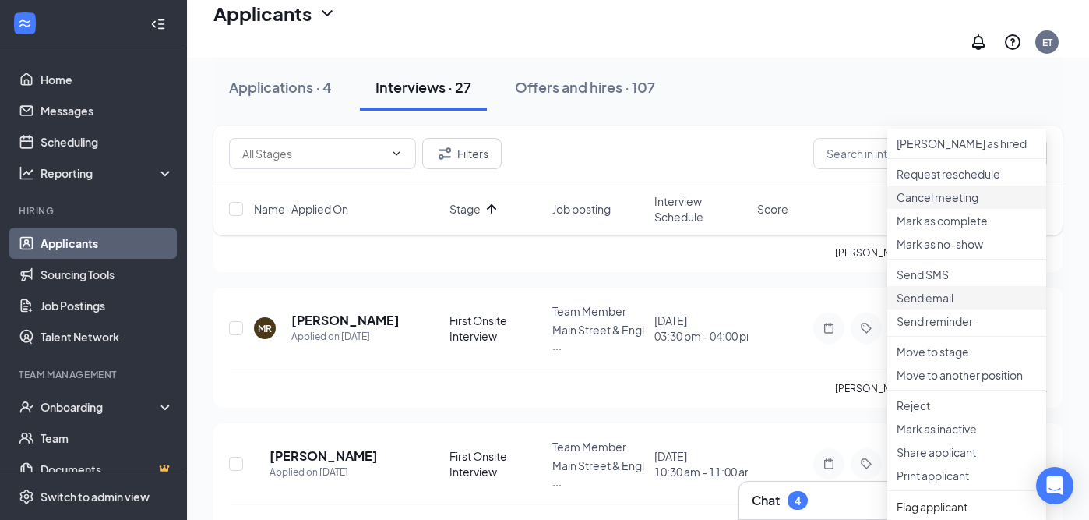
scroll to position [2951, 0]
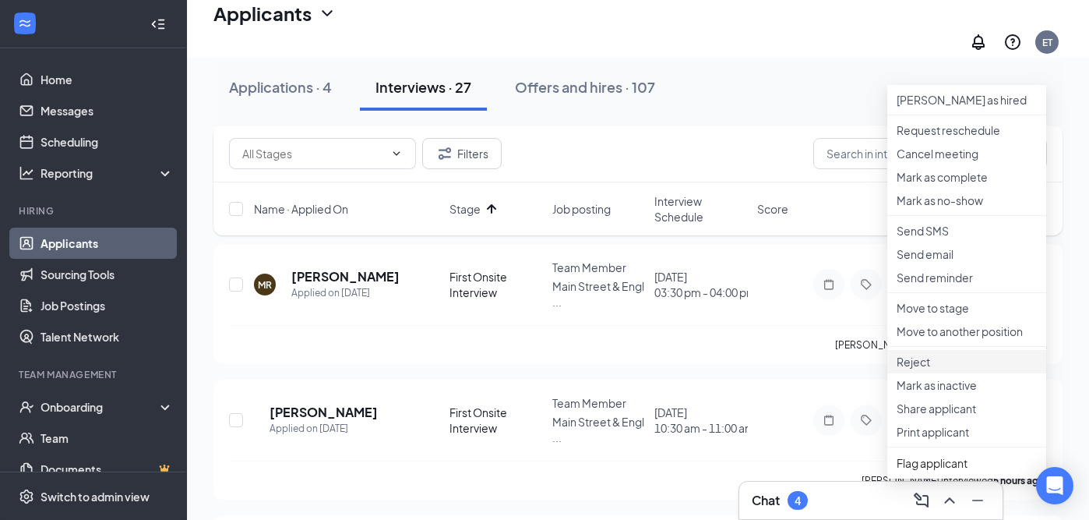
click at [923, 369] on p "Reject" at bounding box center [967, 362] width 140 height 16
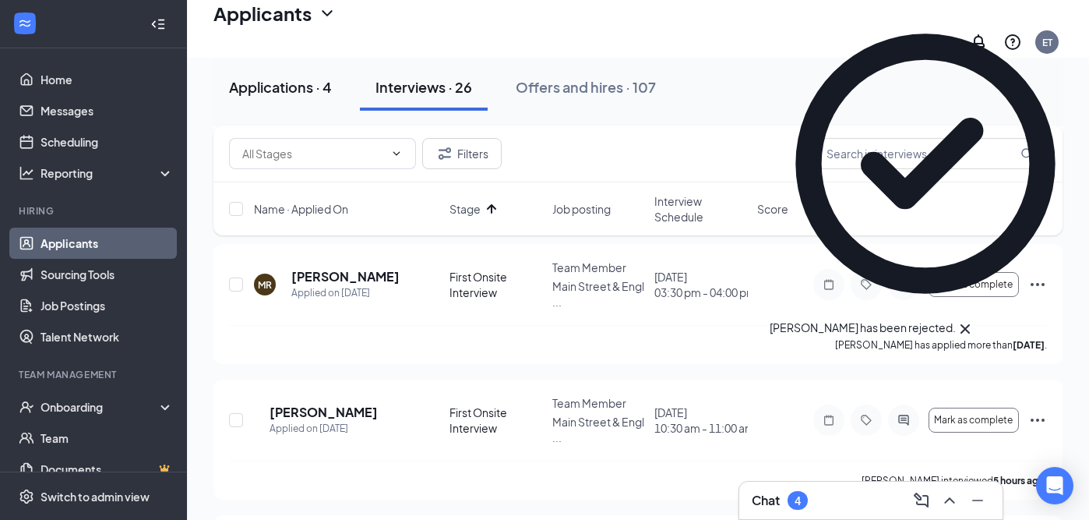
click at [288, 87] on div "Applications · 4" at bounding box center [280, 86] width 103 height 19
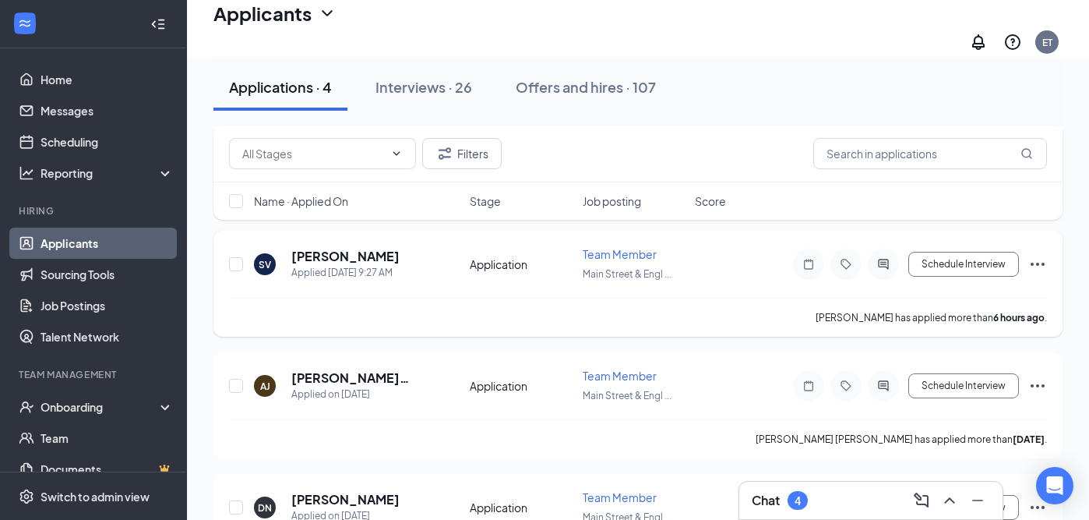
scroll to position [266, 0]
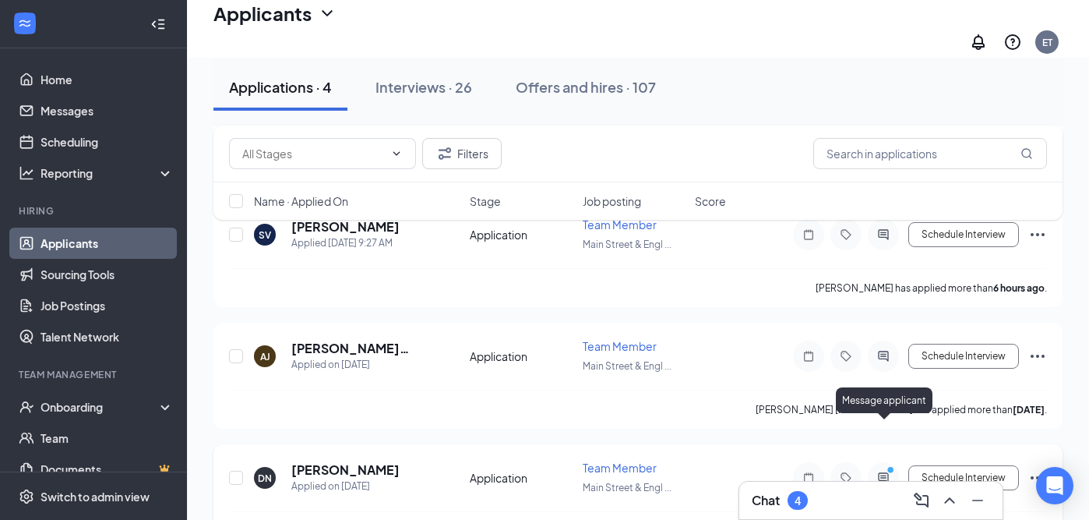
click at [890, 465] on icon "PrimaryDot" at bounding box center [892, 471] width 19 height 12
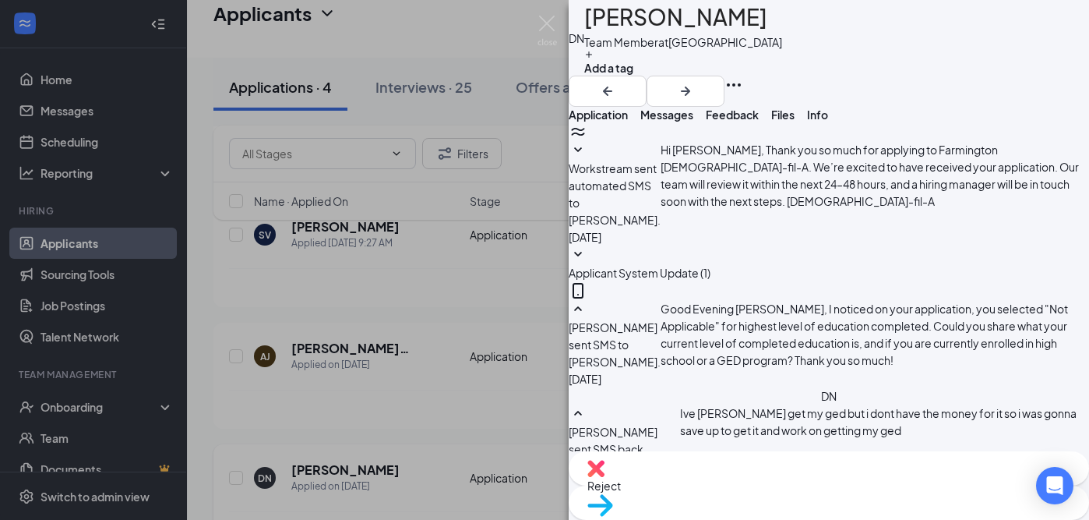
scroll to position [446, 0]
click at [546, 18] on img at bounding box center [546, 31] width 19 height 30
